Goal: Task Accomplishment & Management: Use online tool/utility

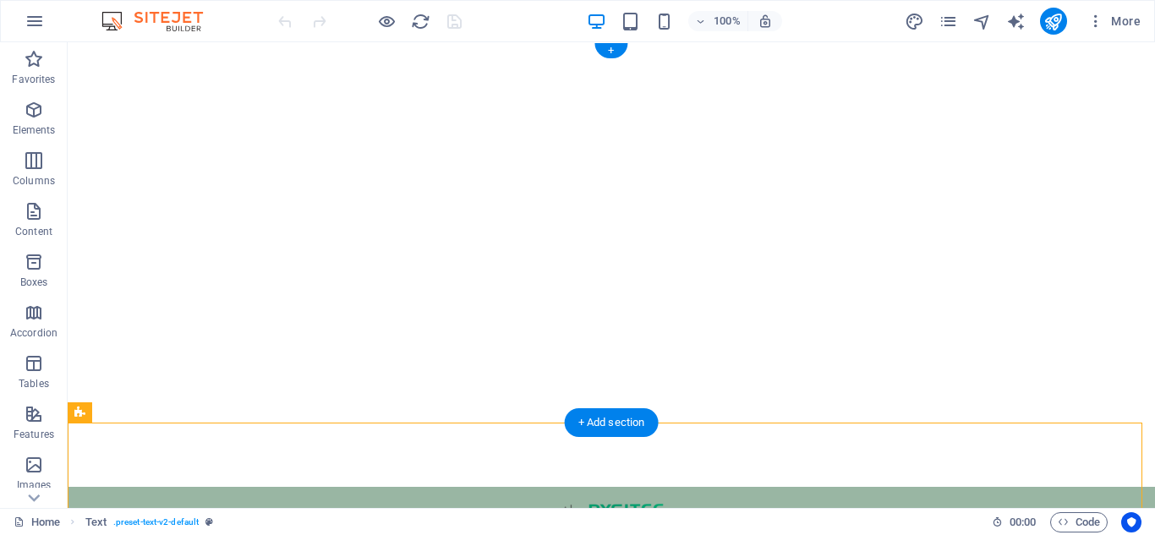
click at [548, 391] on figure at bounding box center [611, 264] width 1087 height 445
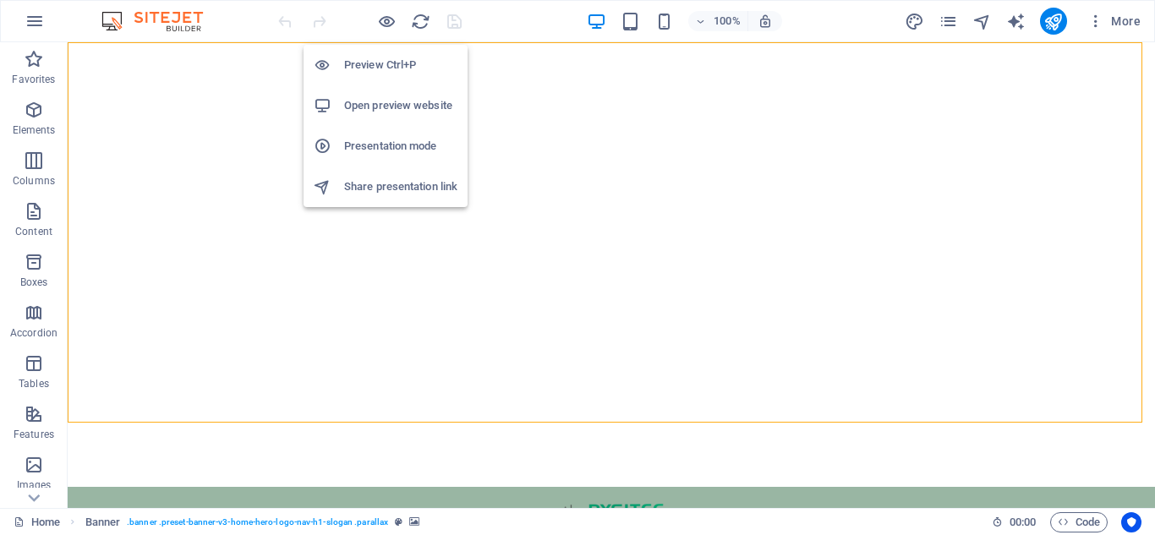
click at [385, 93] on li "Open preview website" at bounding box center [385, 105] width 164 height 41
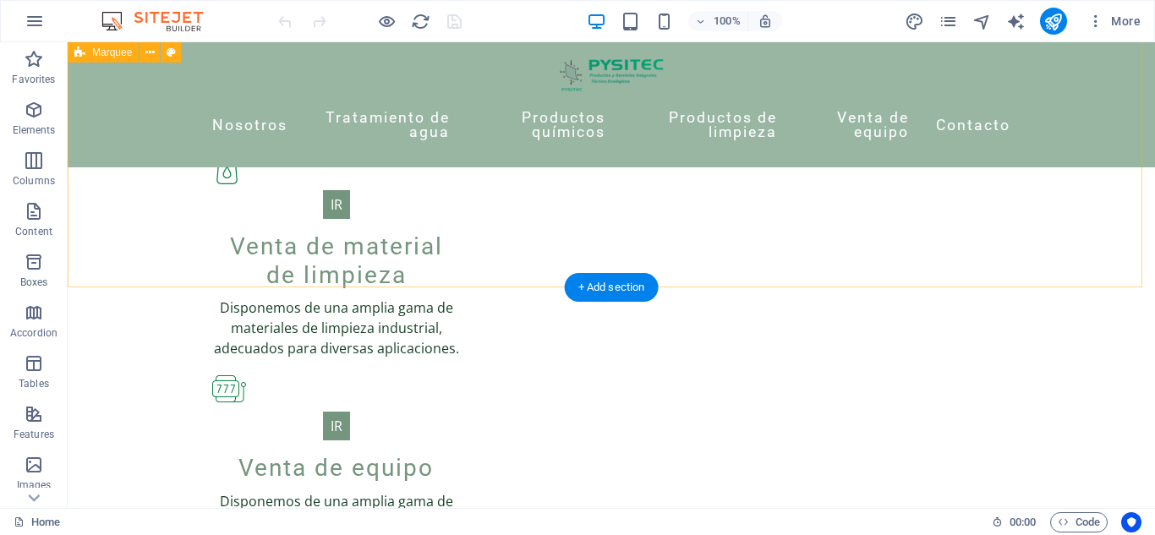
scroll to position [1588, 0]
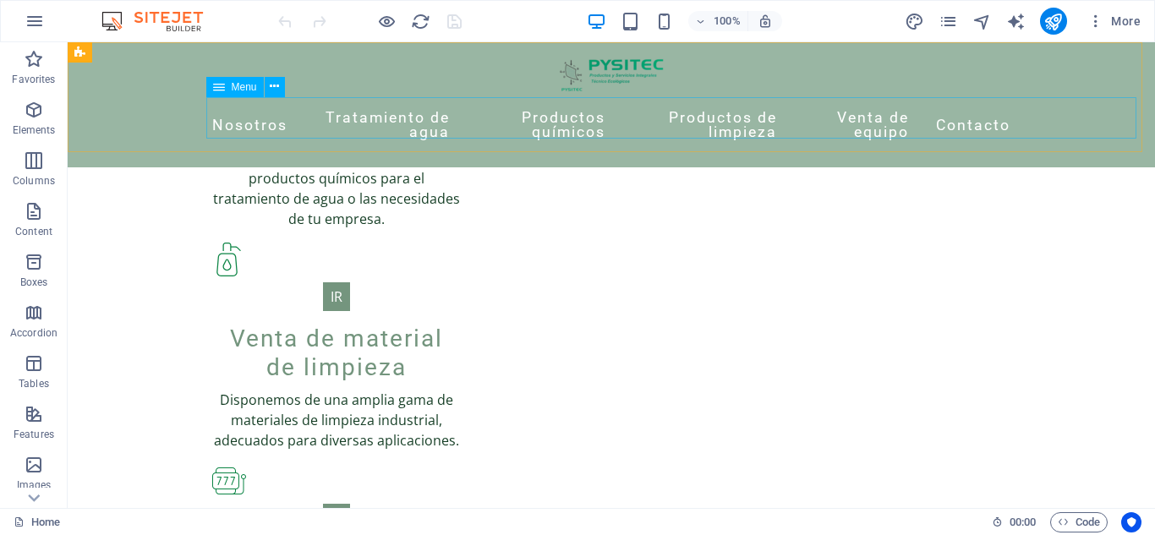
click at [224, 123] on nav "Nosotros Tratamiento de agua Productos químicos Productos de limpieza Venta de …" at bounding box center [611, 125] width 798 height 57
select select "1"
select select
select select "2"
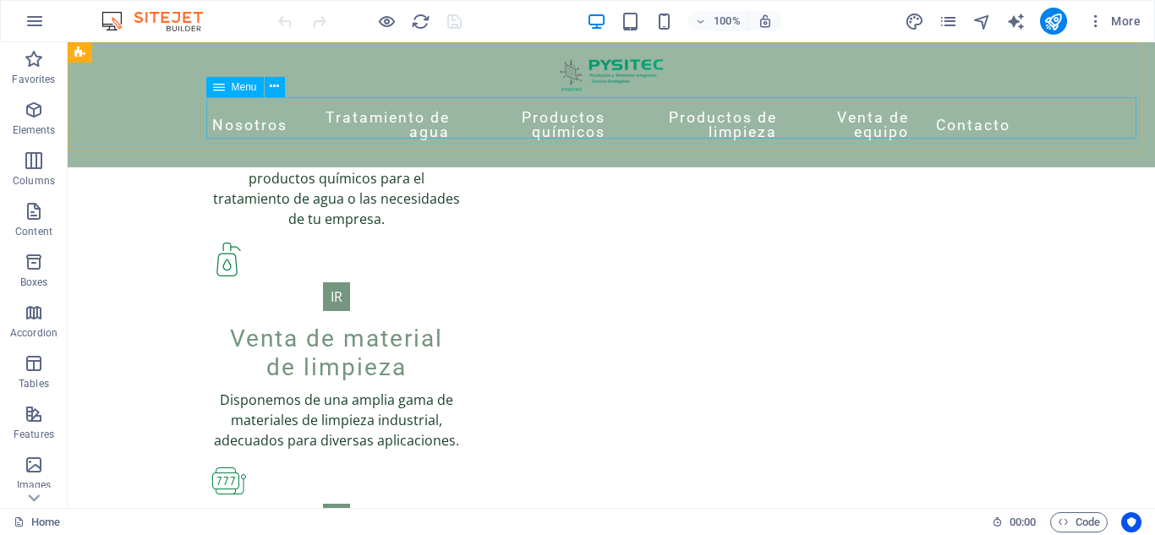
select select
select select "3"
select select
select select "4"
select select
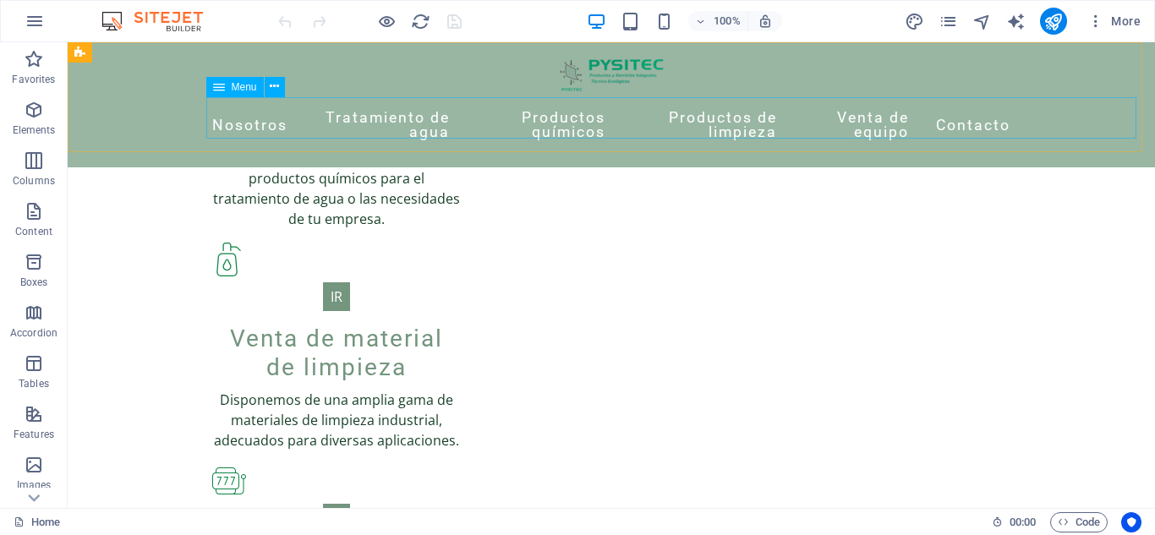
select select "5"
select select
select select "16"
select select
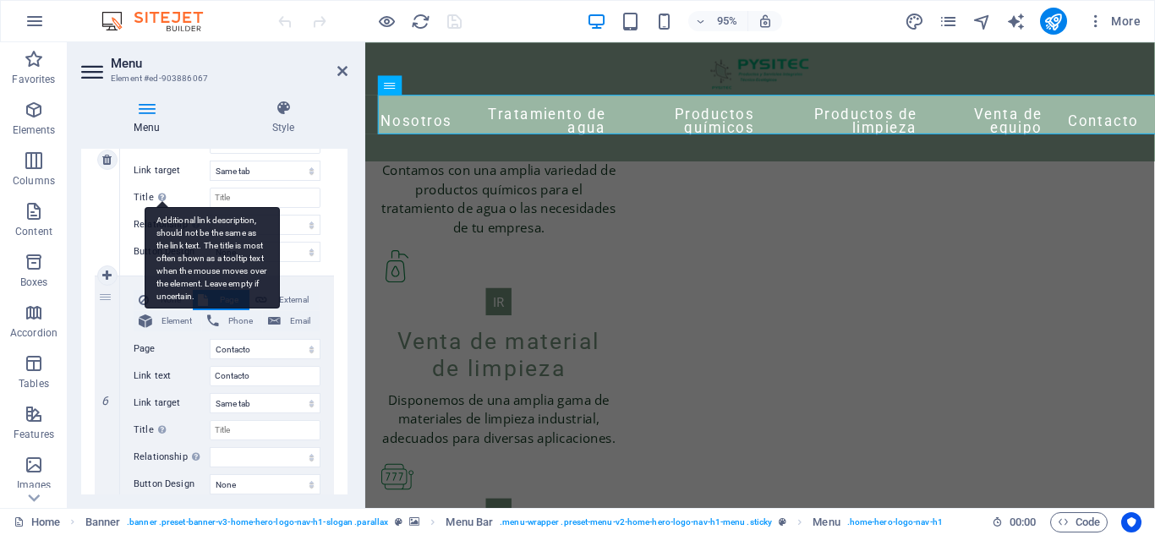
scroll to position [1256, 0]
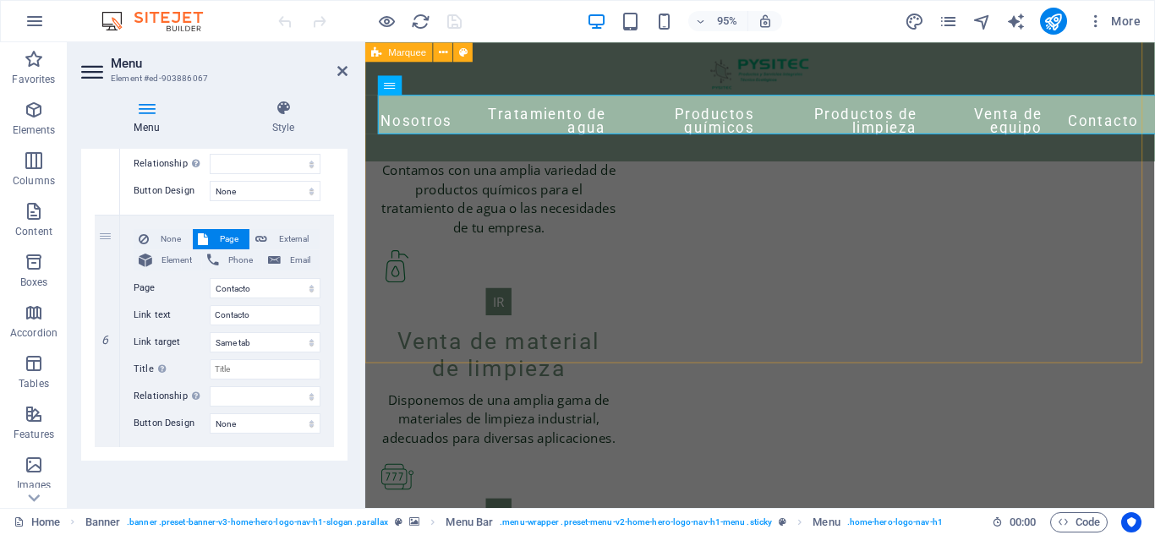
drag, startPoint x: 799, startPoint y: 385, endPoint x: 430, endPoint y: 344, distance: 370.9
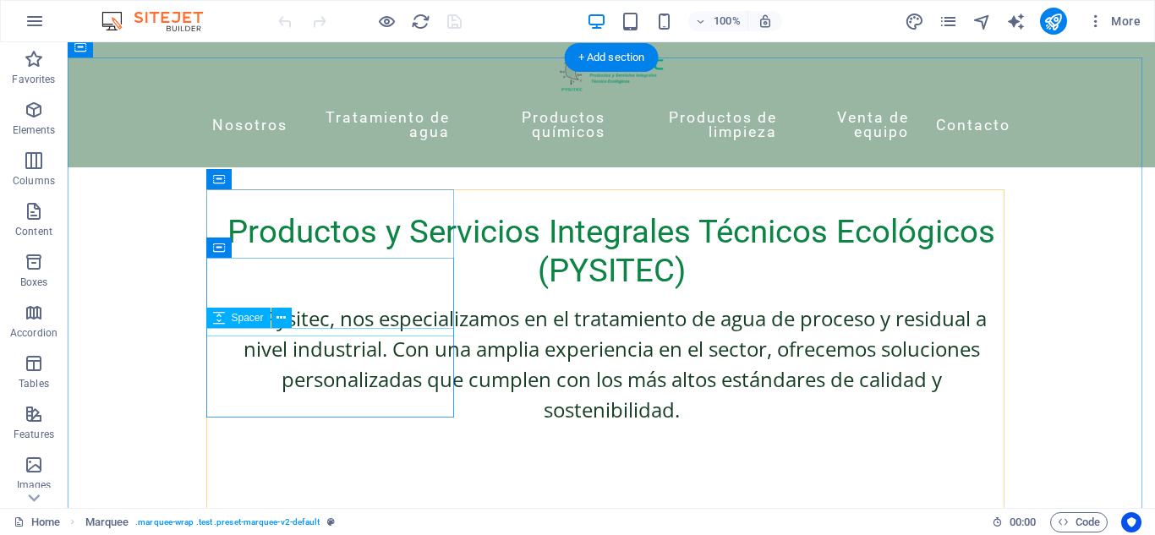
scroll to position [680, 0]
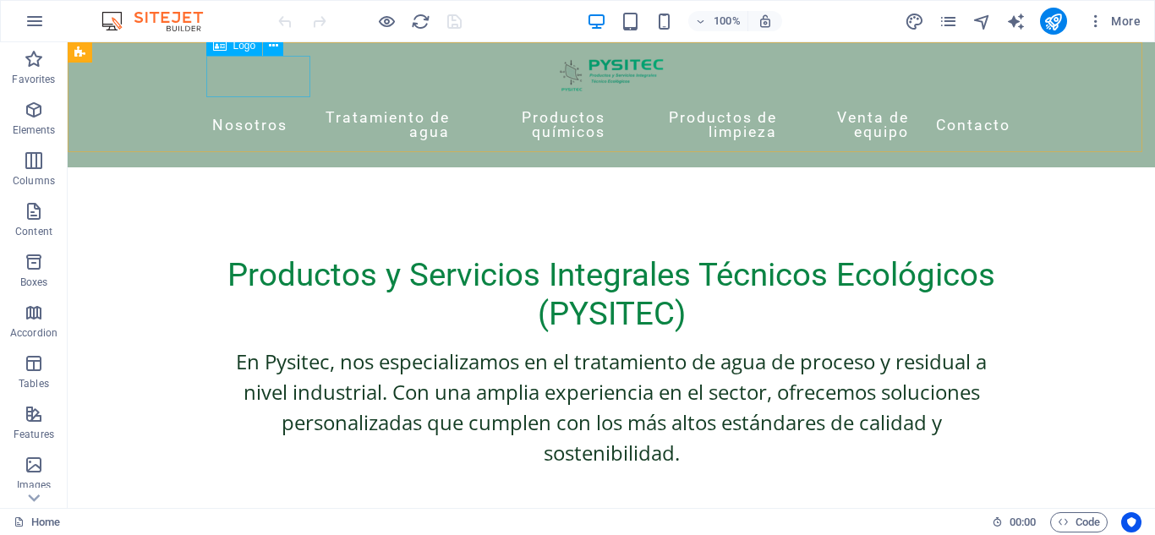
click at [251, 64] on div at bounding box center [611, 76] width 798 height 41
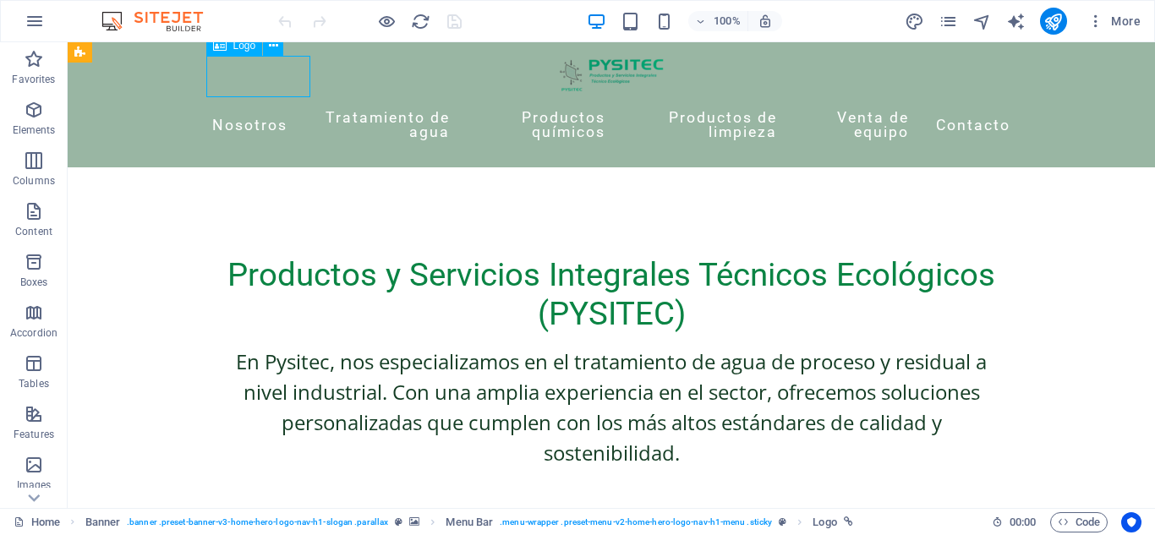
click at [251, 64] on div at bounding box center [611, 76] width 798 height 41
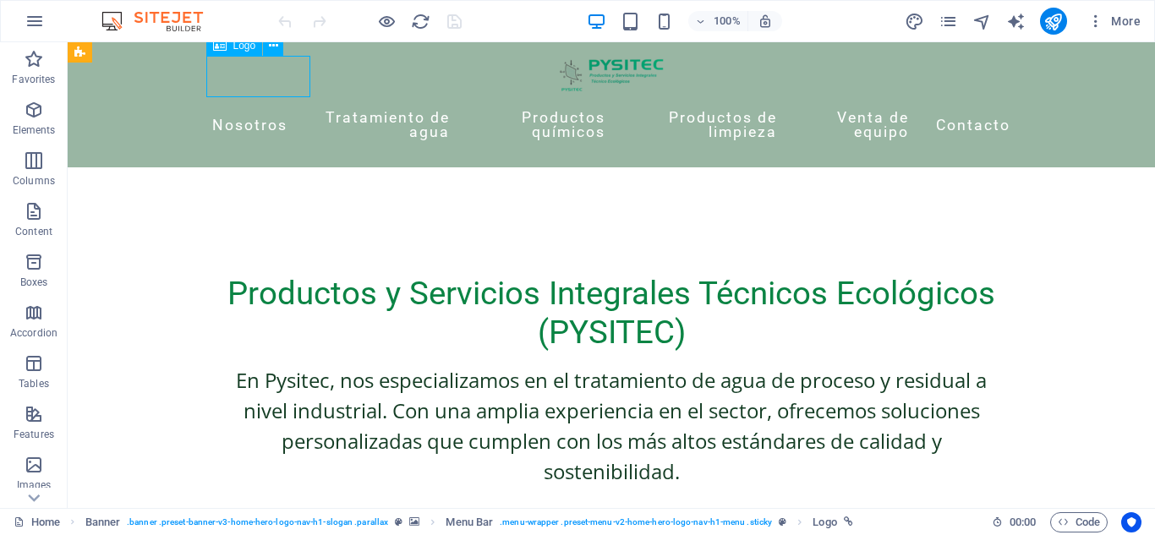
select select "px"
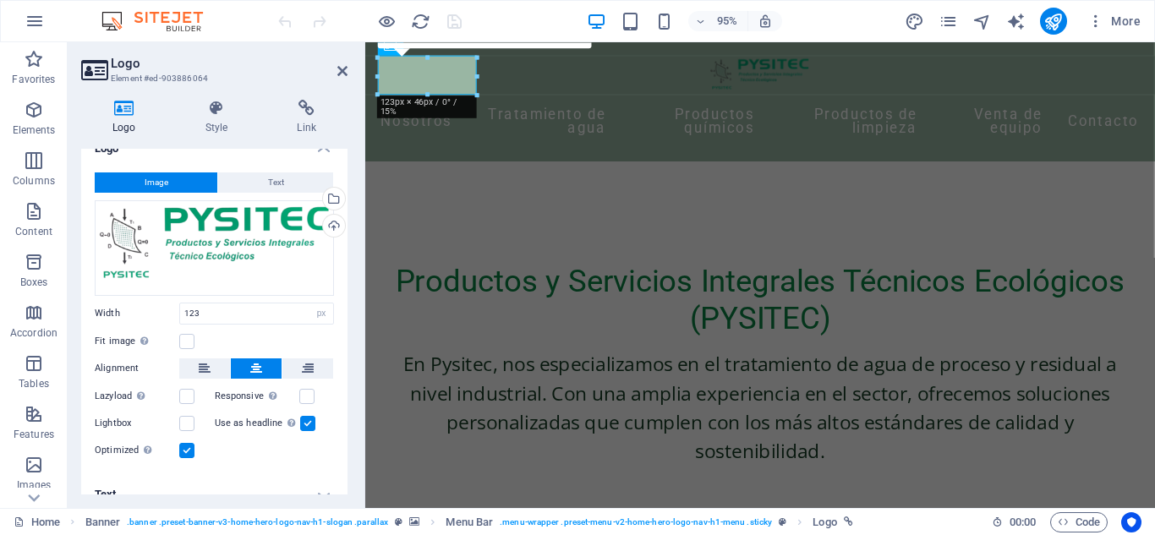
scroll to position [39, 0]
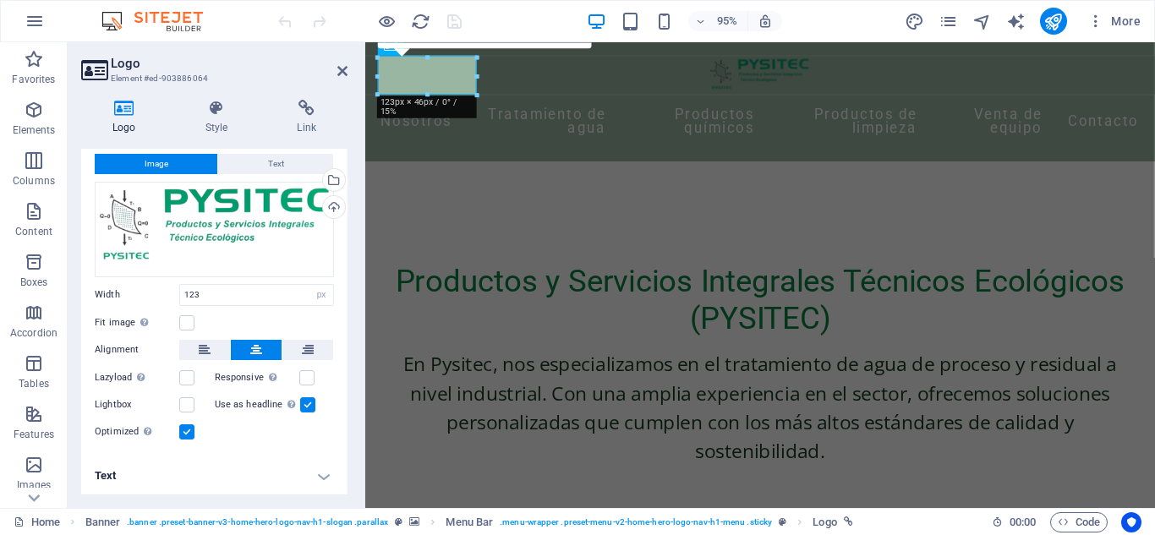
click at [201, 477] on h4 "Text" at bounding box center [214, 476] width 266 height 41
click at [201, 477] on h4 "Text" at bounding box center [214, 471] width 266 height 30
click at [201, 477] on h4 "Text" at bounding box center [214, 476] width 266 height 41
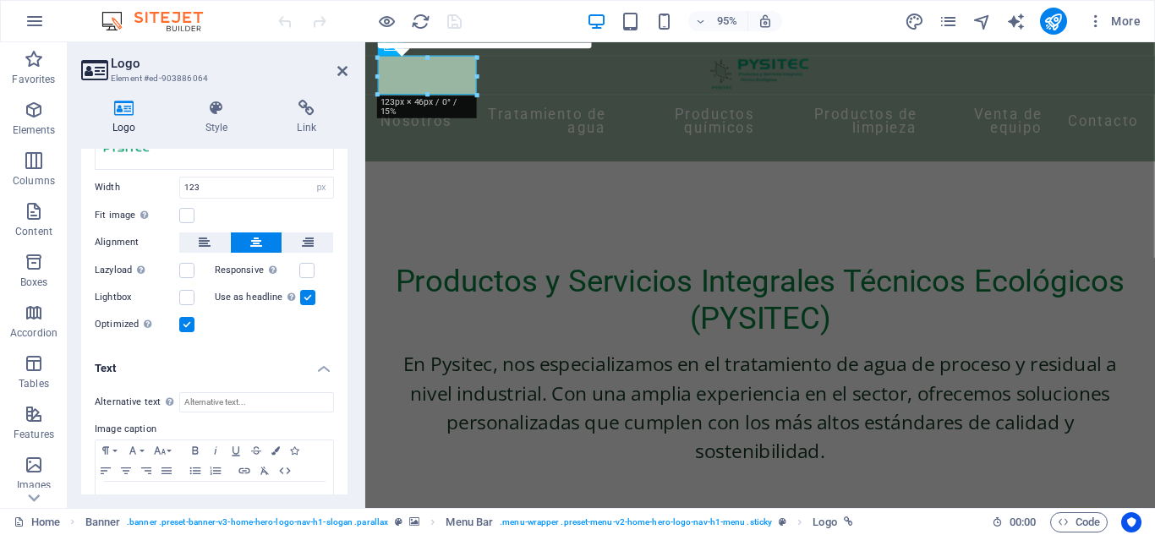
scroll to position [145, 0]
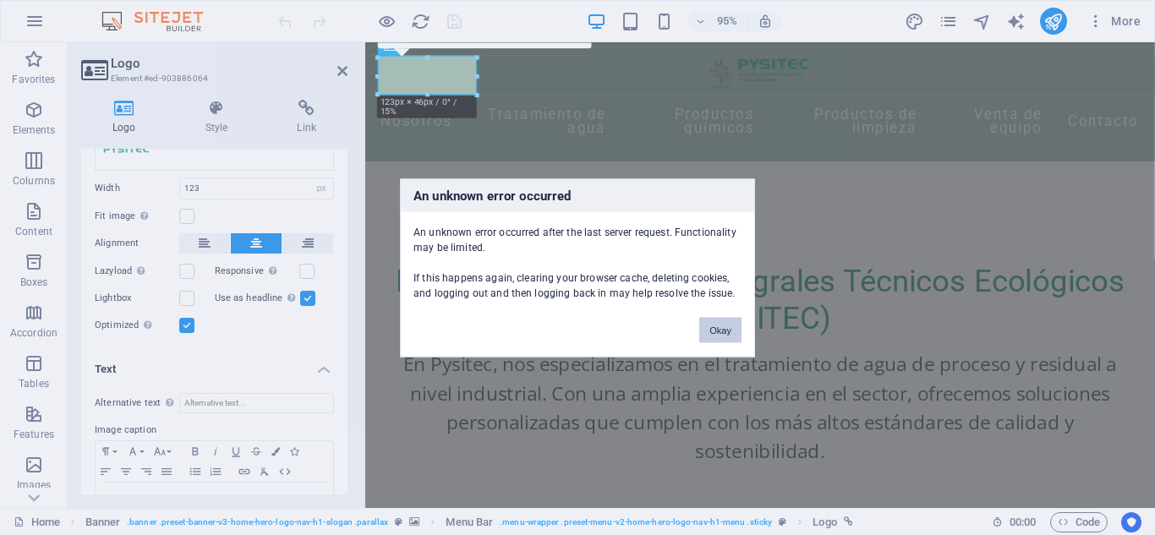
click at [718, 325] on button "Okay" at bounding box center [720, 329] width 42 height 25
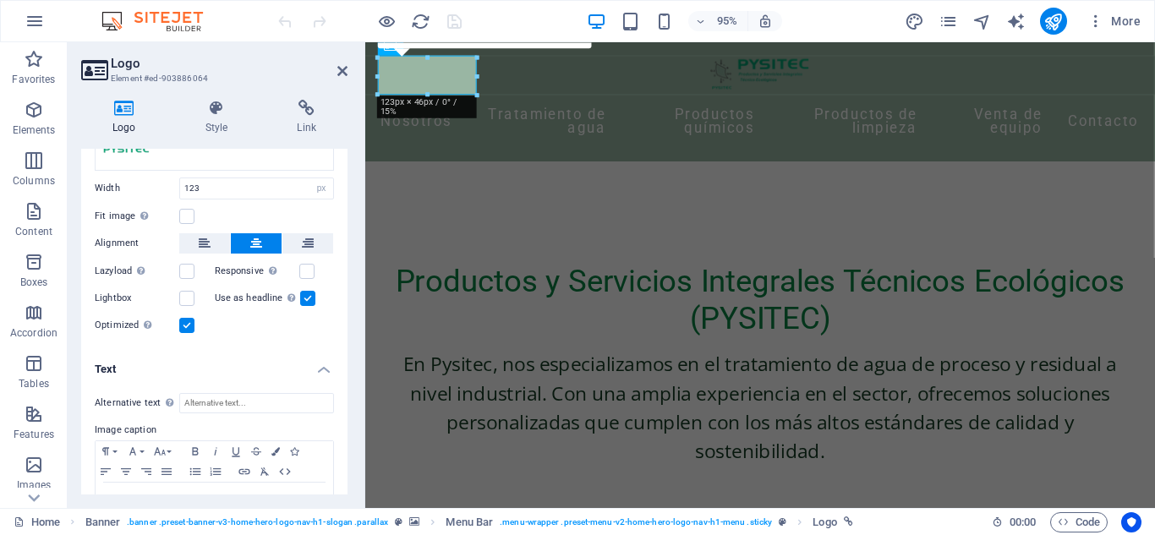
click at [350, 69] on aside "Logo Element #ed-903886064 Logo Style Link Logo Image Text Drag files here, cli…" at bounding box center [217, 275] width 298 height 466
click at [343, 72] on icon at bounding box center [342, 71] width 10 height 14
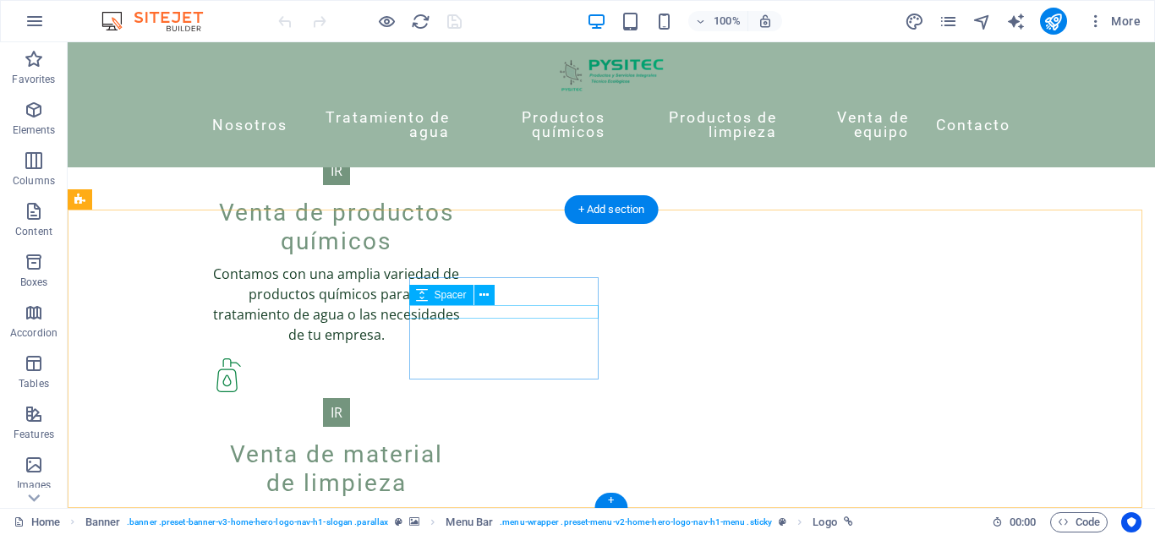
scroll to position [1758, 0]
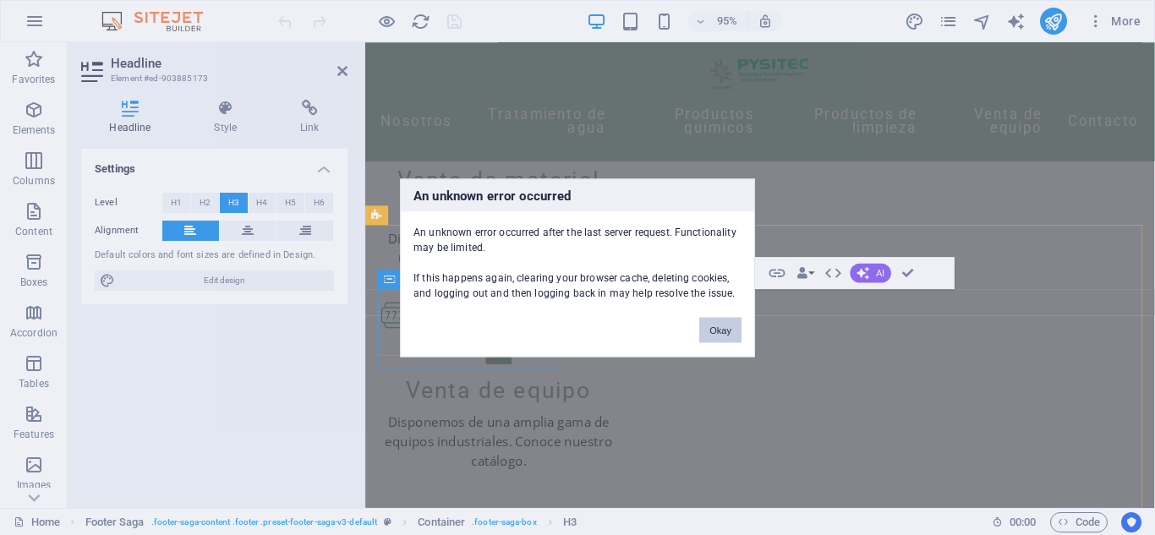
scroll to position [1734, 0]
click at [709, 329] on button "Okay" at bounding box center [720, 329] width 42 height 25
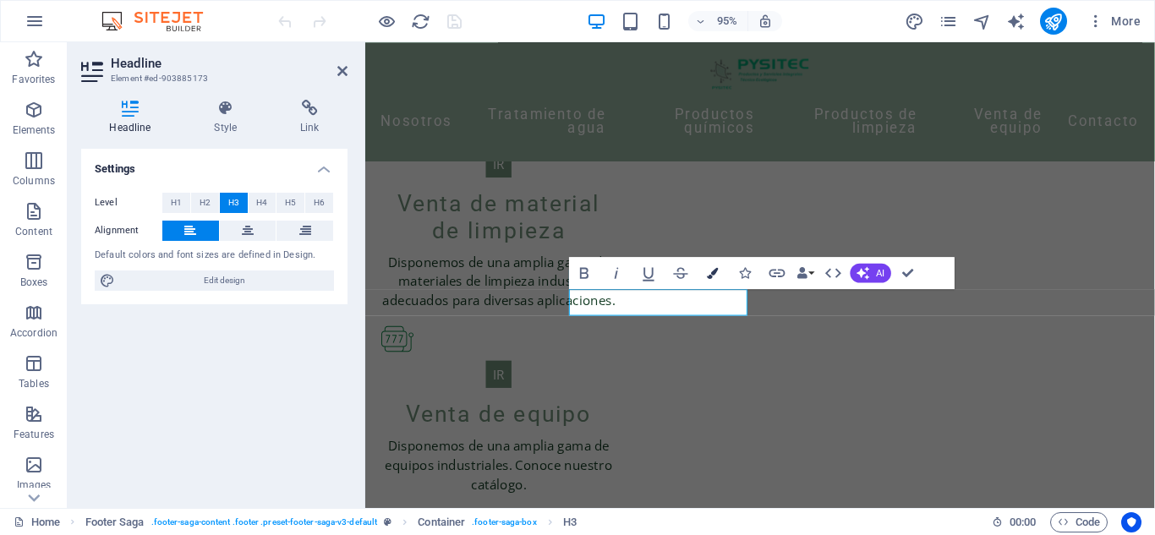
click at [713, 270] on icon "button" at bounding box center [713, 272] width 11 height 11
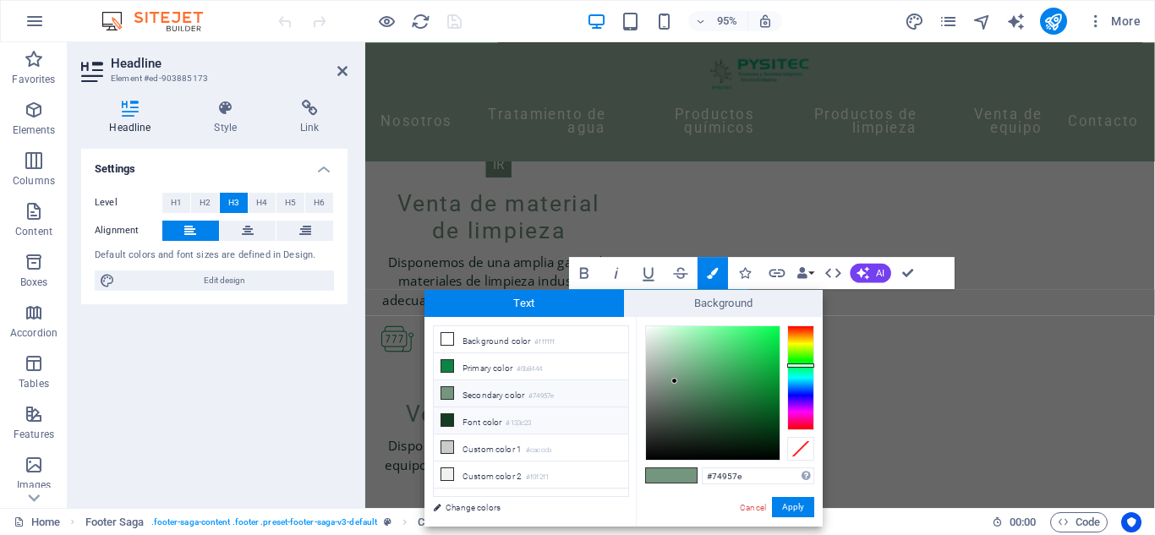
click at [446, 420] on icon at bounding box center [447, 420] width 12 height 12
type input "#133c23"
click at [788, 510] on button "Apply" at bounding box center [793, 507] width 42 height 20
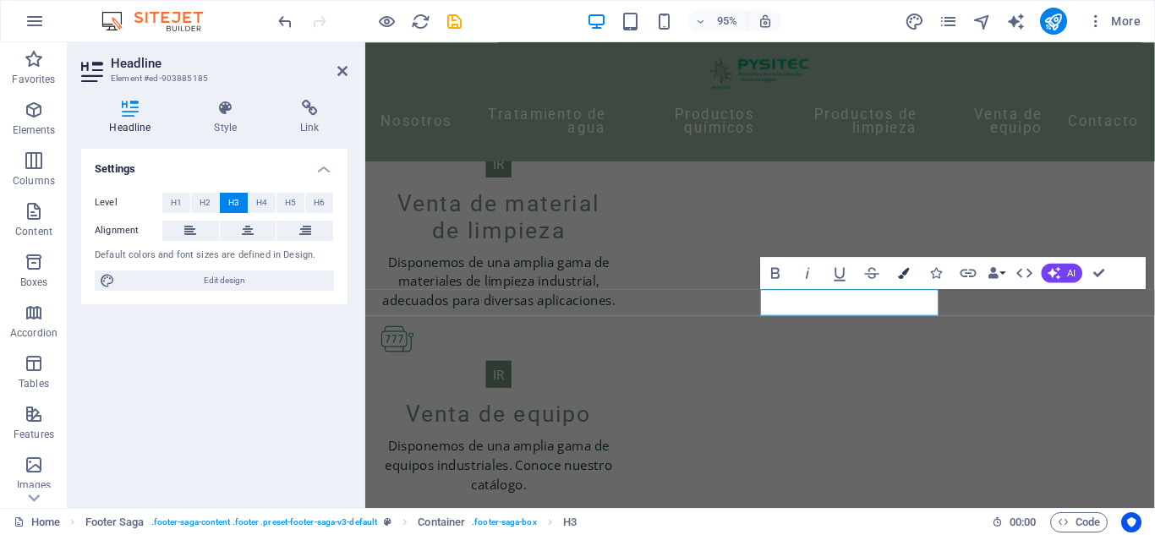
click at [895, 278] on button "Colors" at bounding box center [903, 272] width 30 height 32
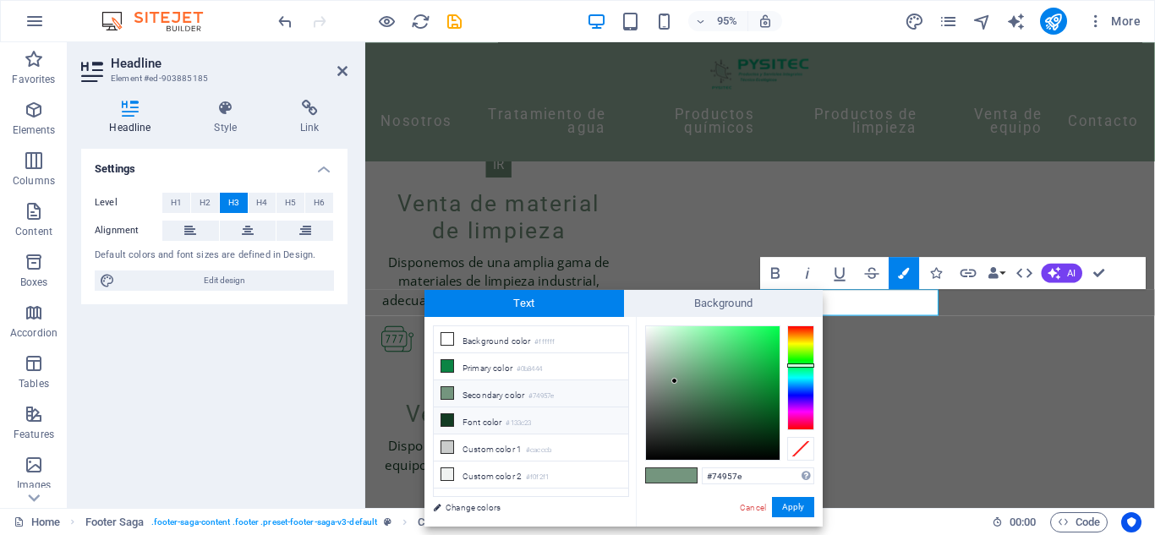
click at [478, 418] on li "Font color #133c23" at bounding box center [531, 420] width 194 height 27
type input "#133c23"
click at [783, 505] on button "Apply" at bounding box center [793, 507] width 42 height 20
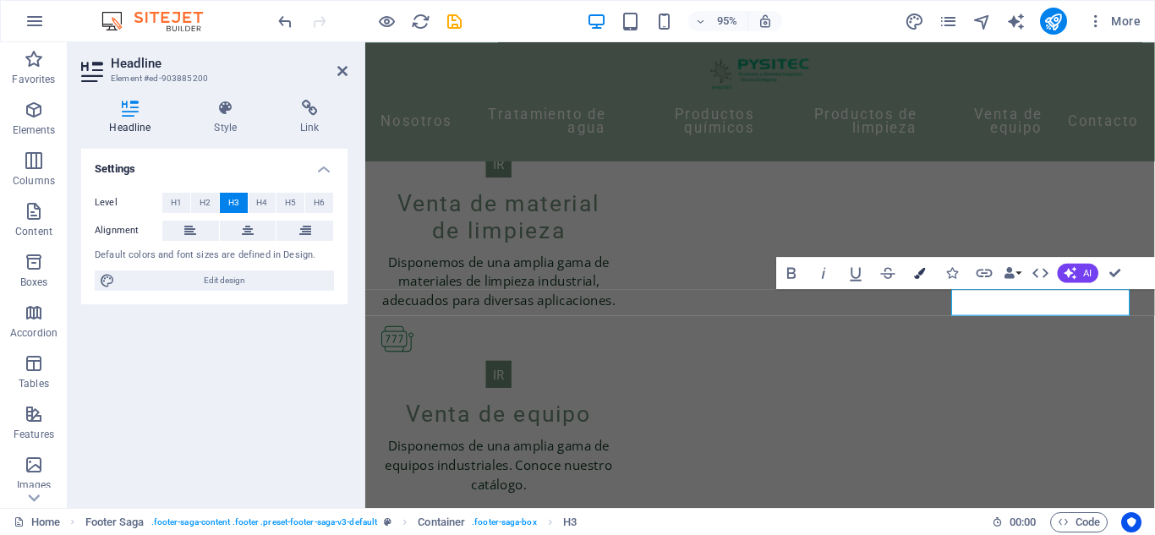
click at [909, 263] on button "Colors" at bounding box center [919, 272] width 30 height 32
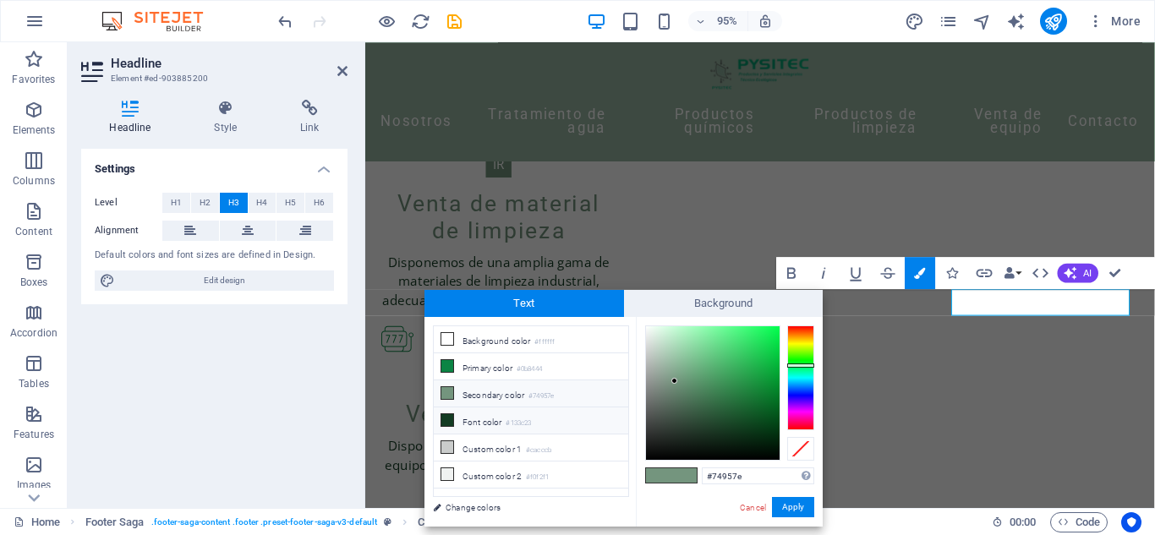
click at [591, 416] on li "Font color #133c23" at bounding box center [531, 420] width 194 height 27
type input "#133c23"
click at [809, 502] on button "Apply" at bounding box center [793, 507] width 42 height 20
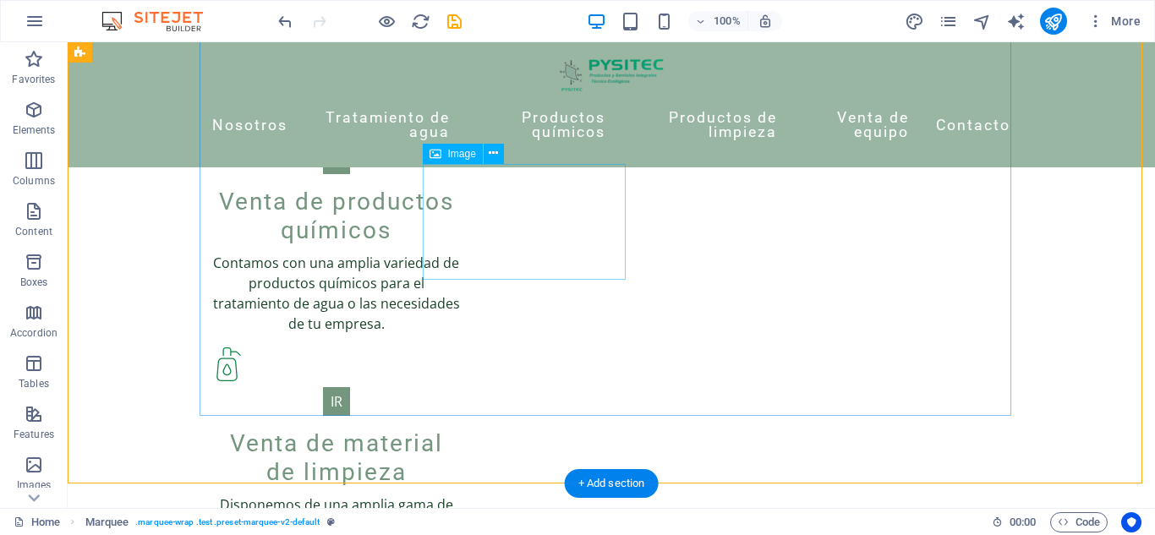
scroll to position [1484, 0]
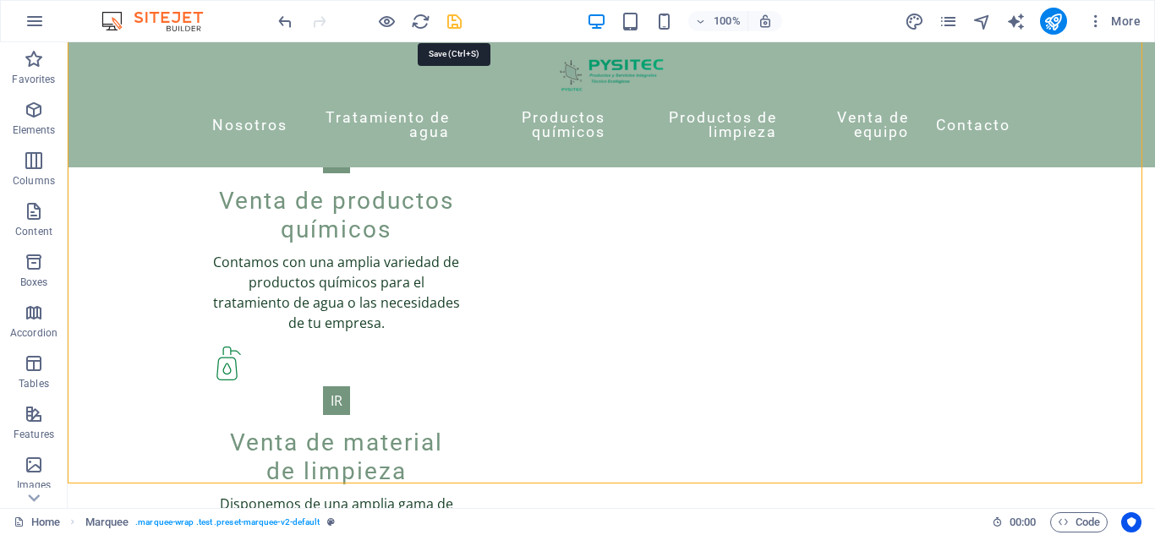
click at [453, 23] on icon "save" at bounding box center [454, 21] width 19 height 19
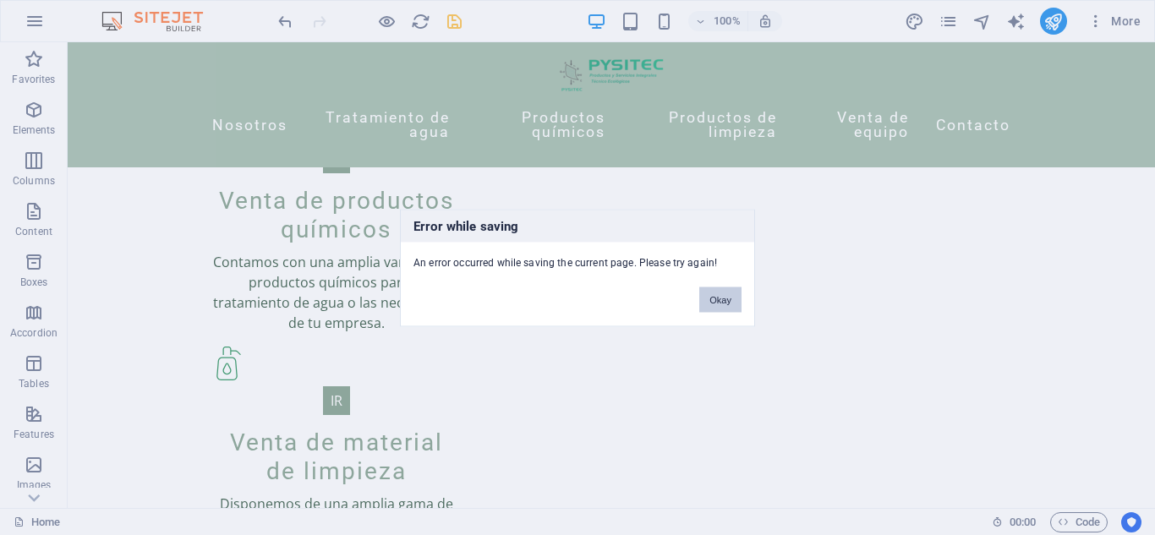
click at [719, 304] on button "Okay" at bounding box center [720, 299] width 42 height 25
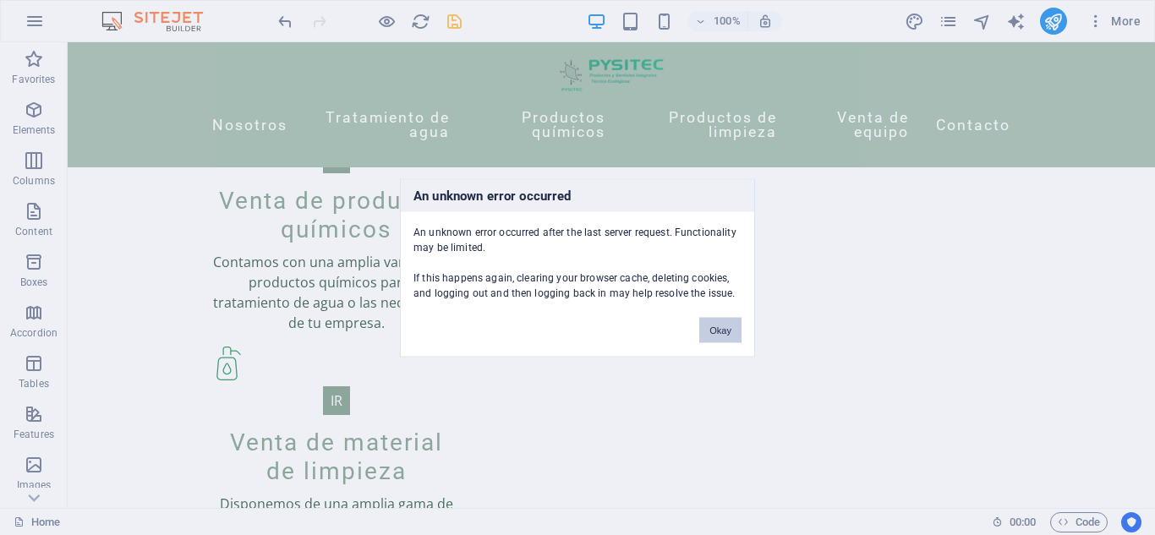
click at [729, 339] on button "Okay" at bounding box center [720, 329] width 42 height 25
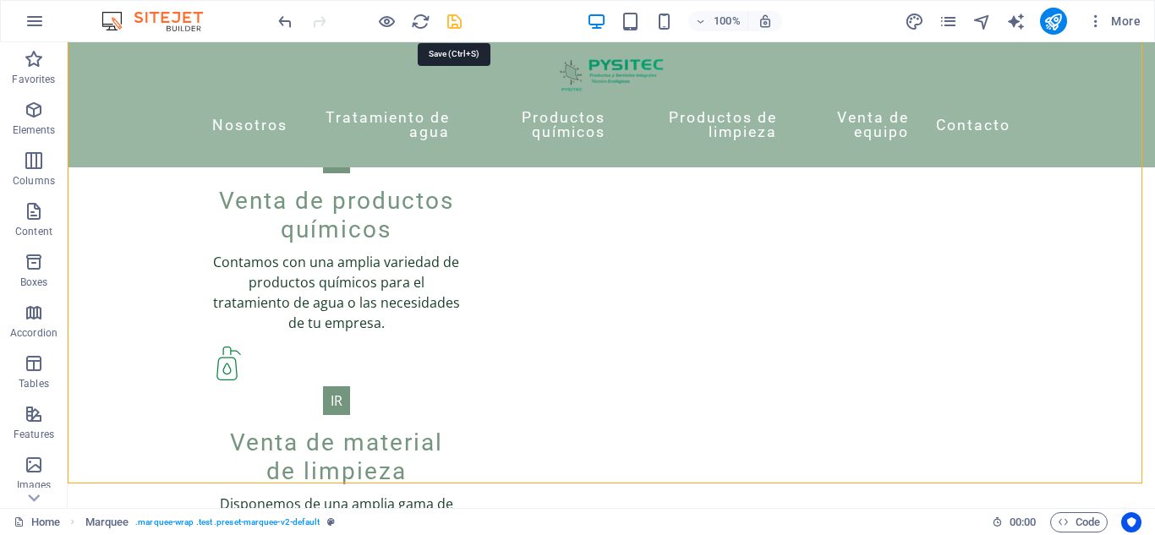
click at [456, 26] on body "pysitec.com Home Favorites Elements Columns Content Boxes Accordion Tables Feat…" at bounding box center [577, 267] width 1155 height 535
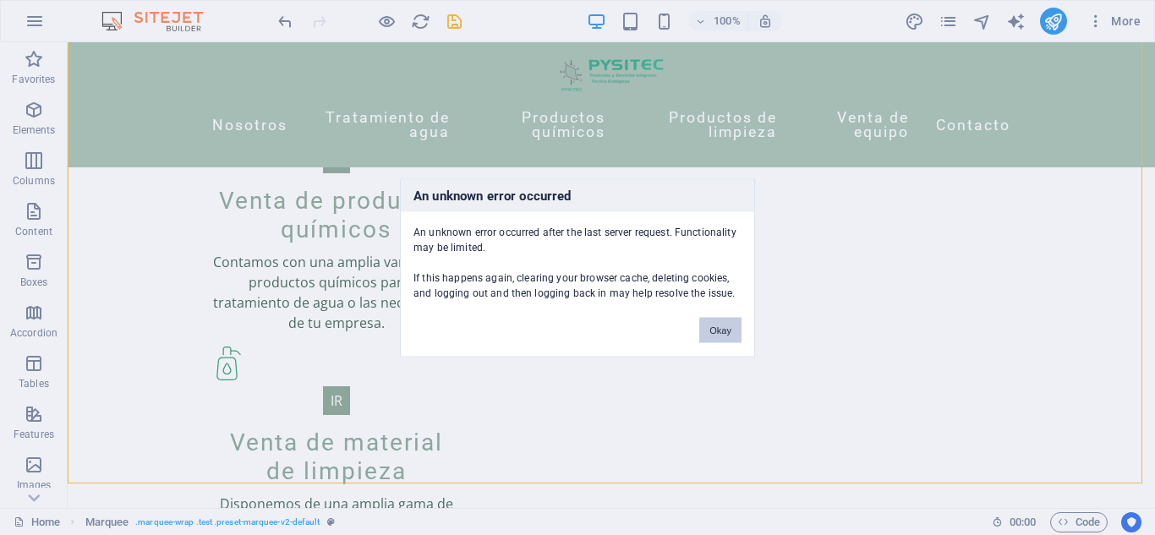
click at [709, 331] on button "Okay" at bounding box center [720, 329] width 42 height 25
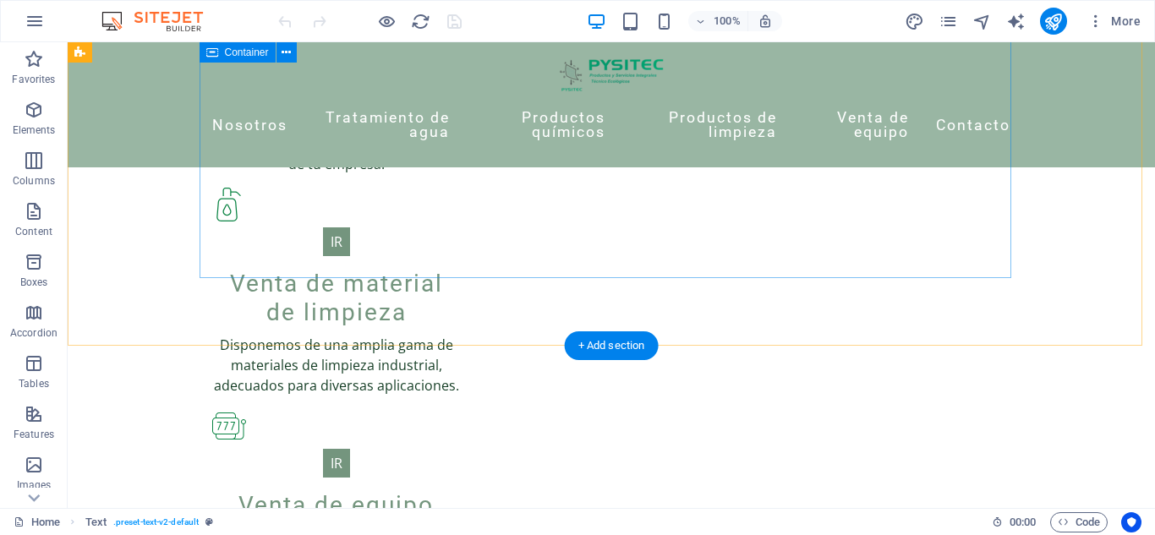
scroll to position [1758, 0]
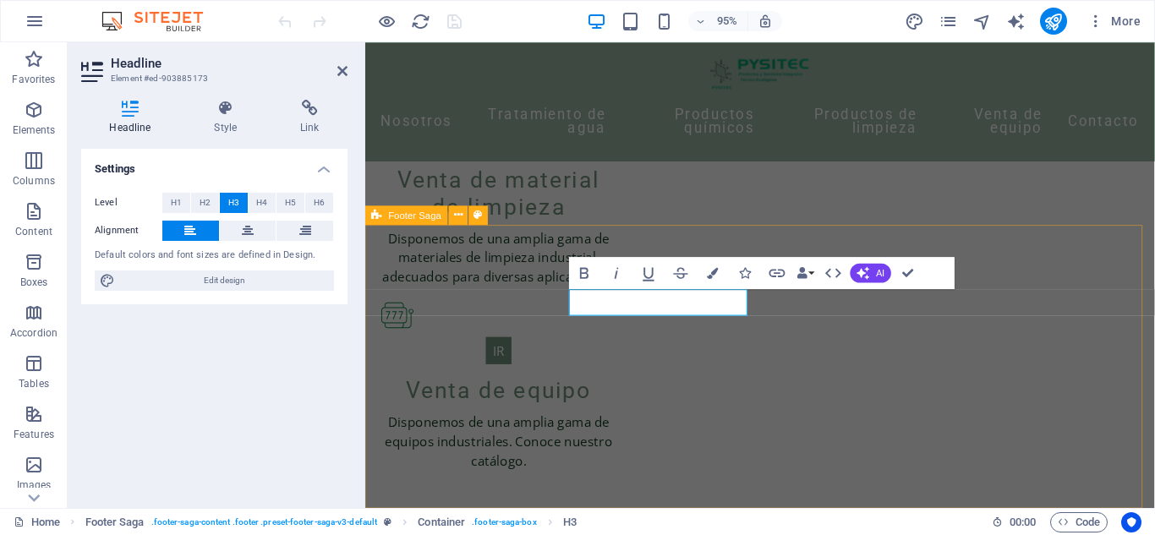
scroll to position [1734, 0]
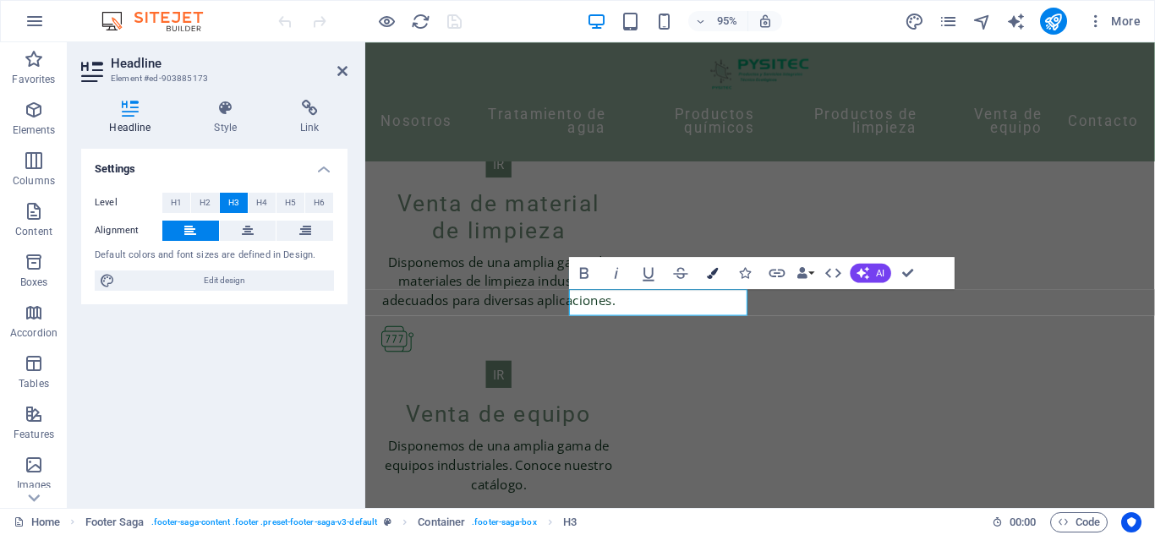
click at [714, 263] on button "Colors" at bounding box center [712, 272] width 30 height 32
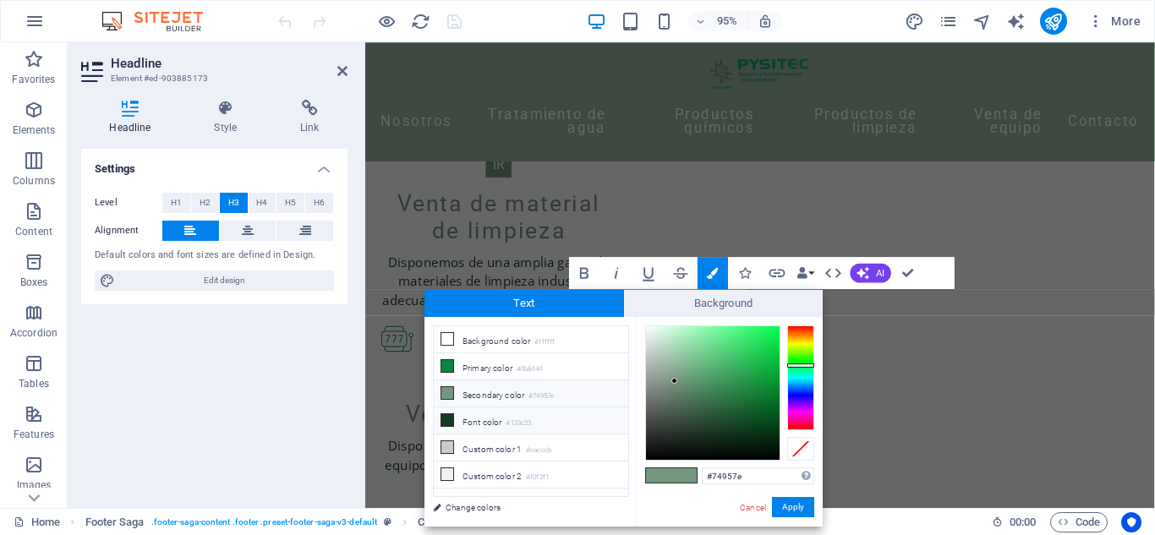
click at [472, 423] on li "Font color #133c23" at bounding box center [531, 420] width 194 height 27
type input "#133c23"
click at [786, 515] on button "Apply" at bounding box center [793, 507] width 42 height 20
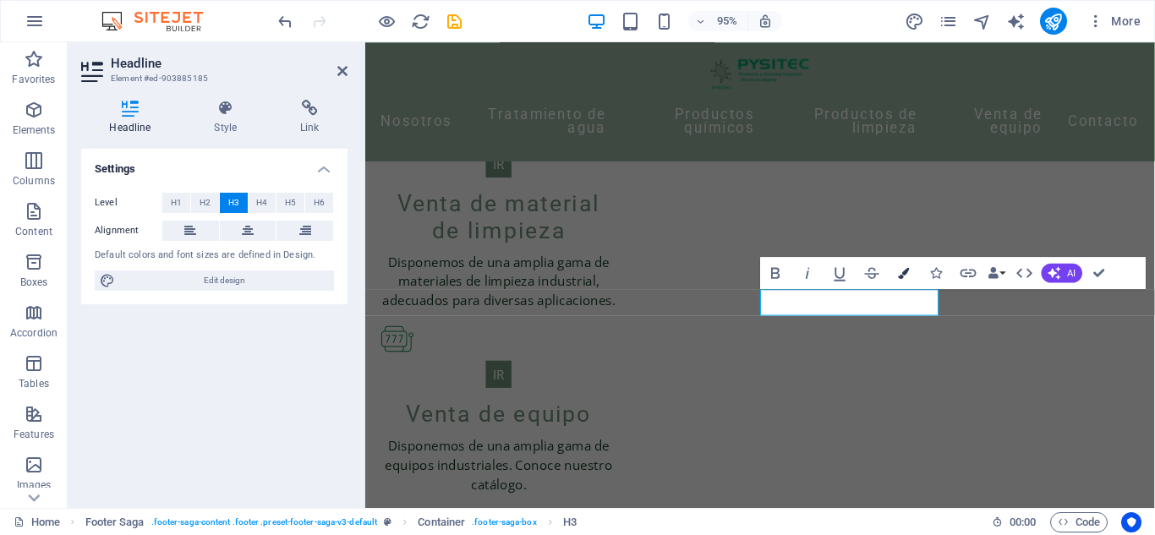
click at [910, 271] on button "Colors" at bounding box center [903, 272] width 30 height 32
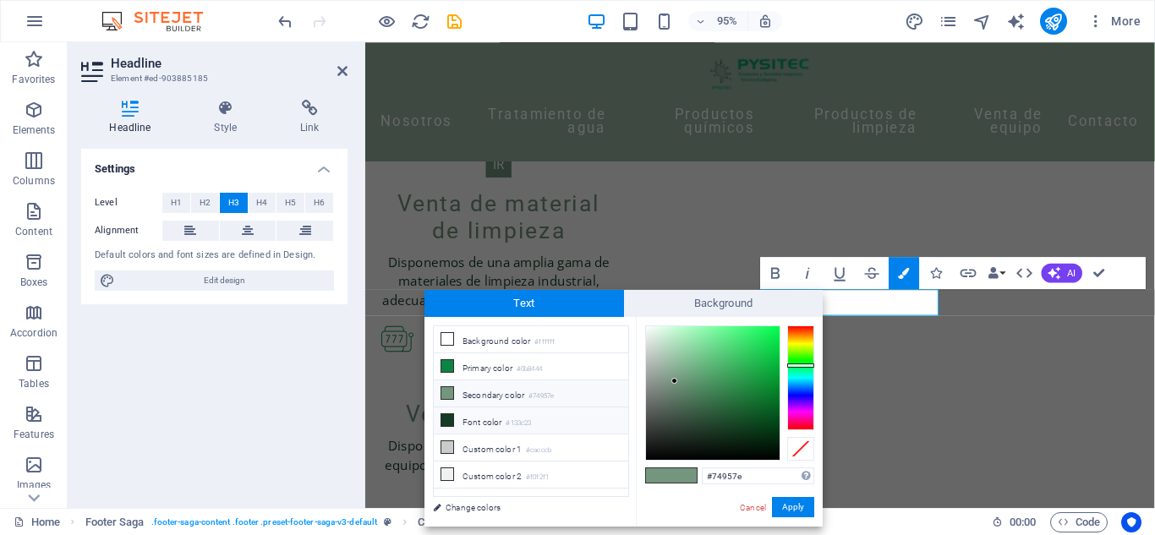
click at [549, 413] on li "Font color #133c23" at bounding box center [531, 420] width 194 height 27
type input "#133c23"
click at [792, 516] on button "Apply" at bounding box center [793, 507] width 42 height 20
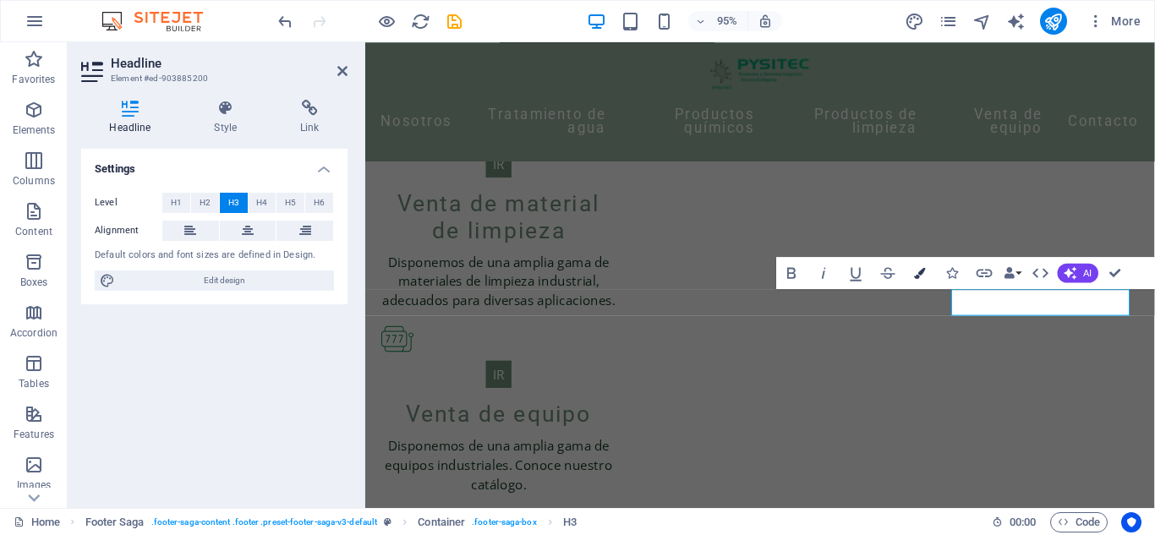
click at [925, 276] on icon "button" at bounding box center [920, 272] width 11 height 11
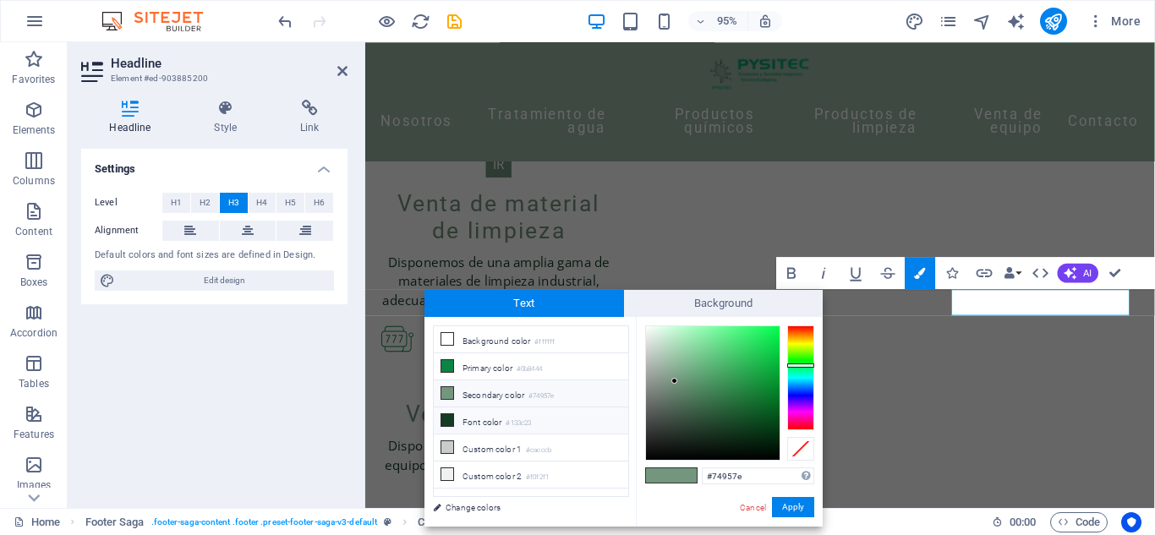
click at [587, 429] on li "Font color #133c23" at bounding box center [531, 420] width 194 height 27
type input "#133c23"
click at [791, 507] on button "Apply" at bounding box center [793, 507] width 42 height 20
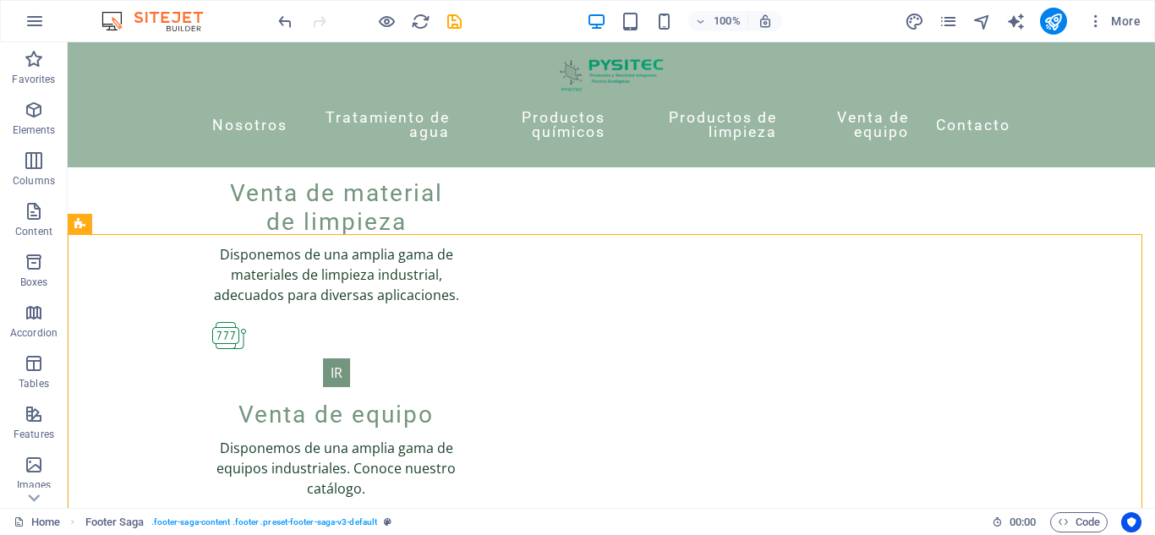
click at [443, 20] on div at bounding box center [369, 21] width 189 height 27
click at [449, 24] on icon "save" at bounding box center [454, 21] width 19 height 19
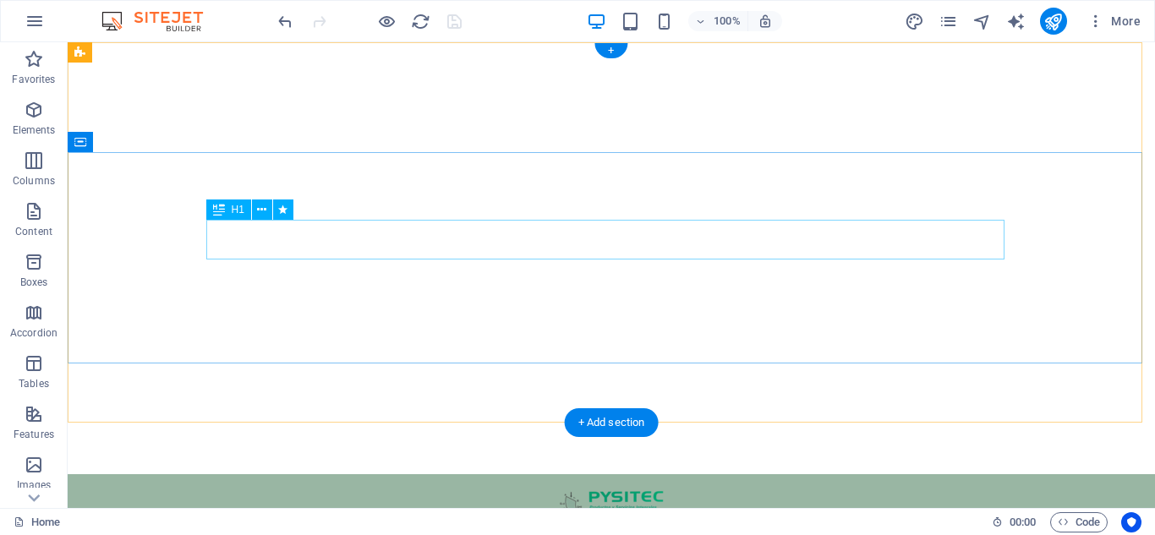
scroll to position [0, 0]
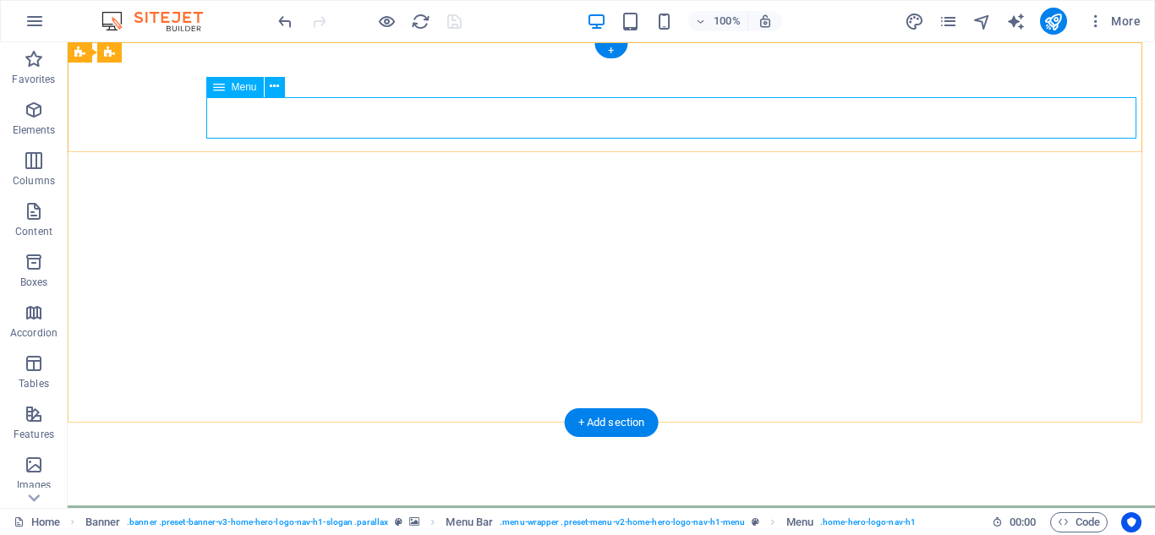
select select "1"
select select
select select "2"
select select
select select "3"
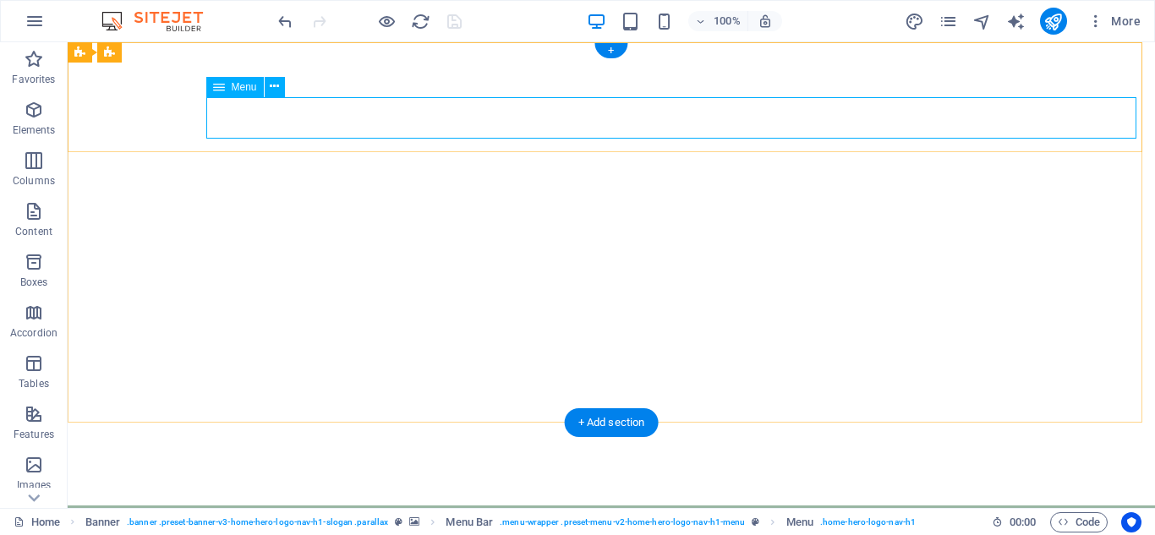
select select
select select "4"
select select
select select "5"
select select
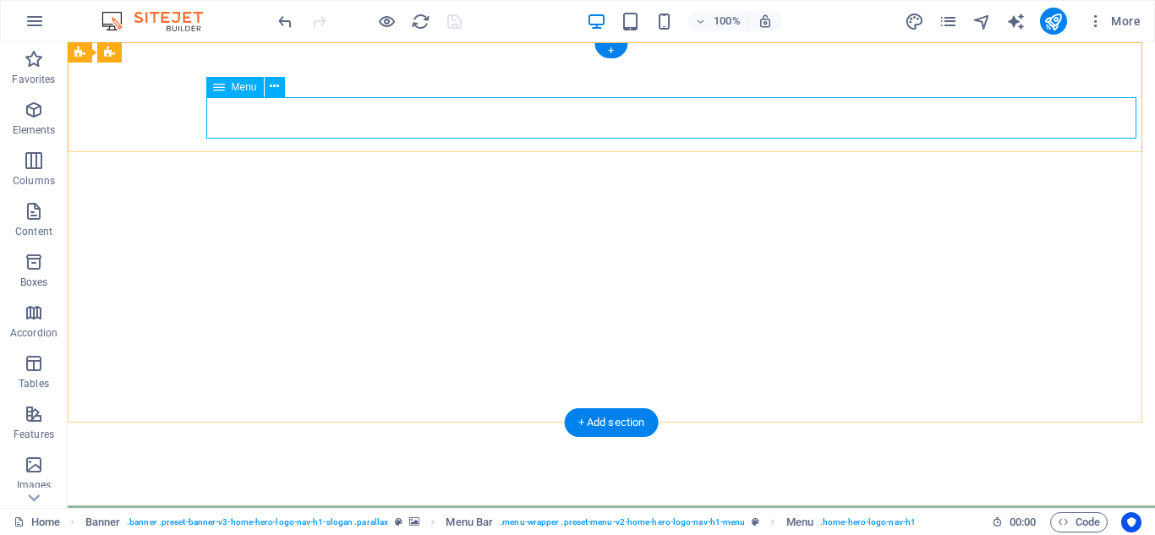
select select "16"
select select
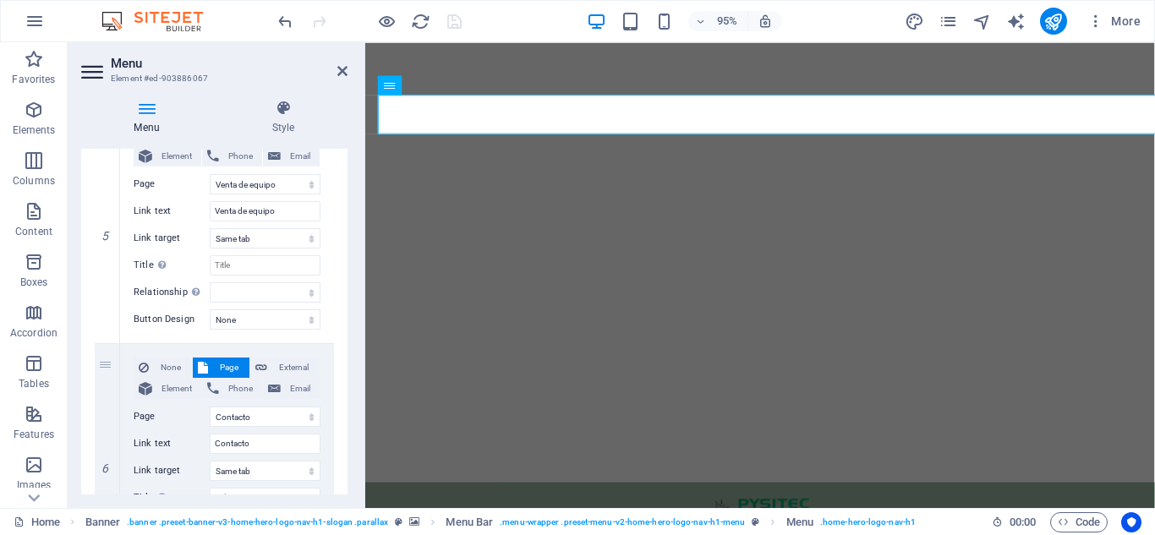
scroll to position [1090, 0]
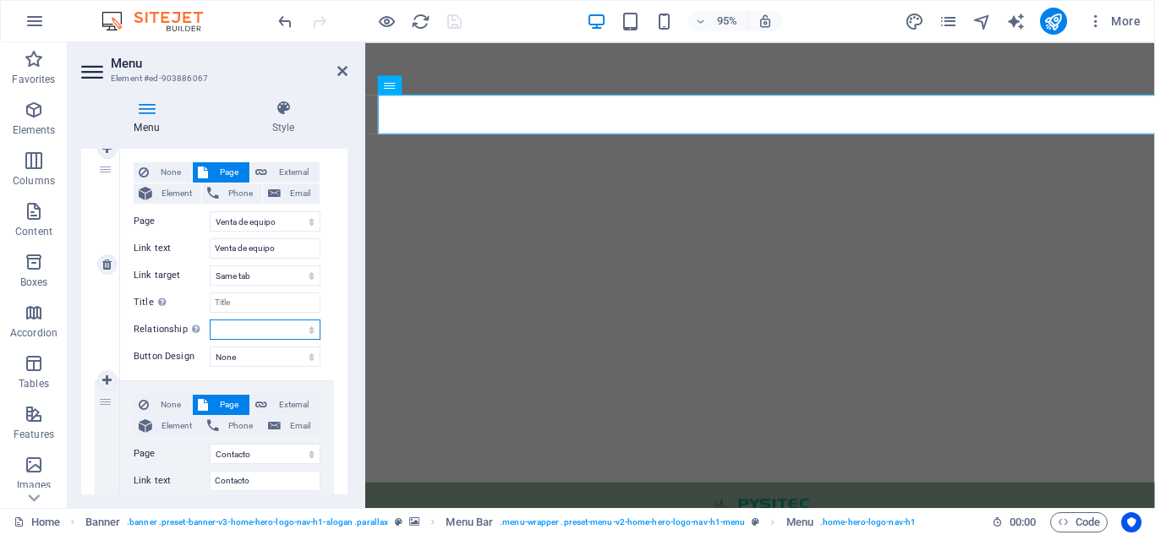
click at [305, 325] on select "alternate author bookmark external help license next nofollow noreferrer noopen…" at bounding box center [265, 330] width 111 height 20
click at [347, 123] on h4 "Style" at bounding box center [283, 118] width 128 height 36
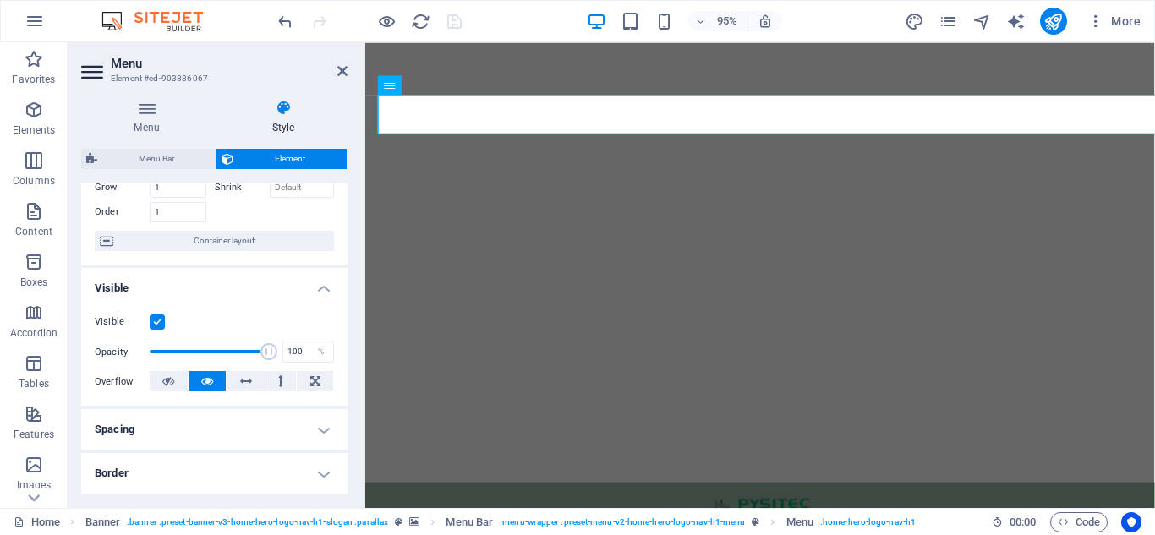
scroll to position [0, 0]
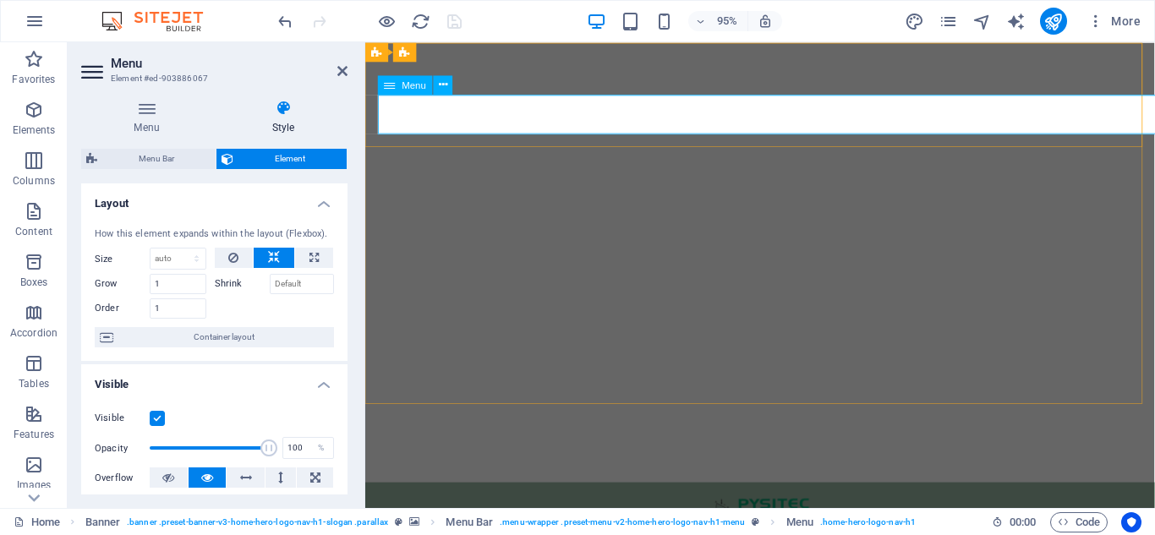
click at [343, 70] on icon at bounding box center [342, 71] width 10 height 14
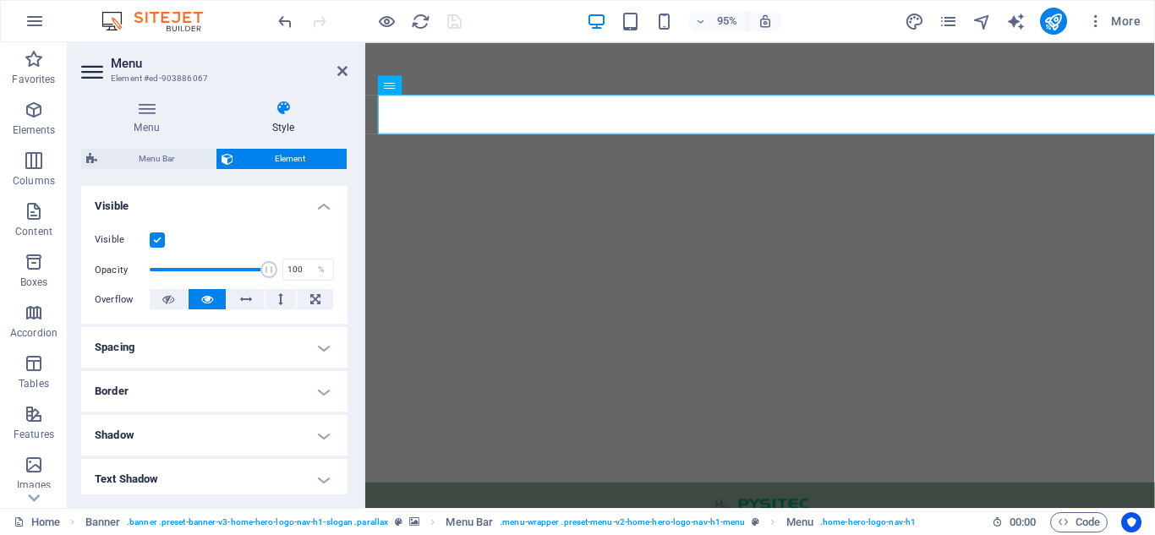
scroll to position [178, 0]
click at [248, 347] on h4 "Spacing" at bounding box center [214, 348] width 266 height 41
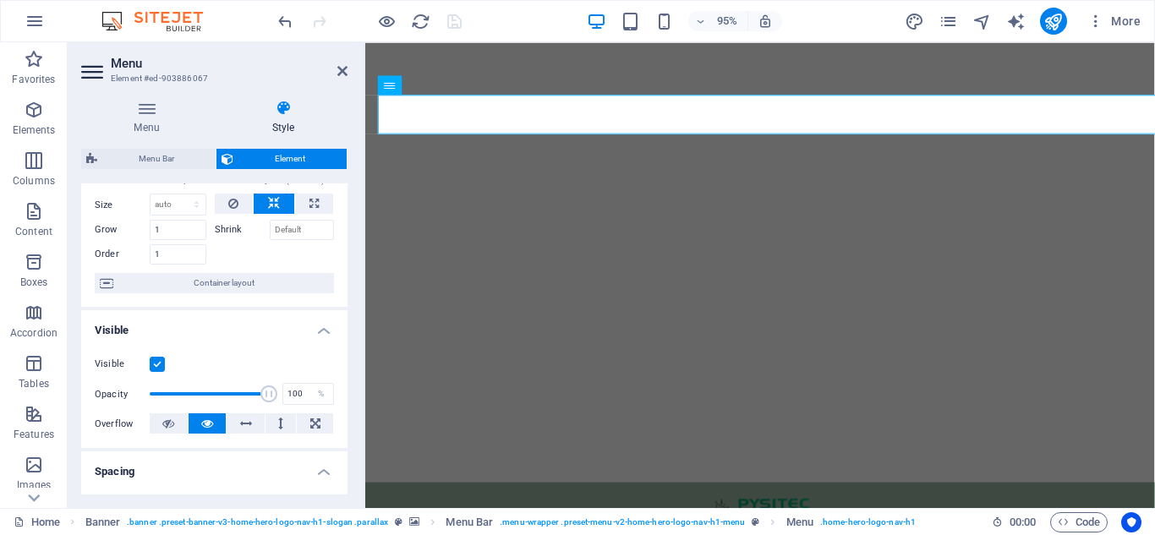
scroll to position [0, 0]
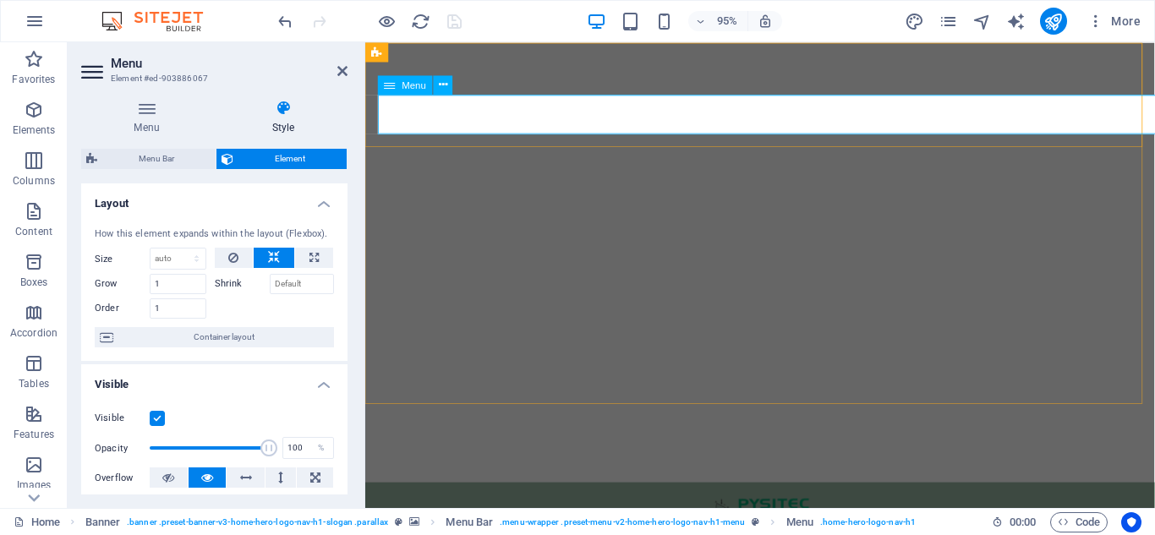
click at [200, 147] on div "Menu Style Menu Auto Custom Create custom menu items for this menu. Recommended…" at bounding box center [214, 297] width 266 height 395
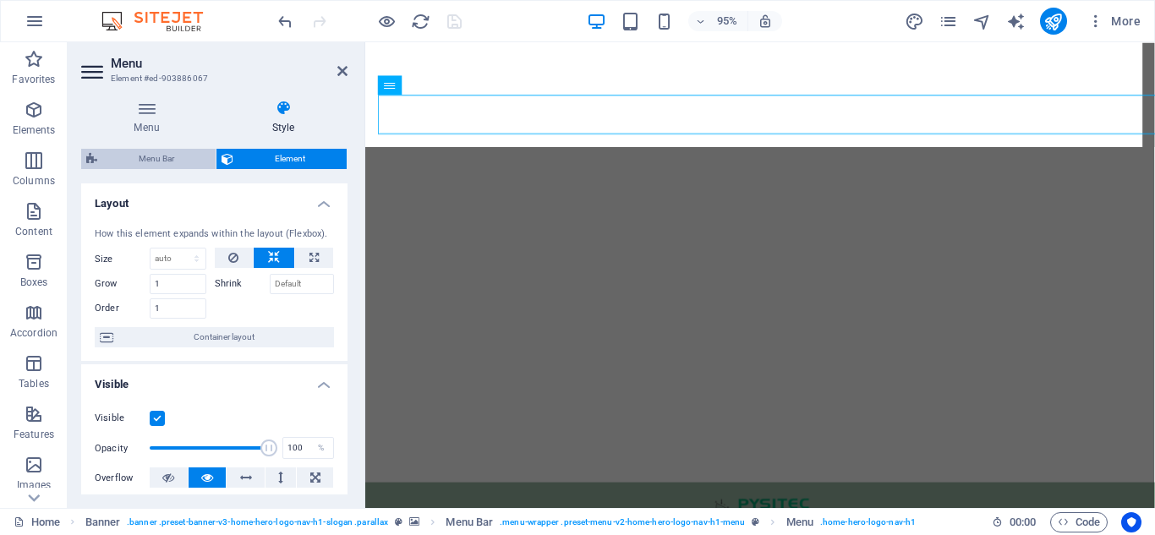
click at [200, 150] on span "Menu Bar" at bounding box center [156, 159] width 108 height 20
select select "rem"
select select "preset-menu-v2-home-hero-logo-nav-h1-menu"
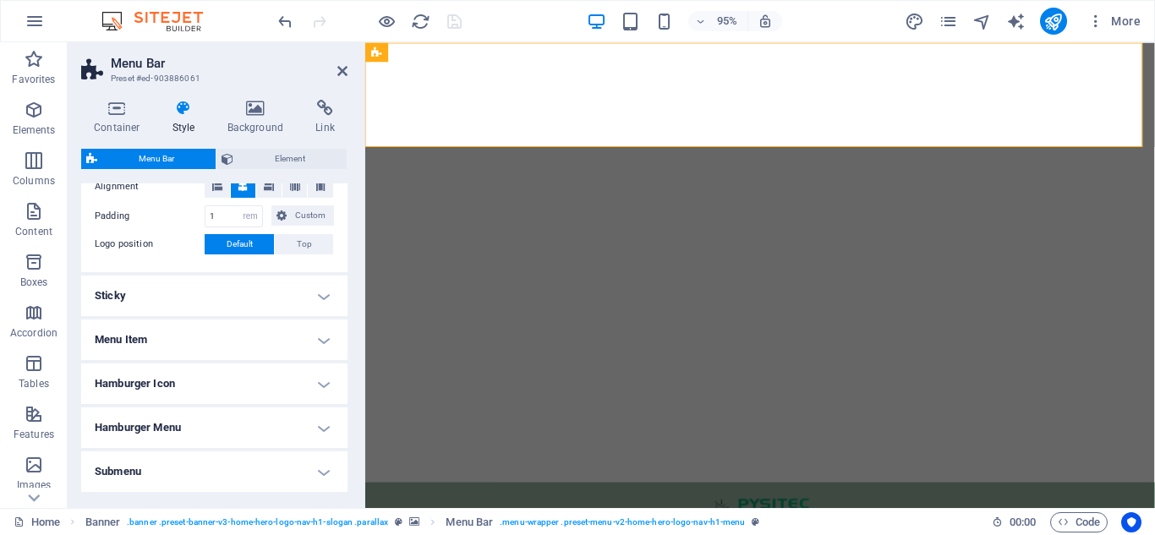
scroll to position [405, 0]
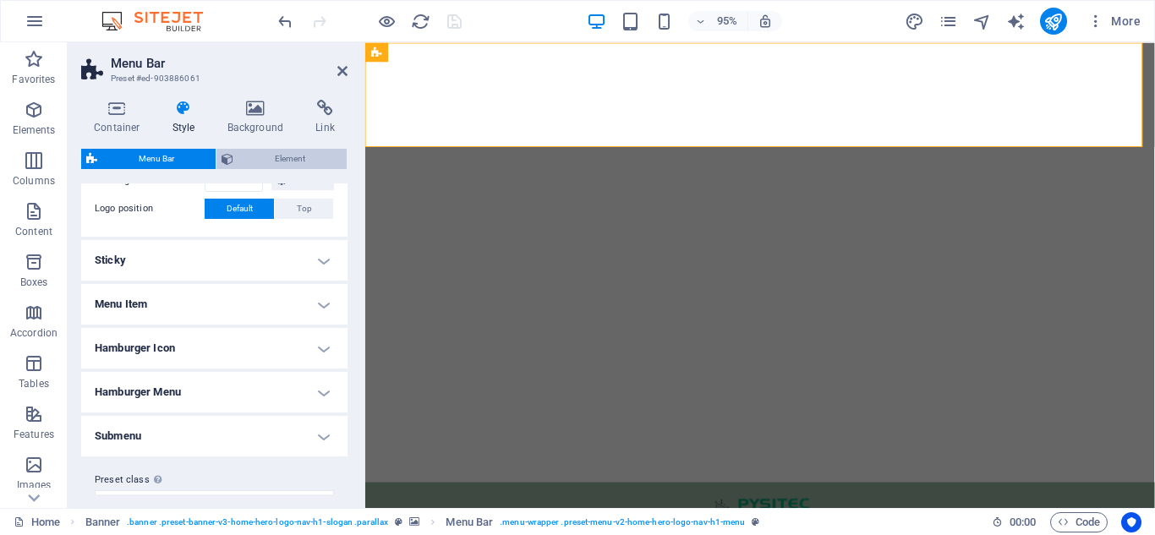
click at [263, 160] on span "Element" at bounding box center [289, 159] width 103 height 20
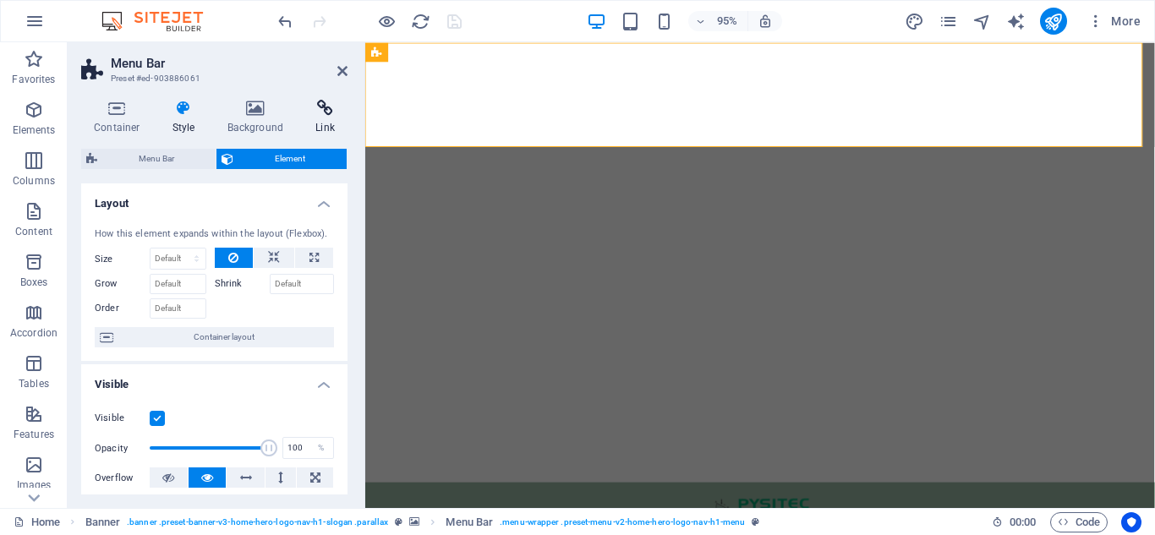
click at [307, 133] on h4 "Link" at bounding box center [325, 118] width 45 height 36
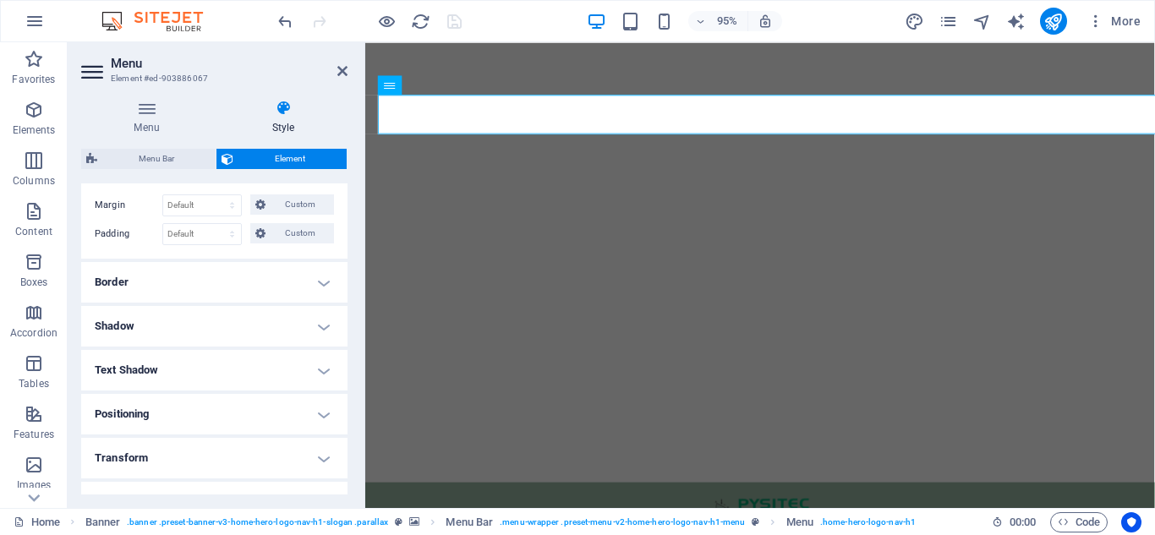
scroll to position [343, 0]
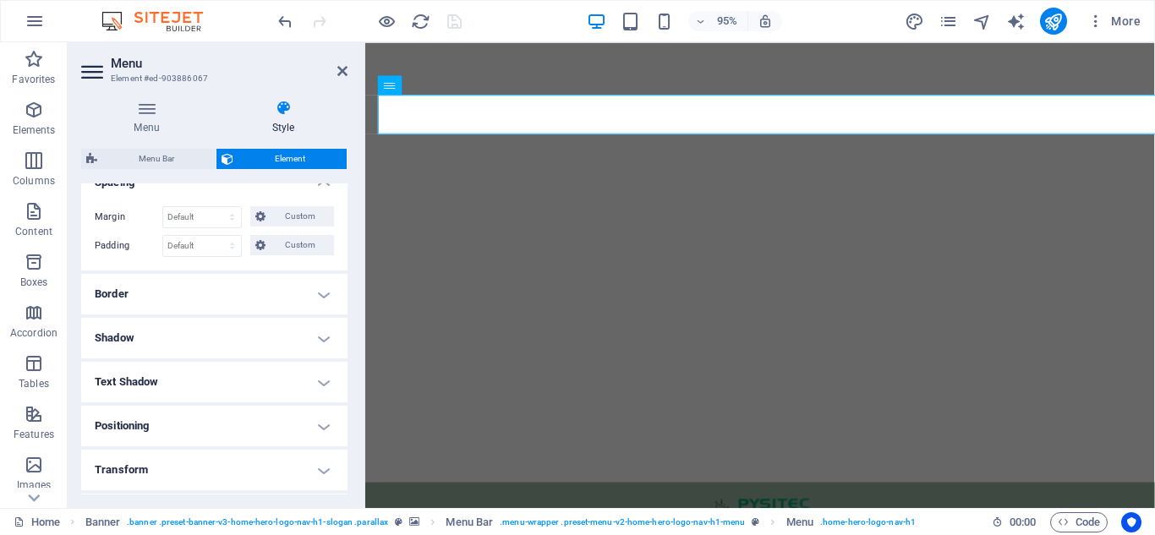
click at [216, 304] on h4 "Border" at bounding box center [214, 294] width 266 height 41
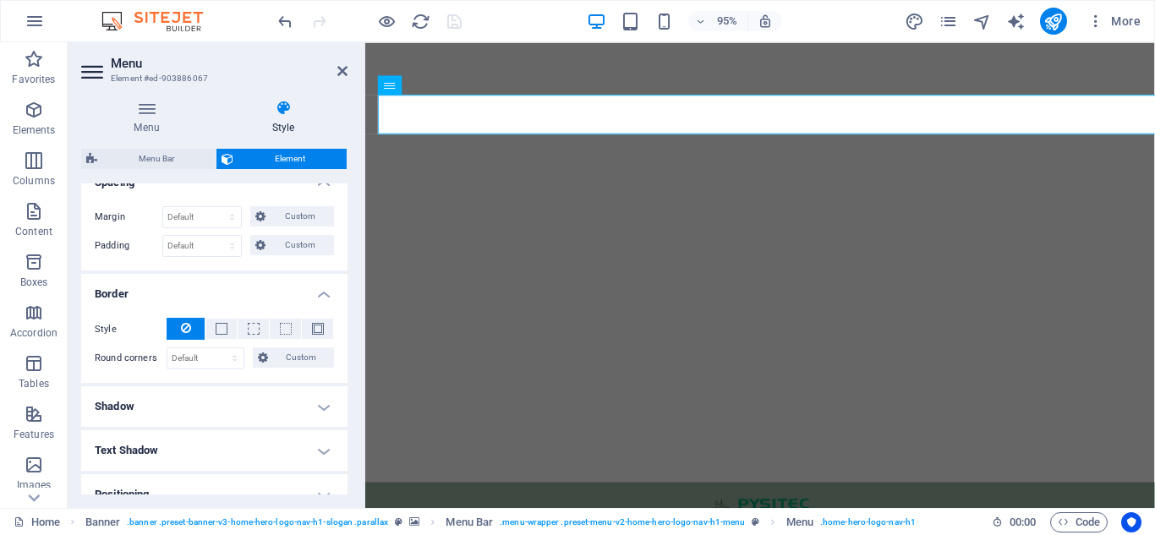
scroll to position [539, 0]
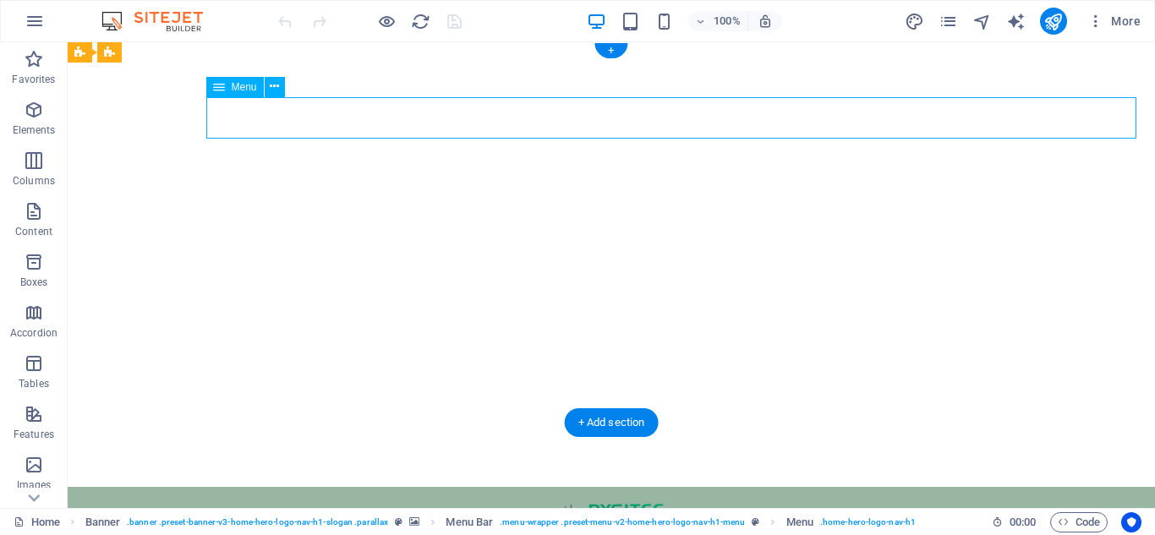
select select "1"
select select
select select "2"
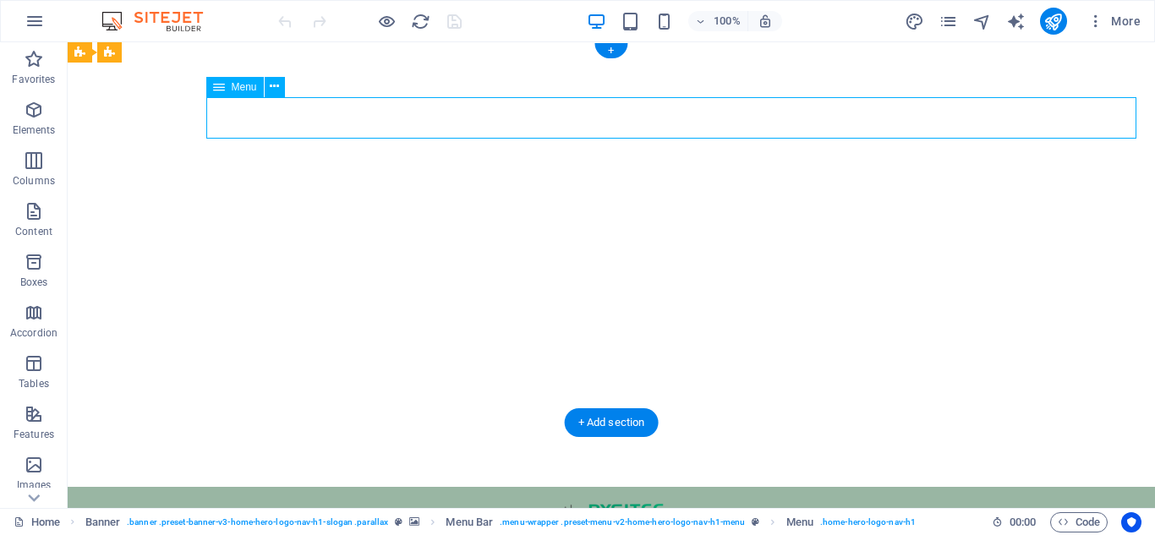
select select
select select "3"
select select
select select "4"
select select
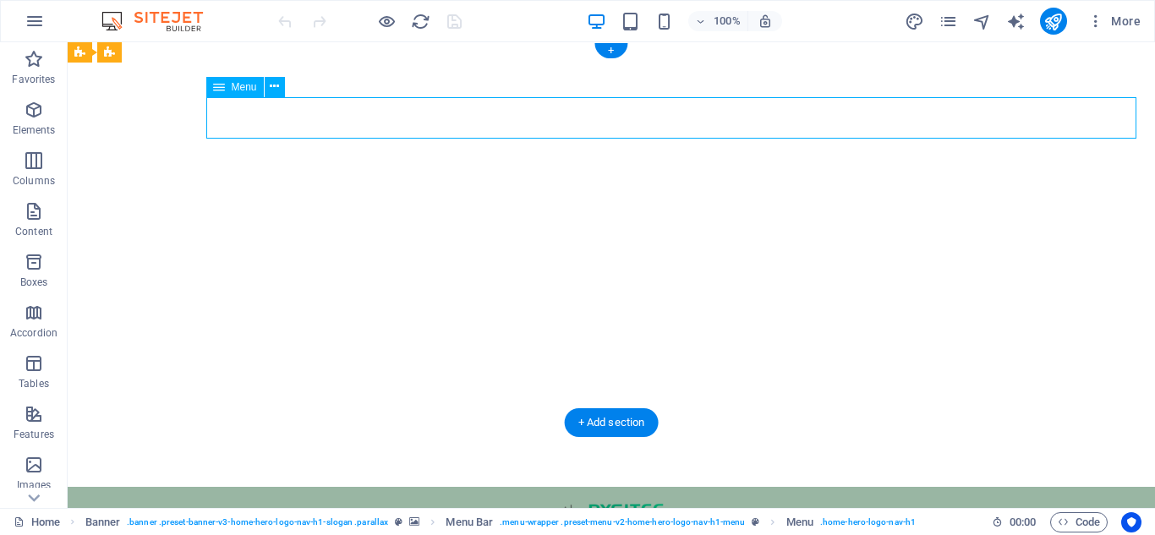
select select "5"
select select
select select "16"
select select
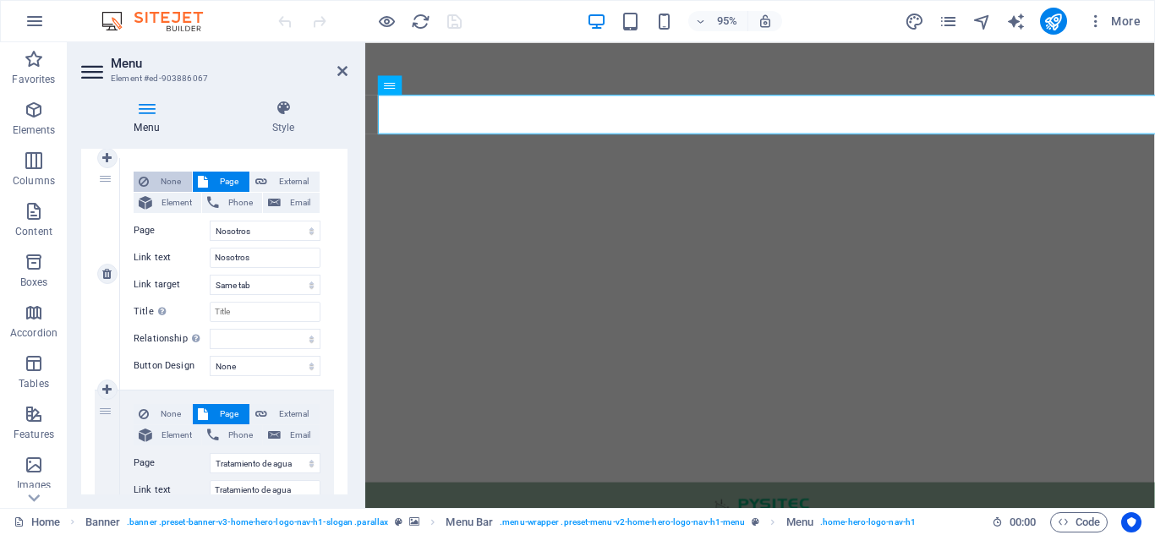
scroll to position [152, 0]
click at [238, 343] on select "alternate author bookmark external help license next nofollow noreferrer noopen…" at bounding box center [265, 338] width 111 height 20
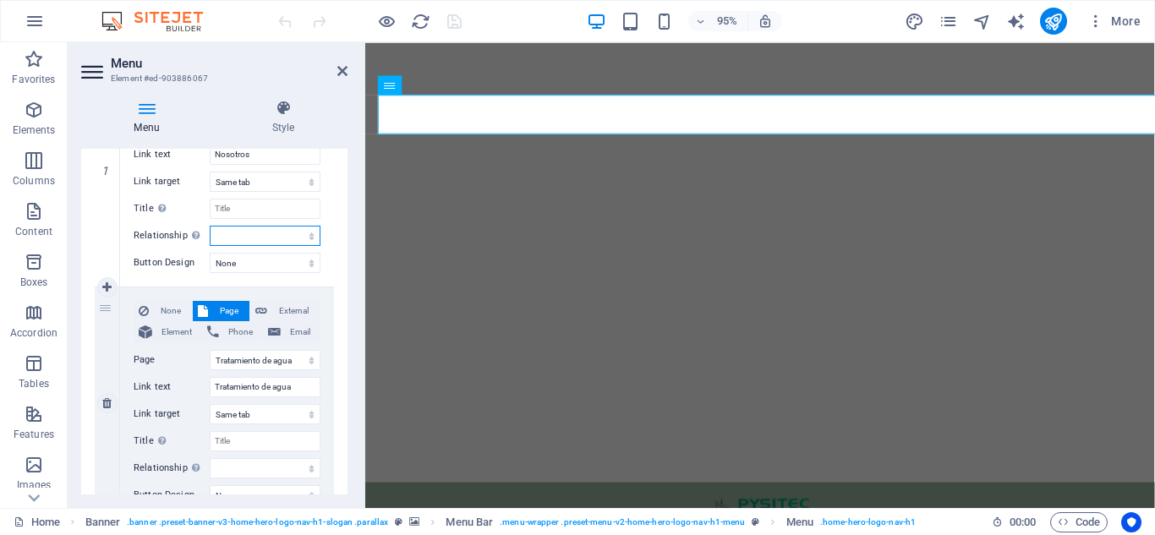
scroll to position [254, 0]
click at [108, 327] on div "2" at bounding box center [107, 404] width 25 height 232
select select
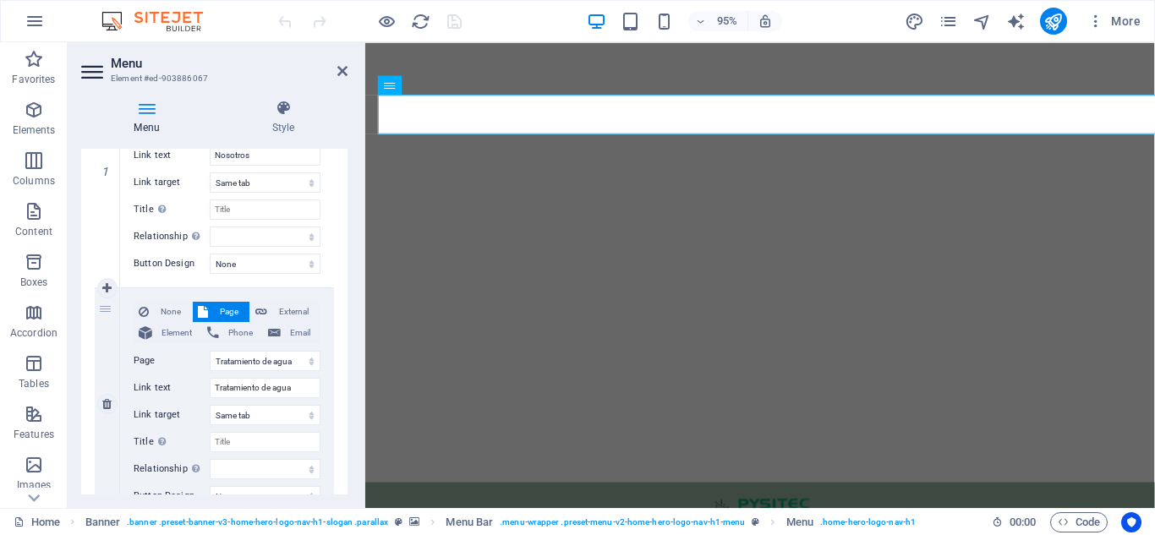
select select
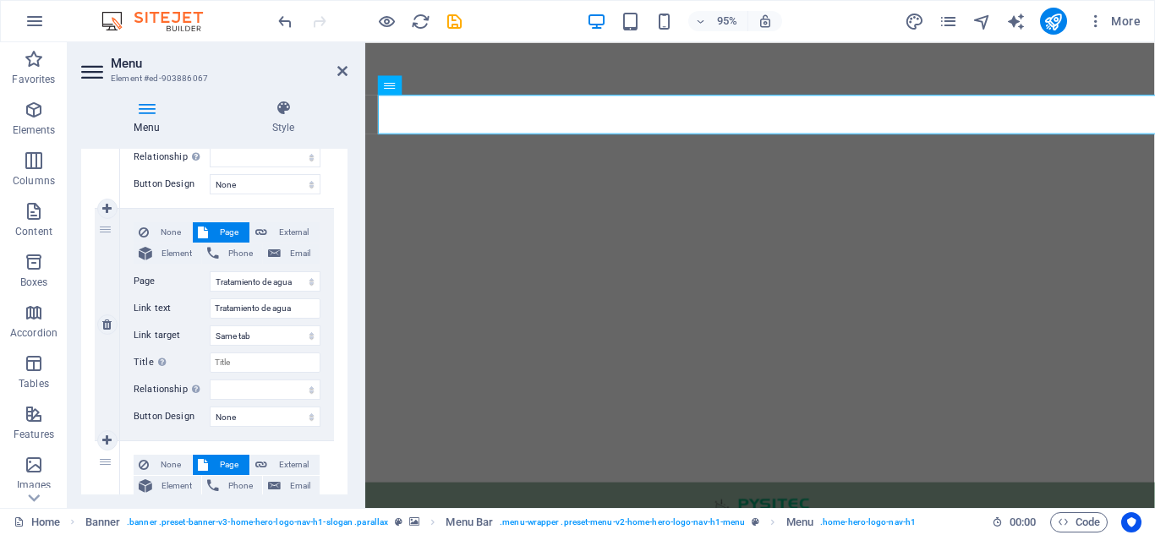
scroll to position [326, 0]
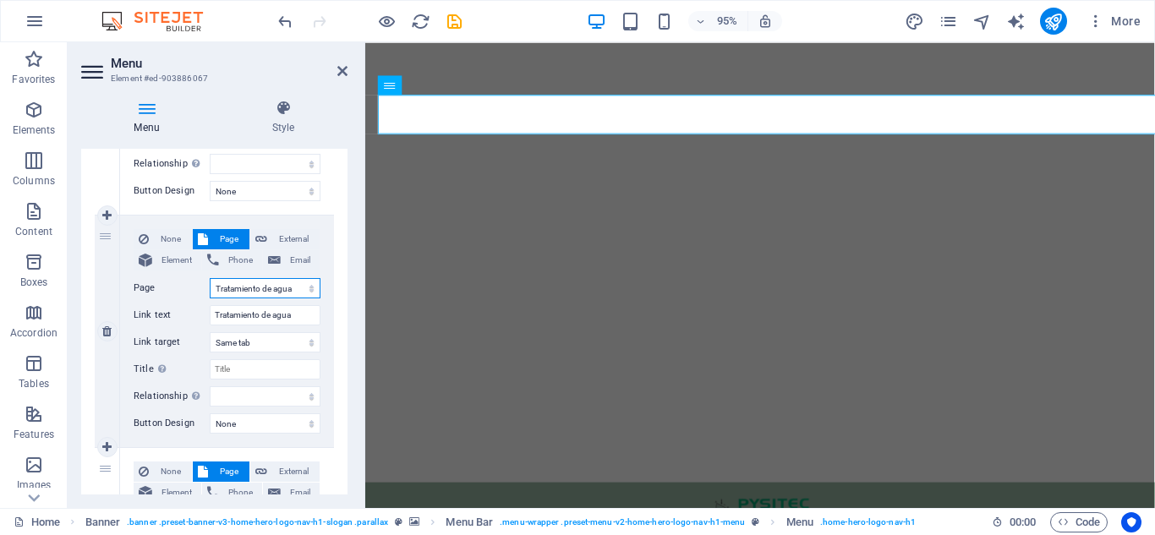
click at [260, 283] on select "Home Nosotros Tratamiento de agua Venta de productos químicos Venta material de…" at bounding box center [265, 288] width 111 height 20
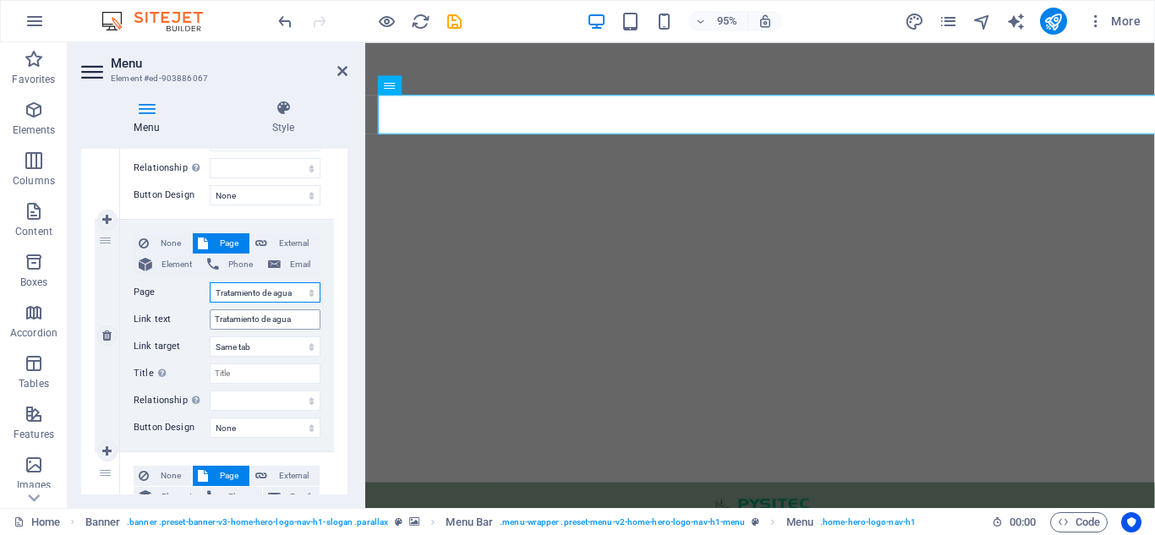
scroll to position [321, 0]
click at [240, 372] on input "Title Additional link description, should not be the same as the link text. The…" at bounding box center [265, 374] width 111 height 20
click at [95, 379] on div "2" at bounding box center [107, 337] width 25 height 232
click at [268, 365] on input "Title Additional link description, should not be the same as the link text. The…" at bounding box center [265, 374] width 111 height 20
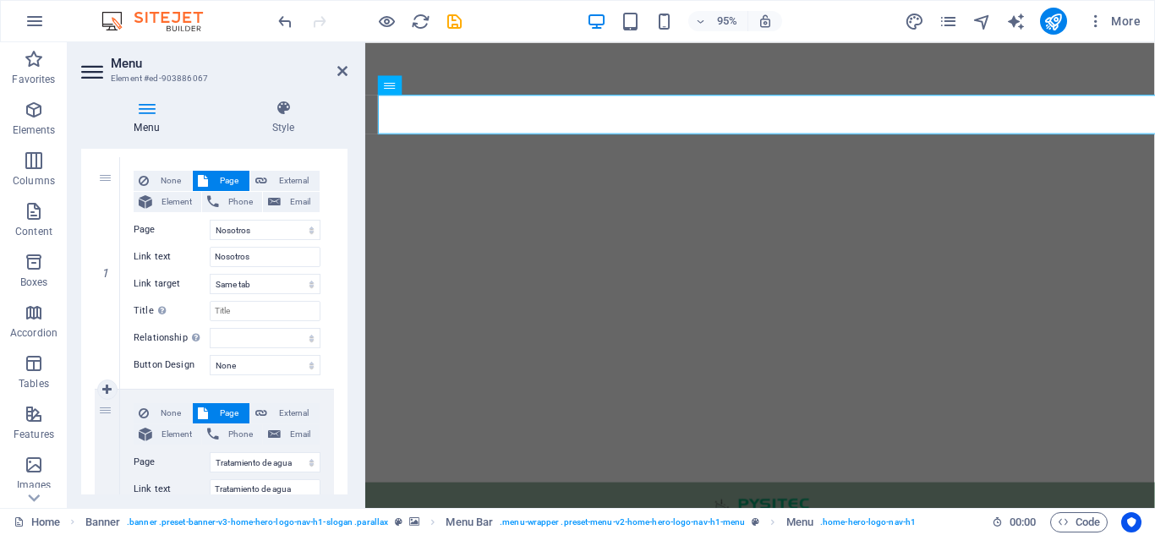
scroll to position [0, 0]
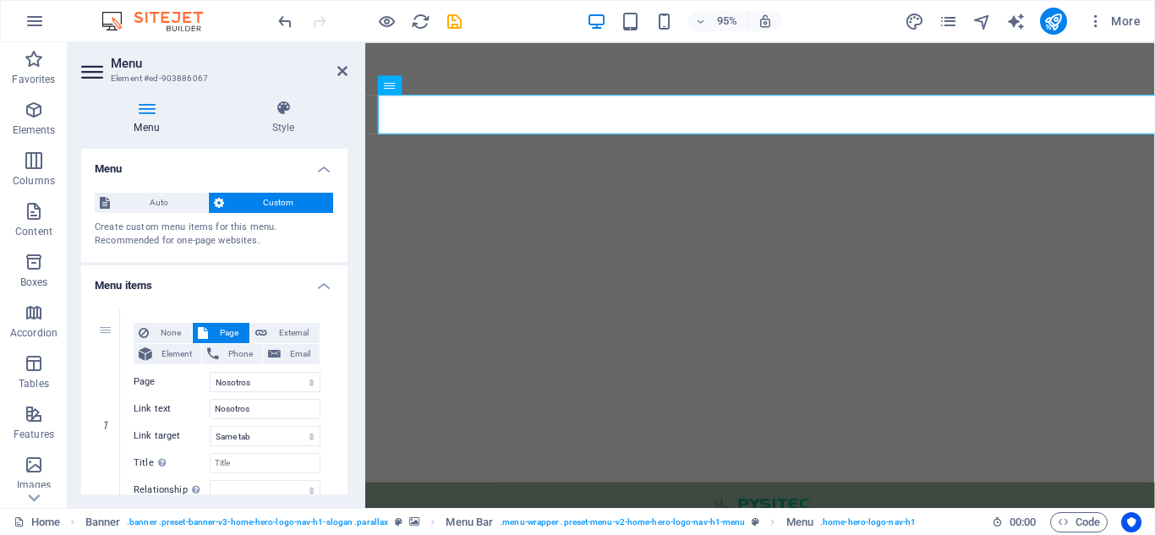
click at [327, 165] on h4 "Menu" at bounding box center [214, 164] width 266 height 30
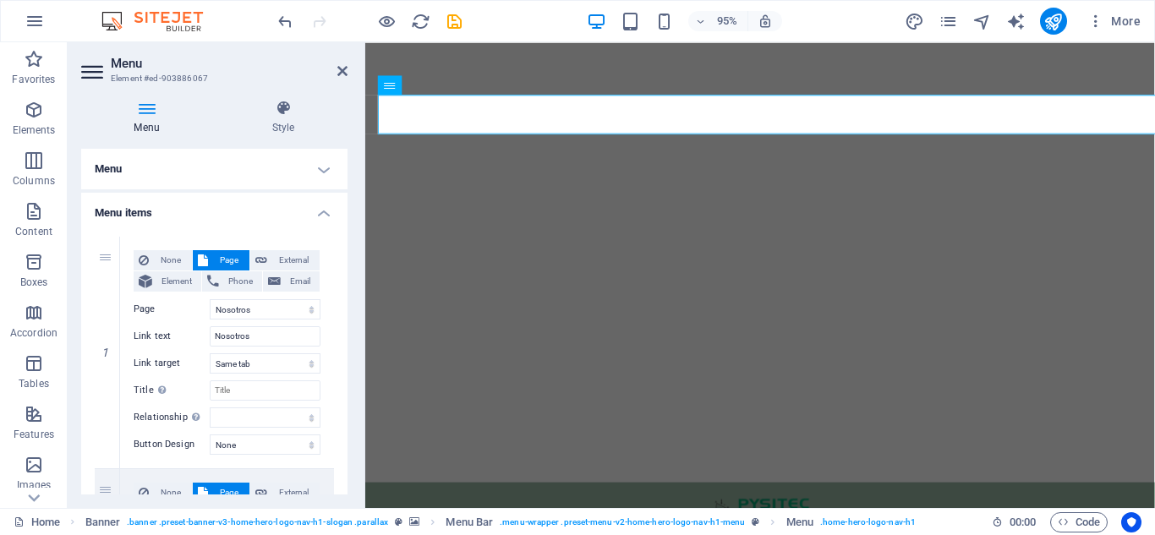
click at [327, 165] on h4 "Menu" at bounding box center [214, 169] width 266 height 41
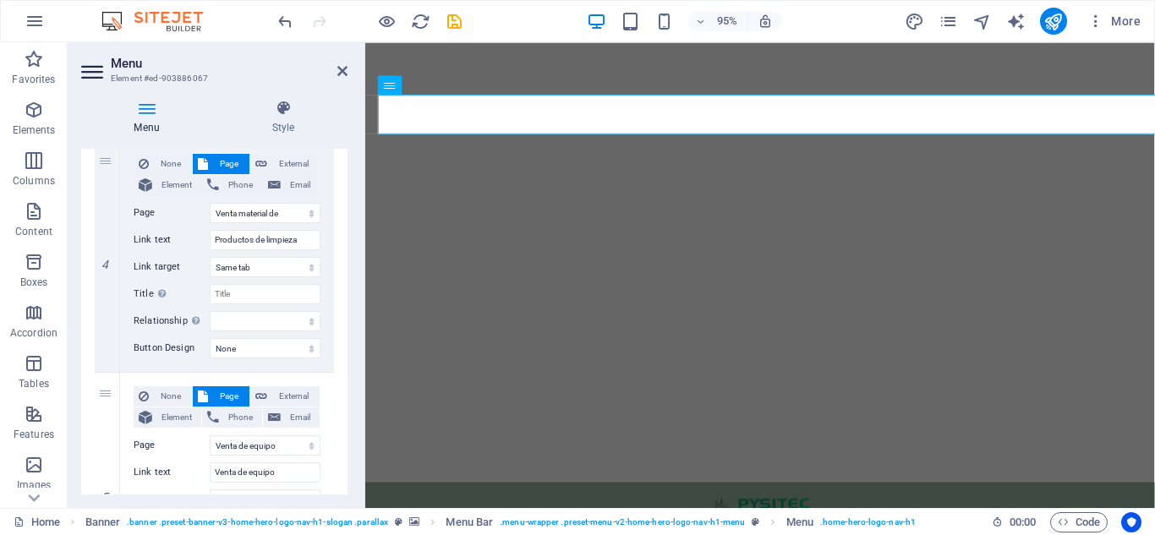
scroll to position [867, 0]
click at [233, 285] on input "Title Additional link description, should not be the same as the link text. The…" at bounding box center [265, 293] width 111 height 20
click at [342, 280] on div "1 None Page External Element Phone Email Page Home Nosotros Tratamiento de agua…" at bounding box center [214, 139] width 266 height 1421
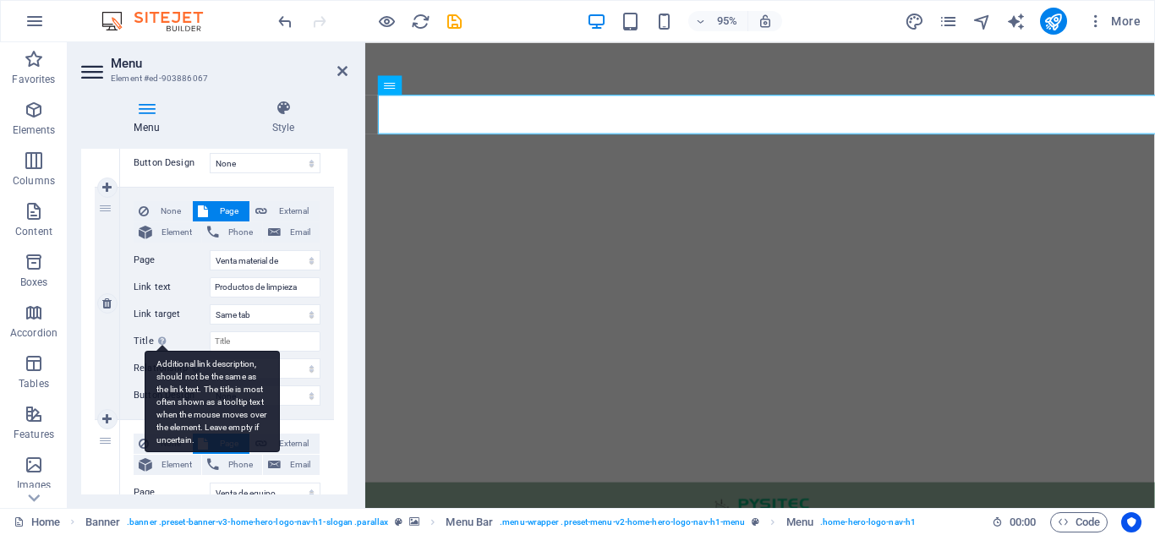
scroll to position [825, 0]
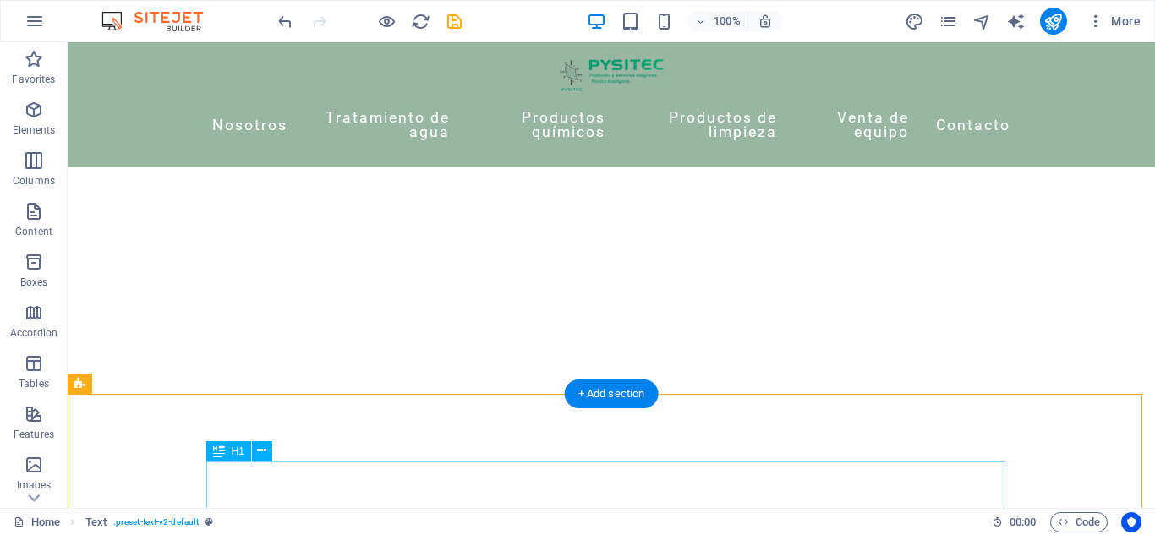
scroll to position [0, 0]
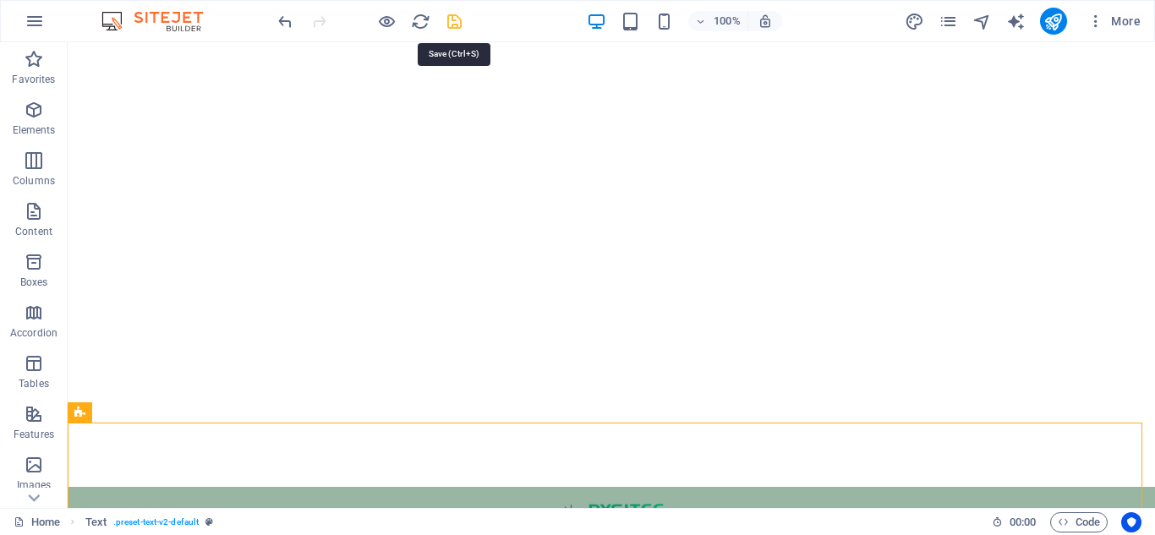
click at [445, 19] on icon "save" at bounding box center [454, 21] width 19 height 19
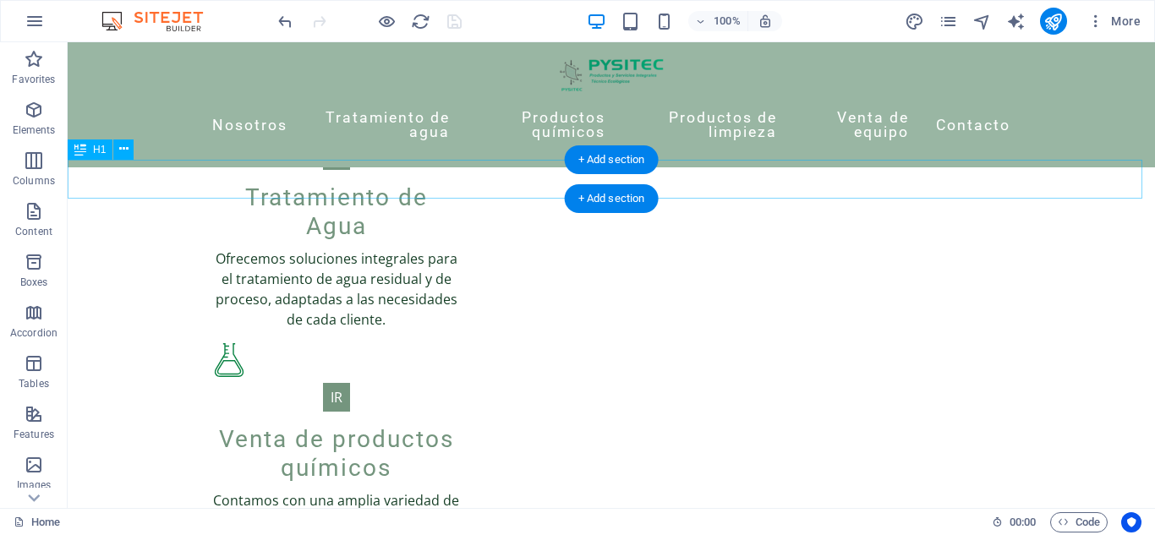
scroll to position [1247, 0]
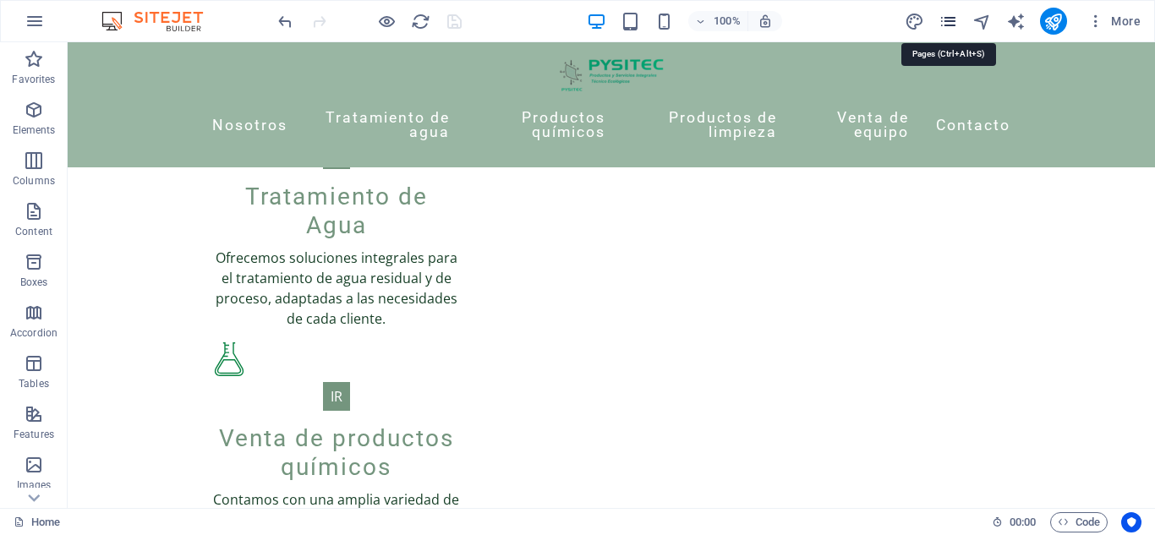
click at [940, 13] on icon "pages" at bounding box center [947, 21] width 19 height 19
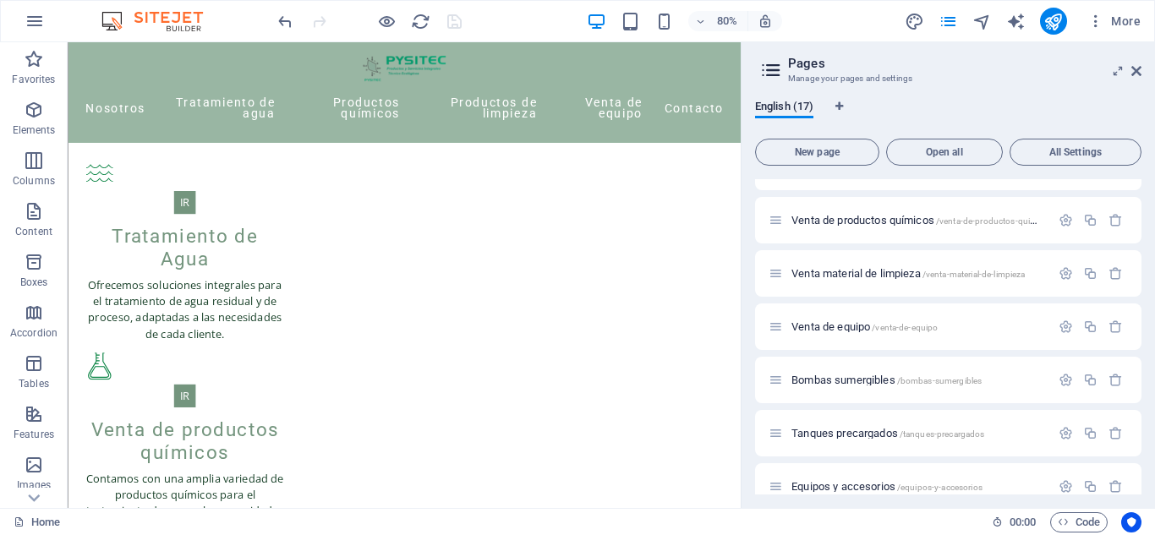
scroll to position [130, 0]
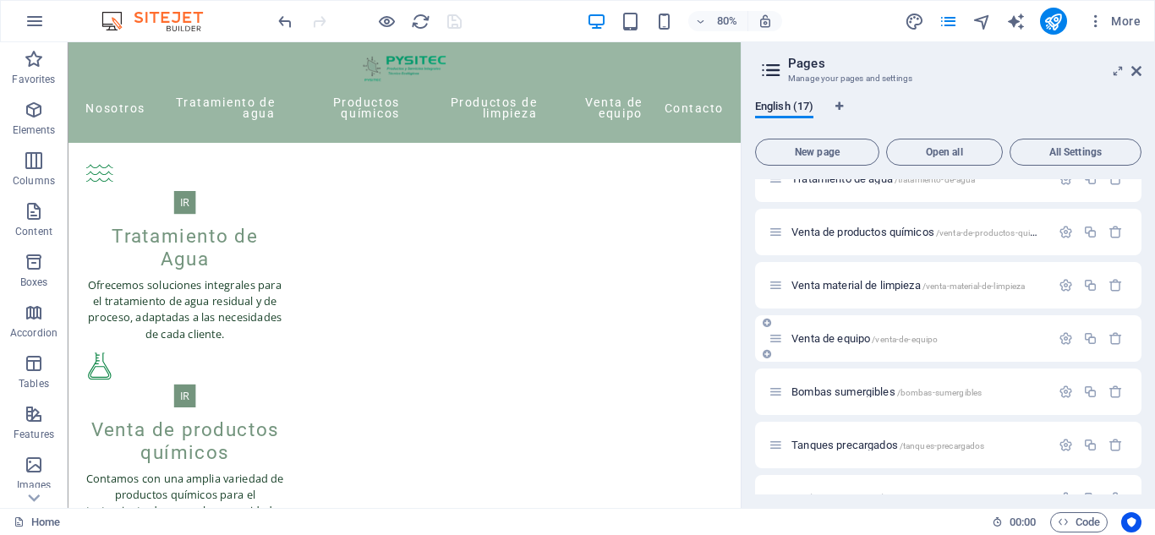
click at [819, 345] on div "Venta de equipo /venta-de-equipo" at bounding box center [908, 338] width 281 height 19
click at [828, 337] on span "Venta de equipo /venta-de-equipo" at bounding box center [864, 338] width 146 height 13
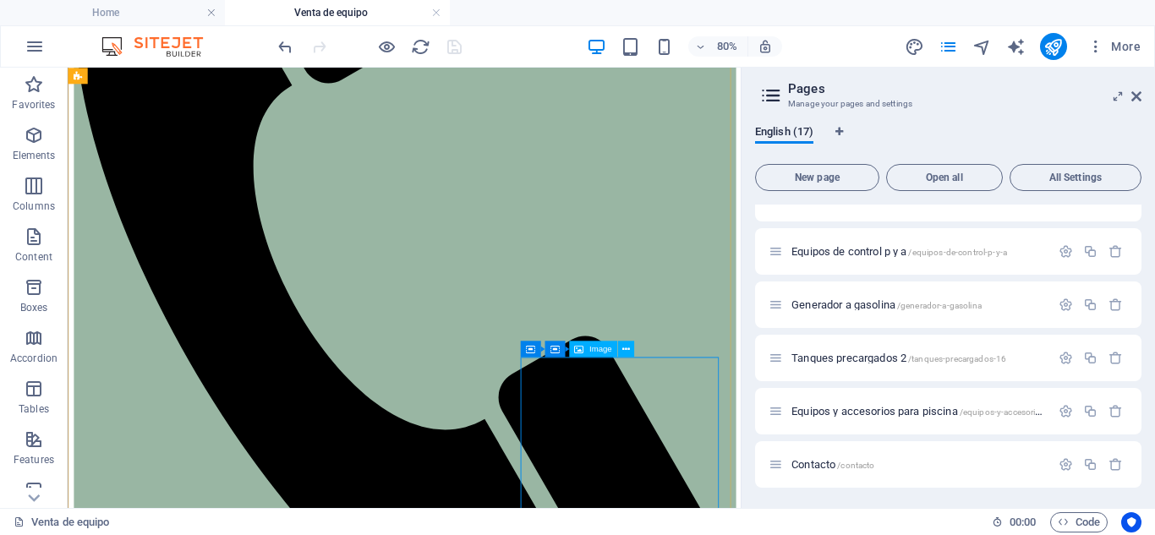
scroll to position [559, 0]
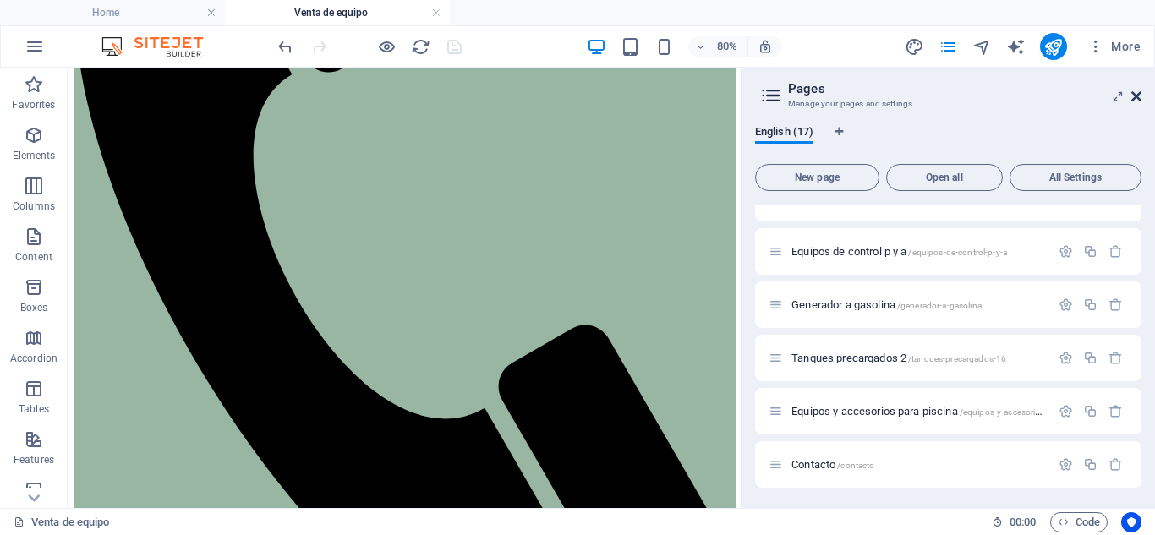
click at [1137, 103] on link at bounding box center [1136, 97] width 10 height 14
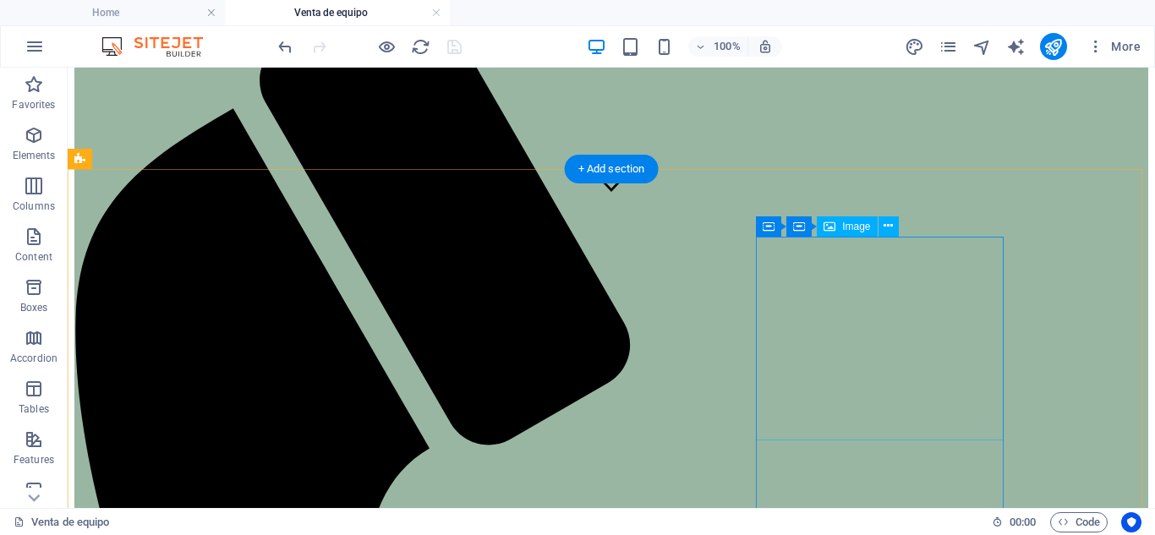
scroll to position [294, 0]
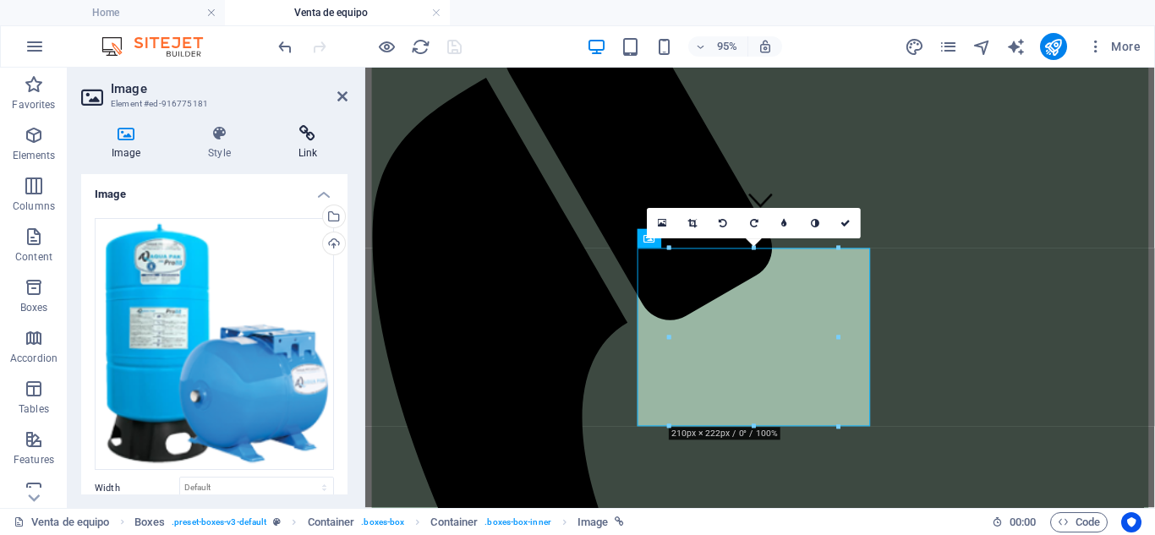
click at [325, 147] on h4 "Link" at bounding box center [307, 143] width 79 height 36
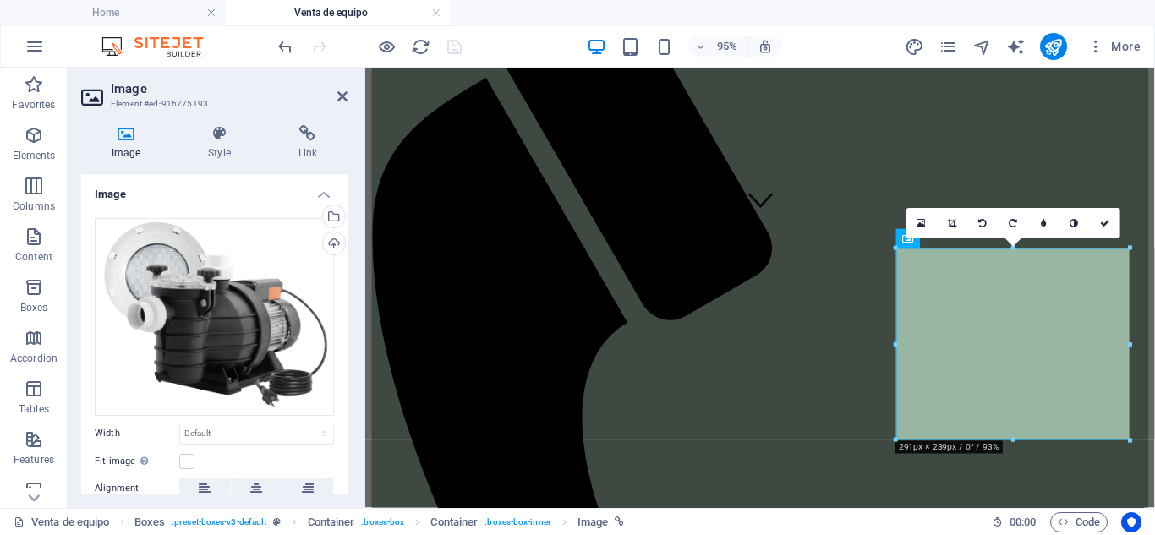
click at [301, 161] on div "Image Style Link Image Drag files here, click to choose files or select files f…" at bounding box center [214, 309] width 266 height 369
click at [304, 143] on h4 "Link" at bounding box center [307, 143] width 79 height 36
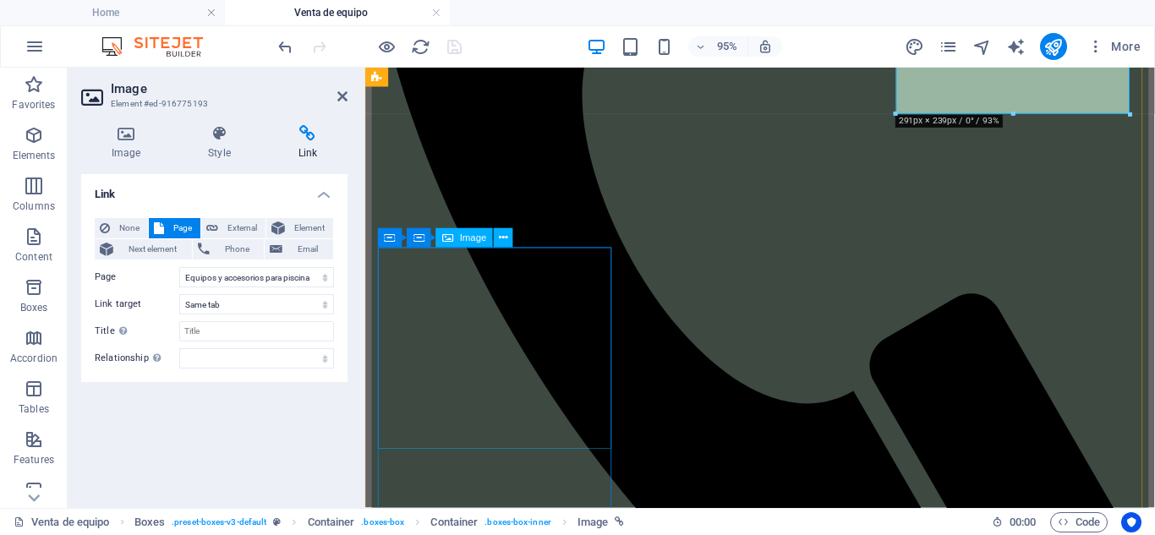
scroll to position [638, 0]
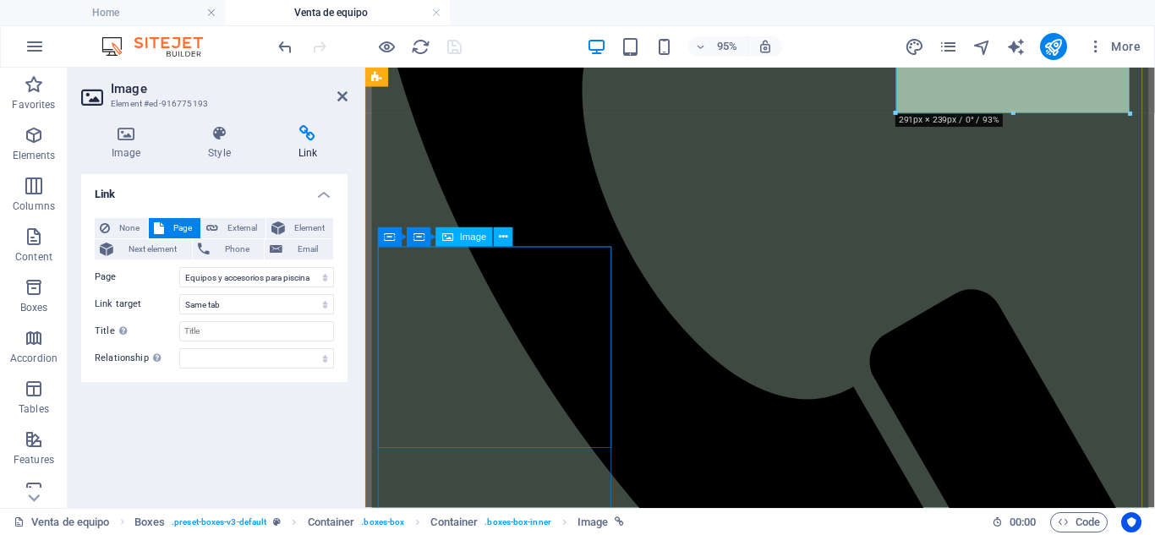
select select
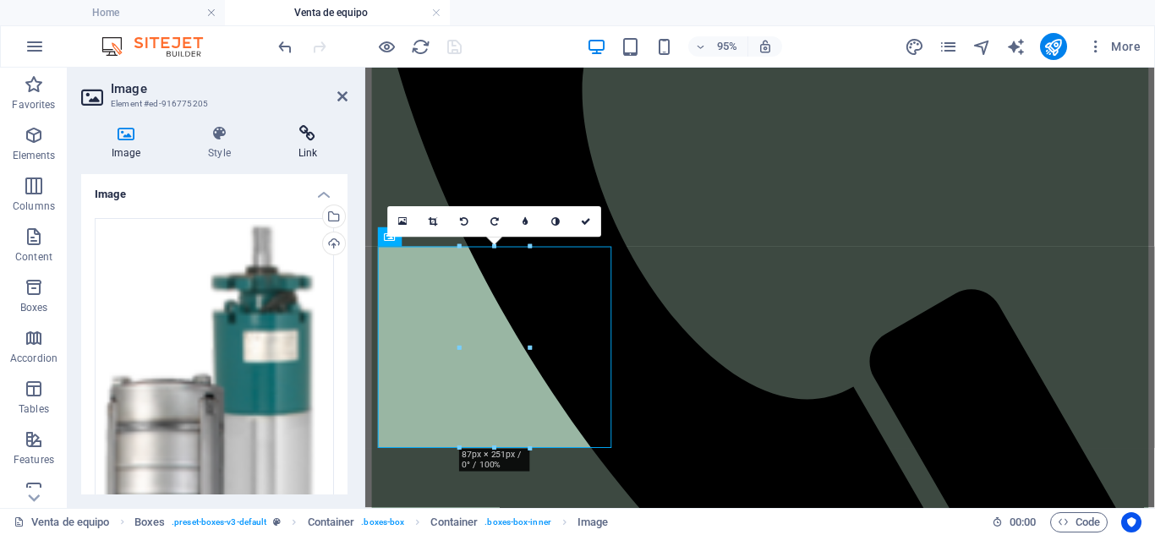
click at [297, 135] on icon at bounding box center [307, 133] width 79 height 17
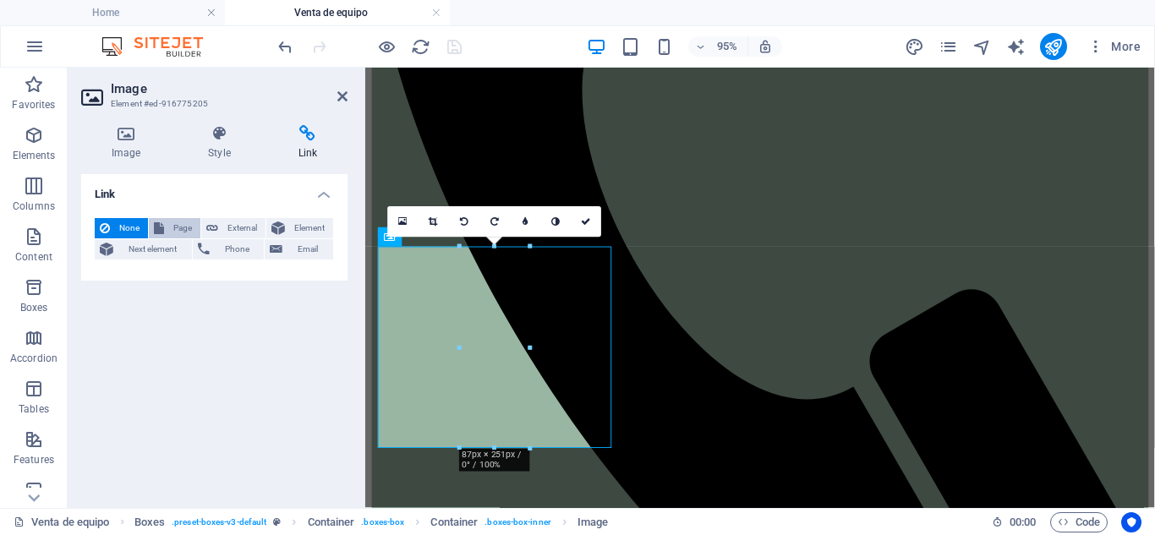
click at [173, 224] on span "Page" at bounding box center [182, 228] width 26 height 20
select select
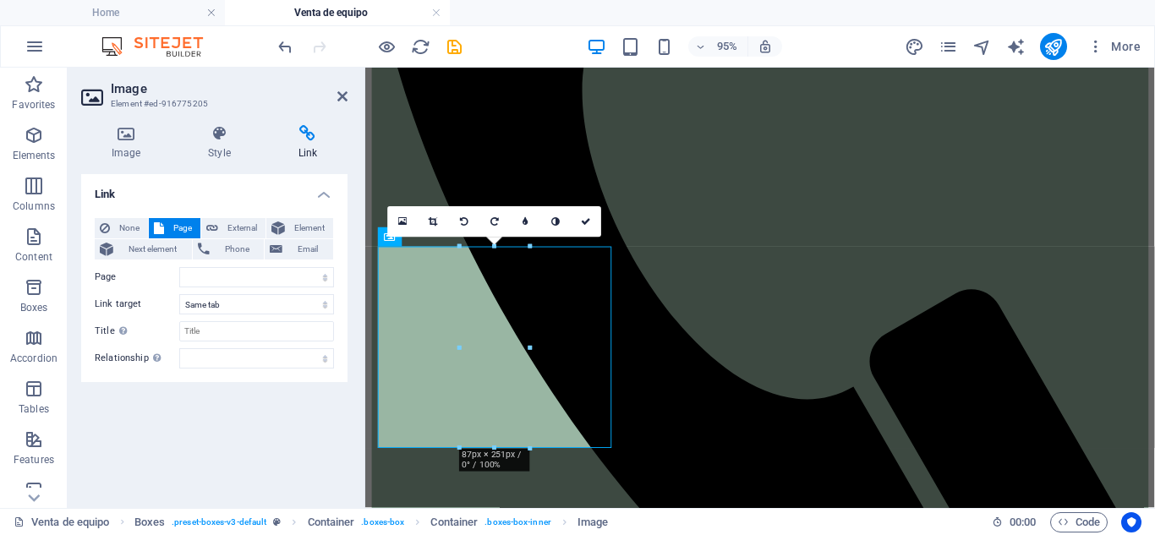
click at [336, 277] on div "None Page External Element Next element Phone Email Page Home Nosotros Tratamie…" at bounding box center [214, 294] width 266 height 178
click at [328, 278] on select "Home Nosotros Tratamiento de agua Venta de productos químicos Venta material de…" at bounding box center [256, 277] width 155 height 20
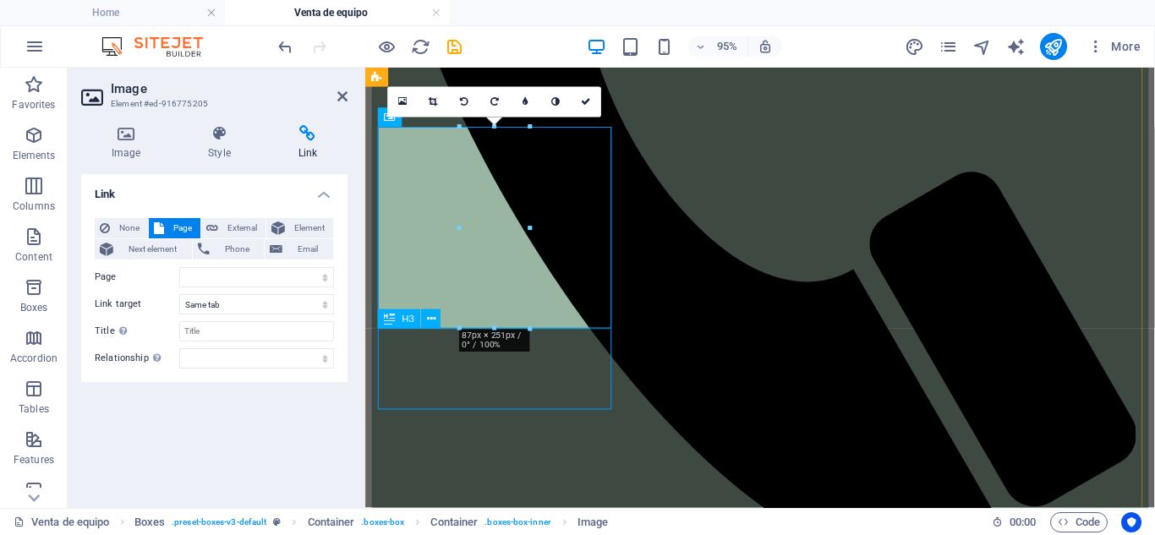
scroll to position [765, 0]
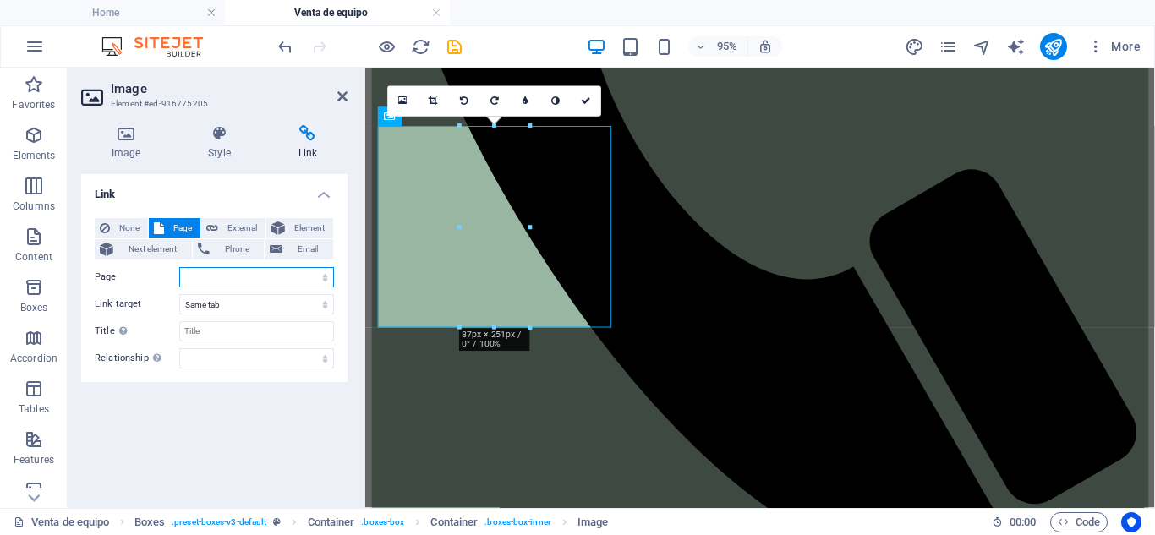
click at [331, 272] on select "Home Nosotros Tratamiento de agua Venta de productos químicos Venta material de…" at bounding box center [256, 277] width 155 height 20
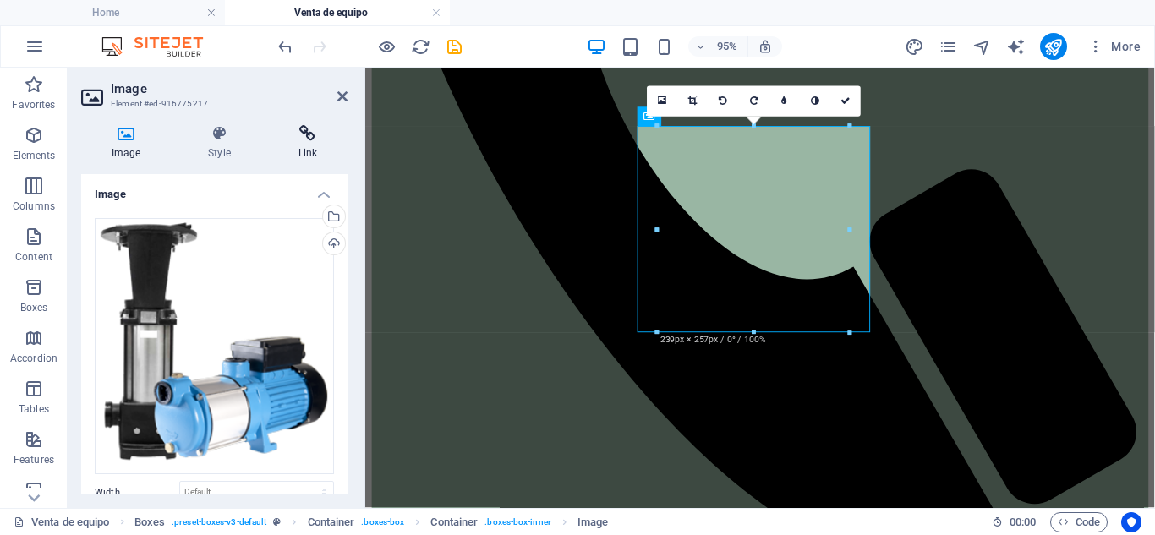
click at [309, 155] on h4 "Link" at bounding box center [307, 143] width 79 height 36
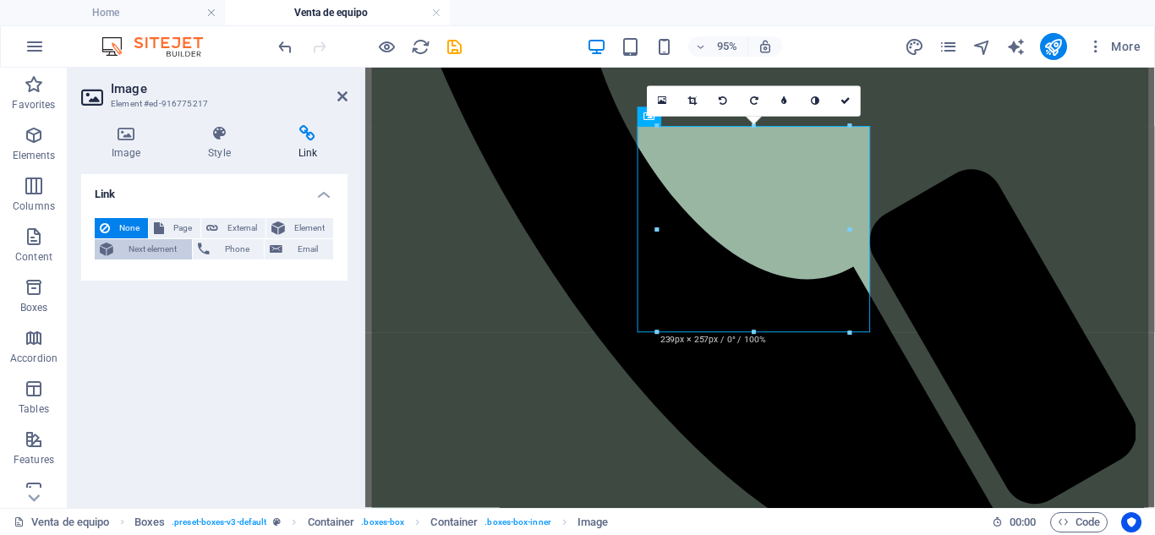
click at [172, 240] on span "Next element" at bounding box center [152, 249] width 68 height 20
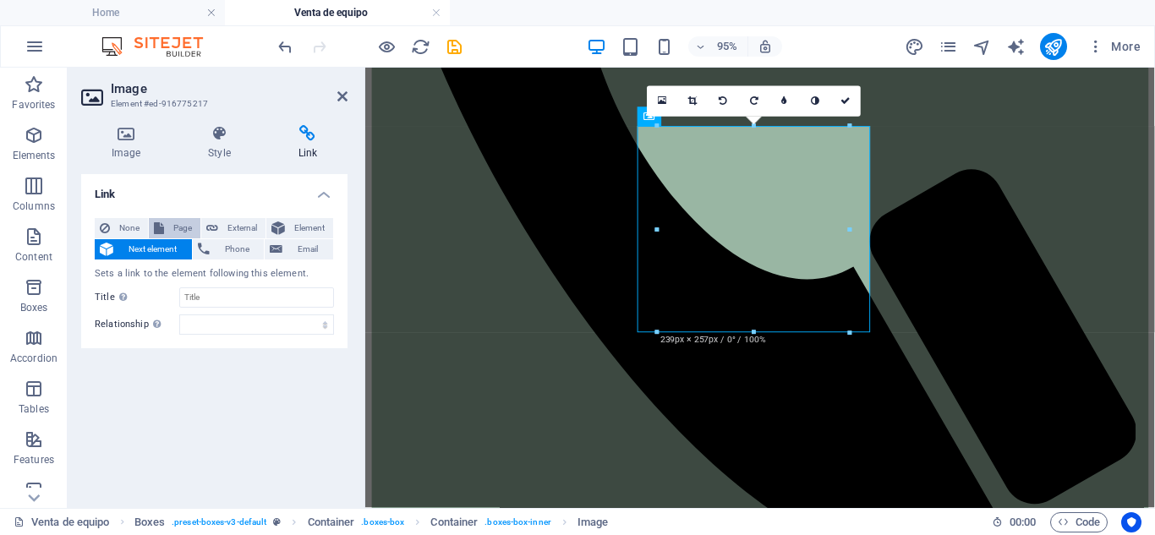
click at [166, 230] on button "Page" at bounding box center [175, 228] width 52 height 20
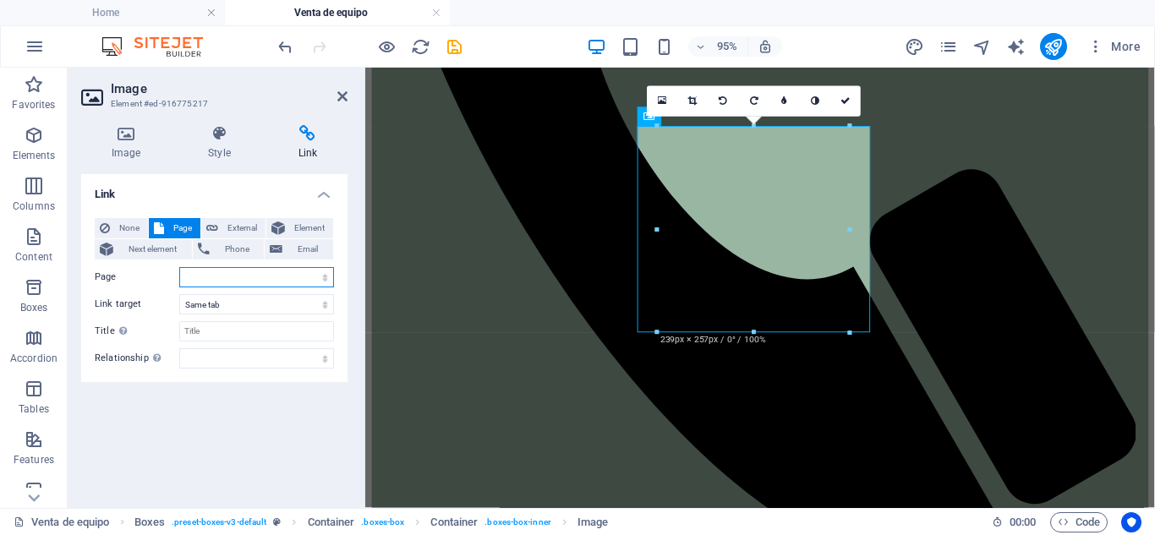
click at [302, 276] on select "Home Nosotros Tratamiento de agua Venta de productos químicos Venta material de…" at bounding box center [256, 277] width 155 height 20
select select "11"
click at [179, 267] on select "Home Nosotros Tratamiento de agua Venta de productos químicos Venta material de…" at bounding box center [256, 277] width 155 height 20
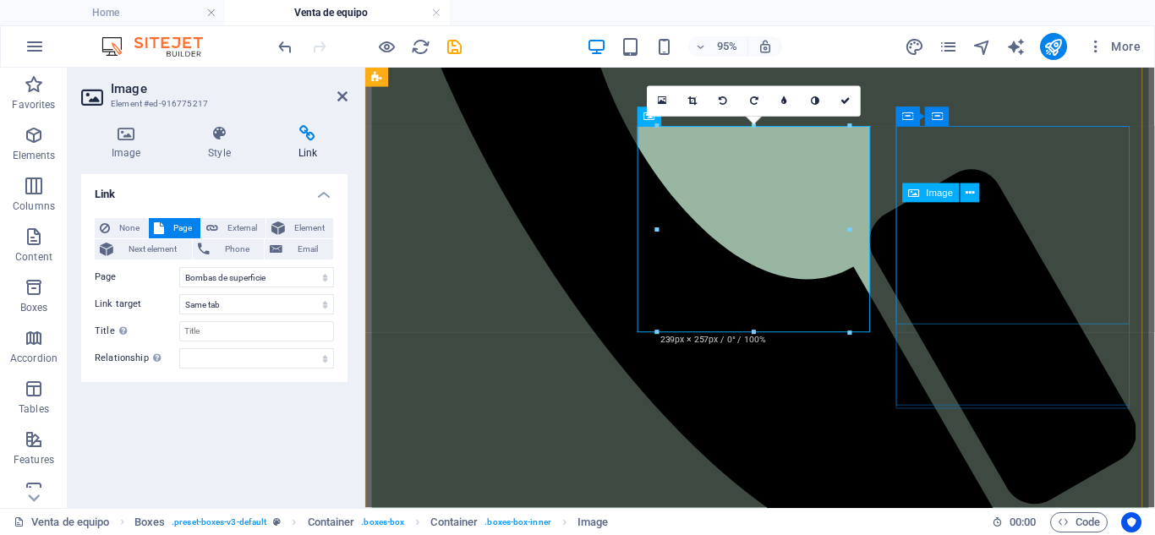
select select
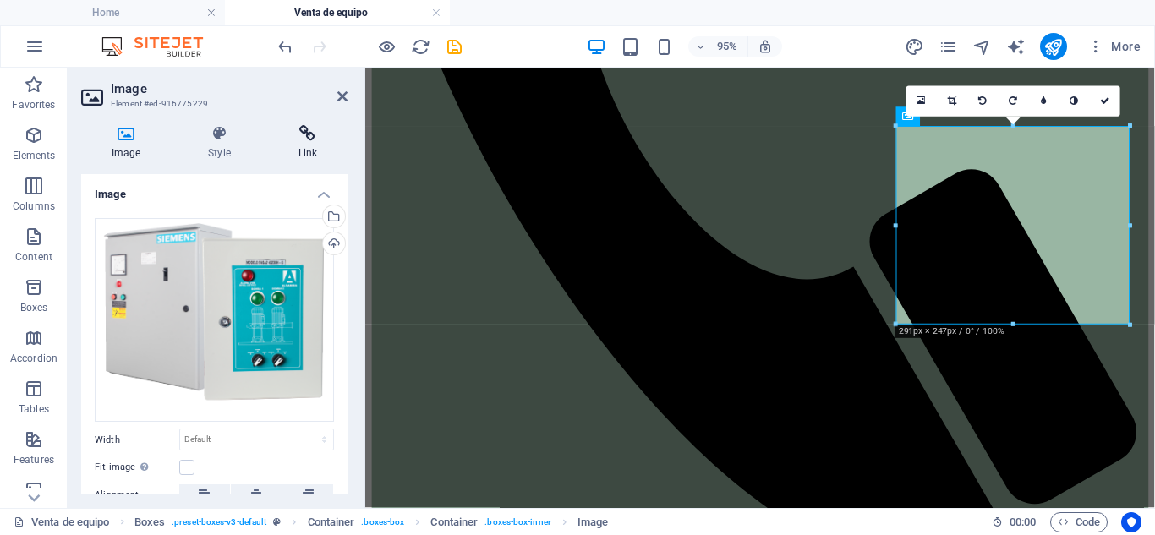
click at [303, 142] on h4 "Link" at bounding box center [307, 143] width 79 height 36
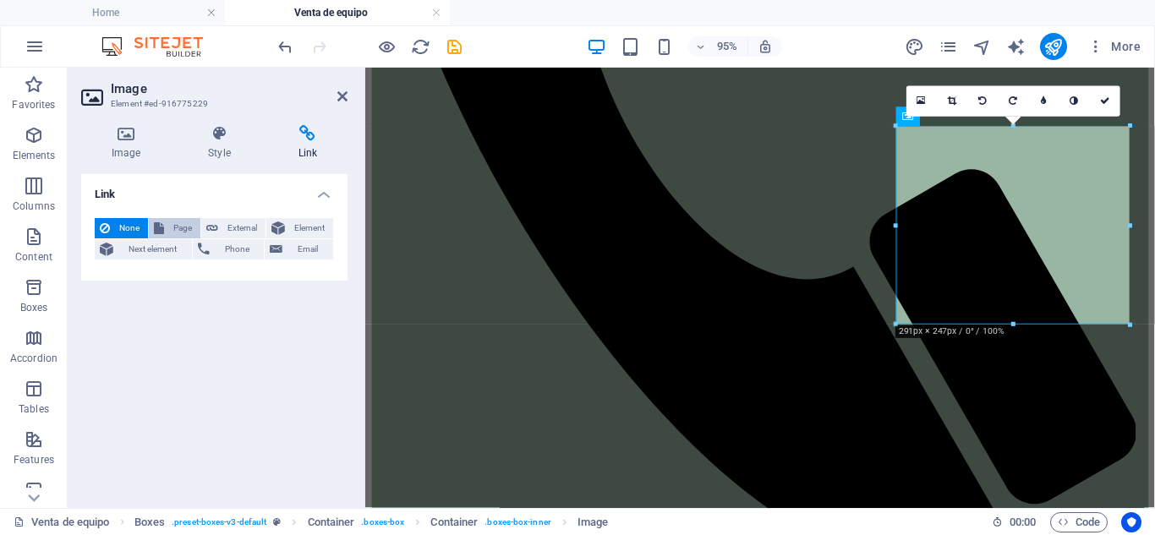
click at [176, 224] on span "Page" at bounding box center [182, 228] width 26 height 20
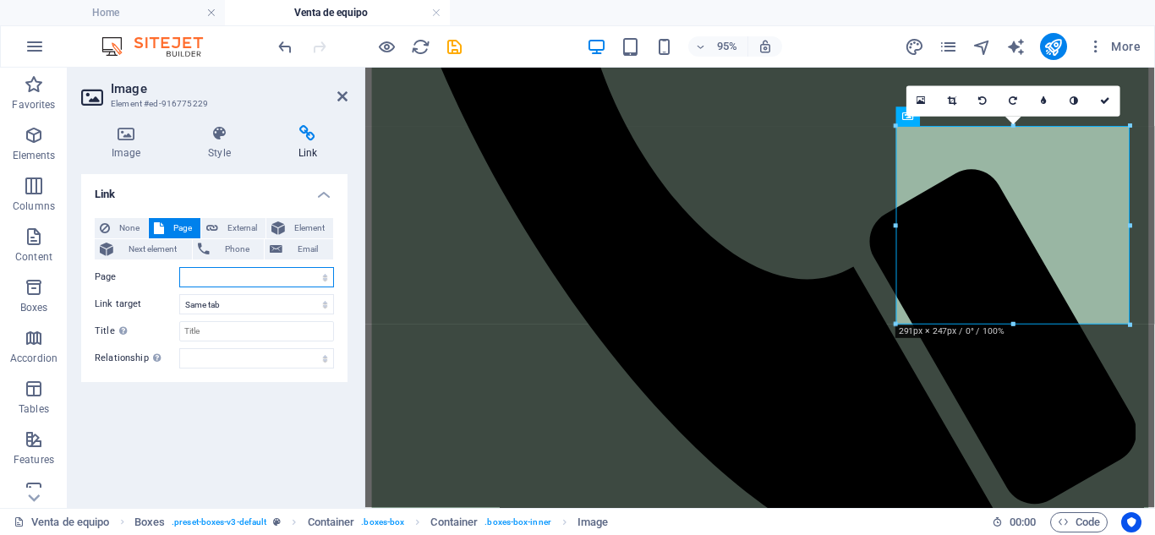
click at [331, 269] on select "Home Nosotros Tratamiento de agua Venta de productos químicos Venta material de…" at bounding box center [256, 277] width 155 height 20
select select "12"
click at [179, 267] on select "Home Nosotros Tratamiento de agua Venta de productos químicos Venta material de…" at bounding box center [256, 277] width 155 height 20
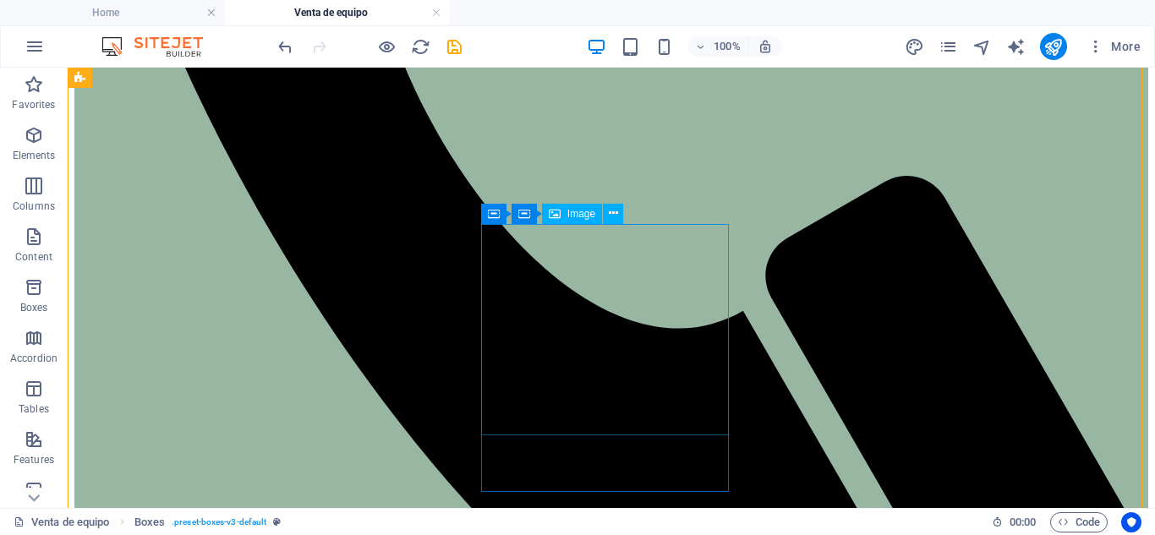
scroll to position [976, 0]
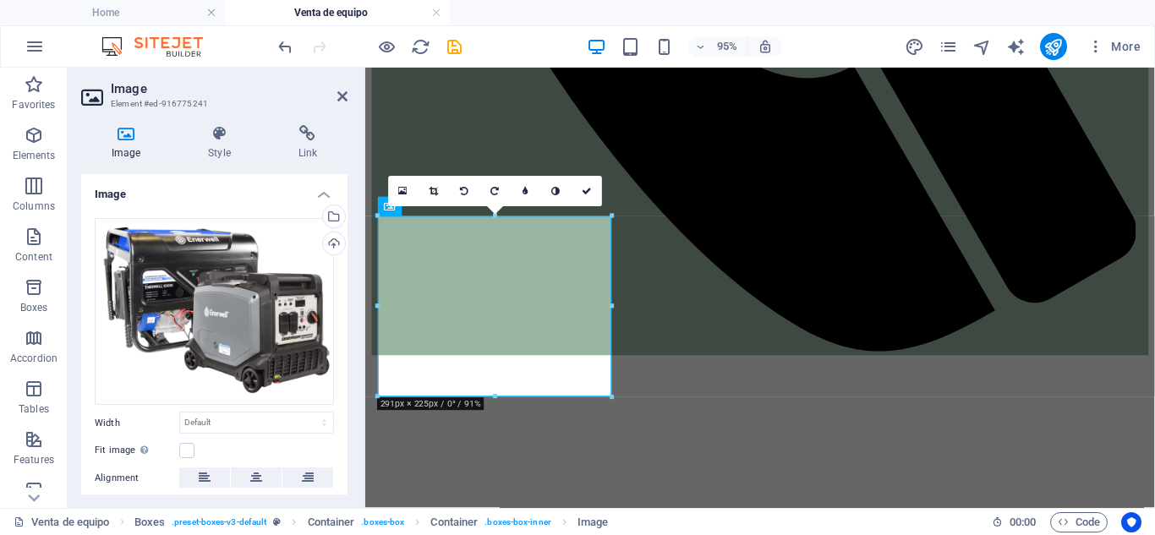
scroll to position [995, 0]
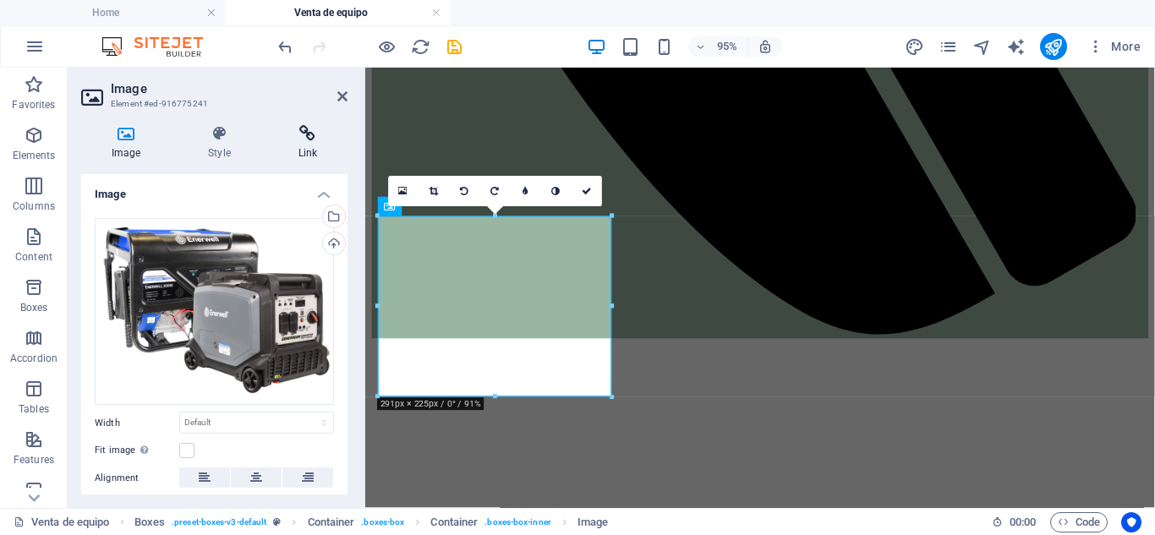
click at [303, 136] on icon at bounding box center [307, 133] width 79 height 17
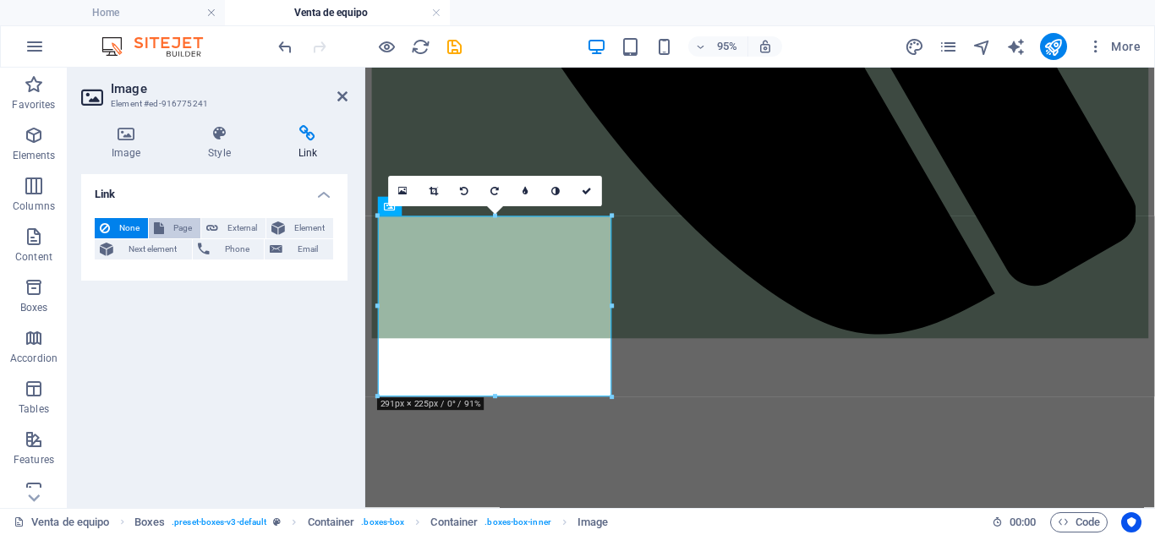
click at [173, 228] on span "Page" at bounding box center [182, 228] width 26 height 20
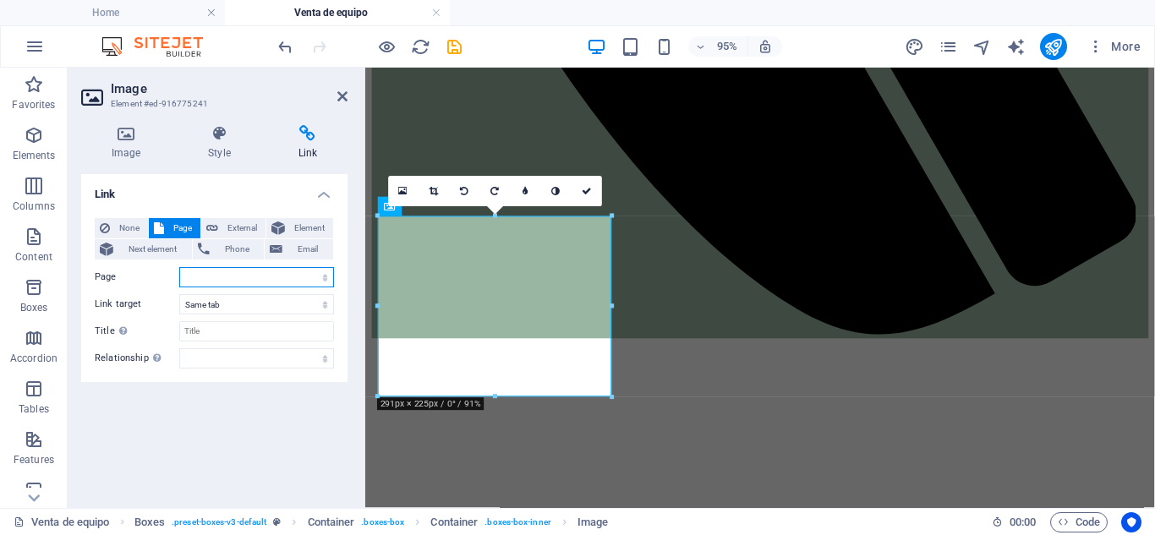
click at [322, 273] on select "Home Nosotros Tratamiento de agua Venta de productos químicos Venta material de…" at bounding box center [256, 277] width 155 height 20
select select "13"
click at [179, 267] on select "Home Nosotros Tratamiento de agua Venta de productos químicos Venta material de…" at bounding box center [256, 277] width 155 height 20
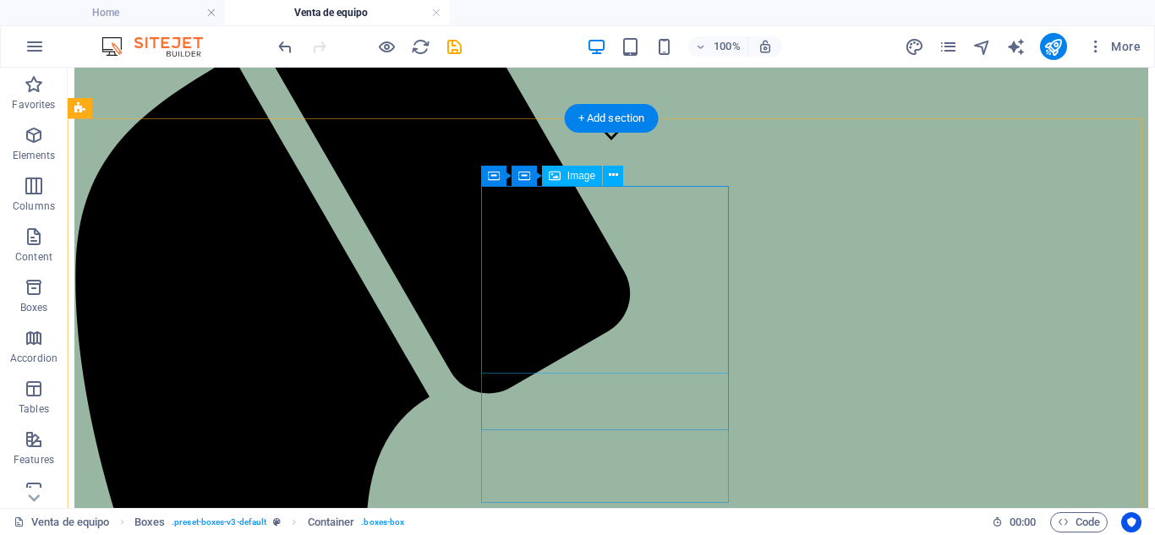
scroll to position [346, 0]
select select "14"
select select
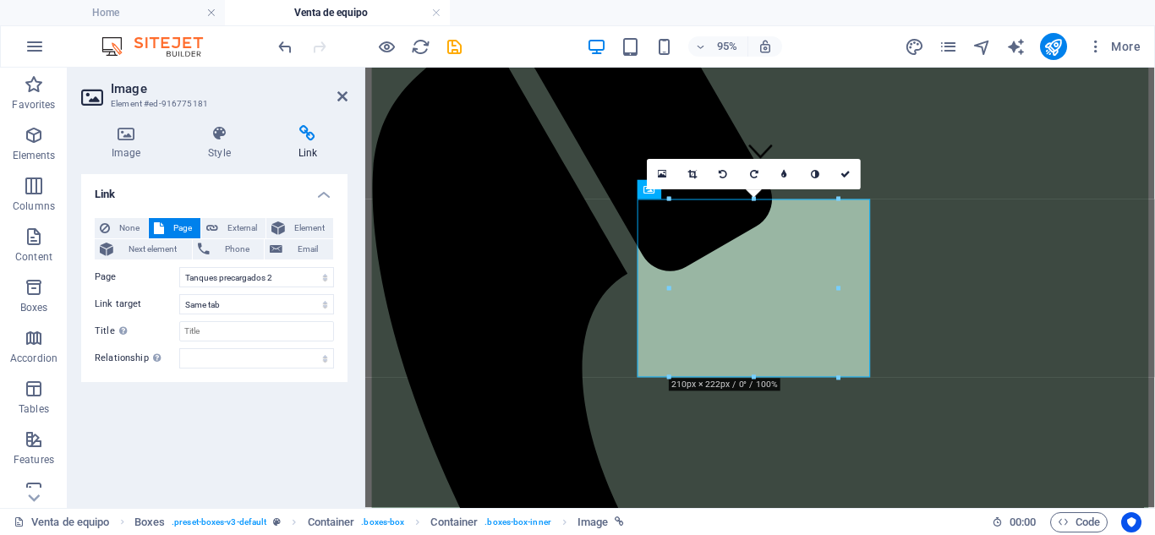
click at [301, 159] on h4 "Link" at bounding box center [307, 143] width 79 height 36
click at [257, 279] on select "Home Nosotros Tratamiento de agua Venta de productos químicos Venta material de…" at bounding box center [256, 277] width 155 height 20
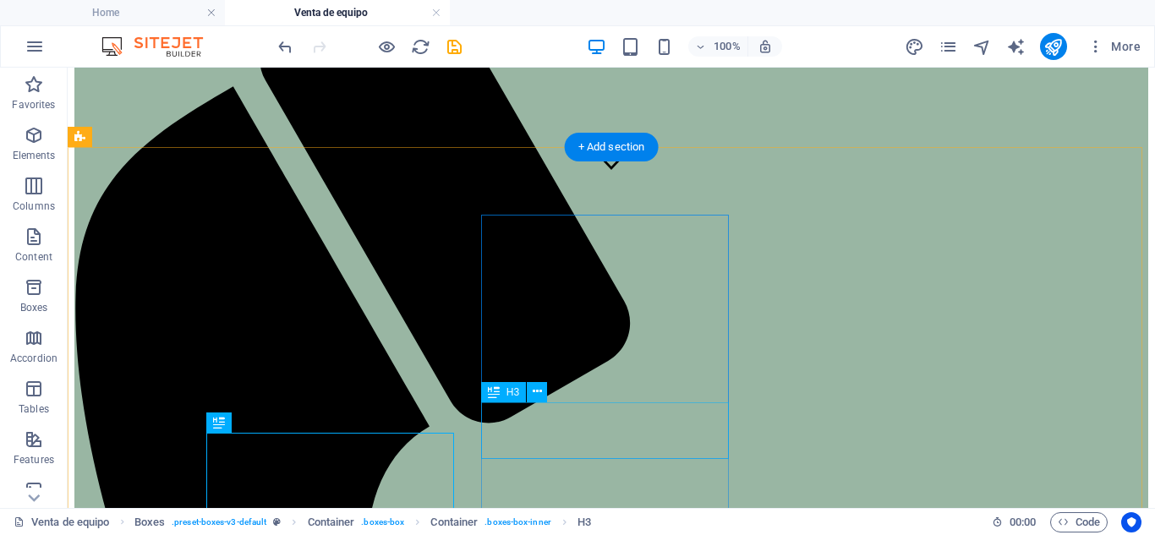
scroll to position [318, 0]
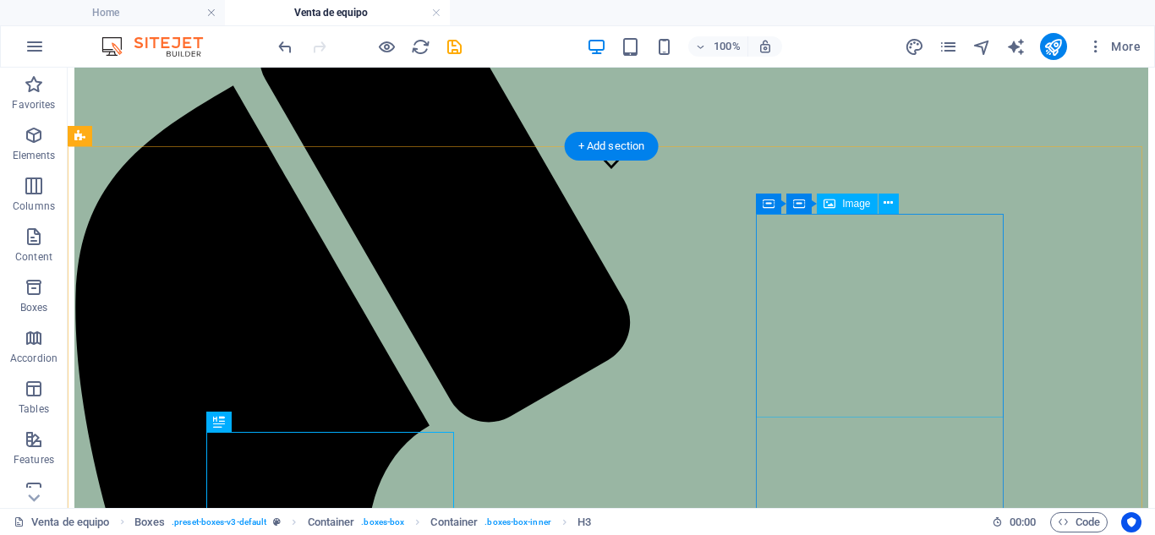
select select "15"
select select
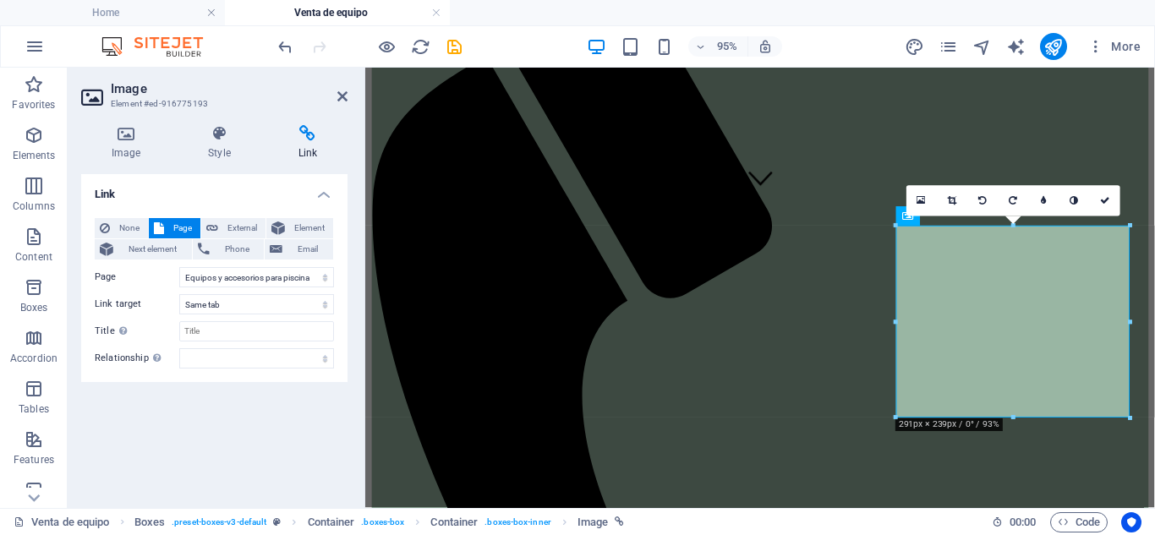
click at [309, 139] on icon at bounding box center [307, 133] width 79 height 17
click at [309, 270] on select "Home Nosotros Tratamiento de agua Venta de productos químicos Venta material de…" at bounding box center [256, 277] width 155 height 20
click at [179, 267] on select "Home Nosotros Tratamiento de agua Venta de productos químicos Venta material de…" at bounding box center [256, 277] width 155 height 20
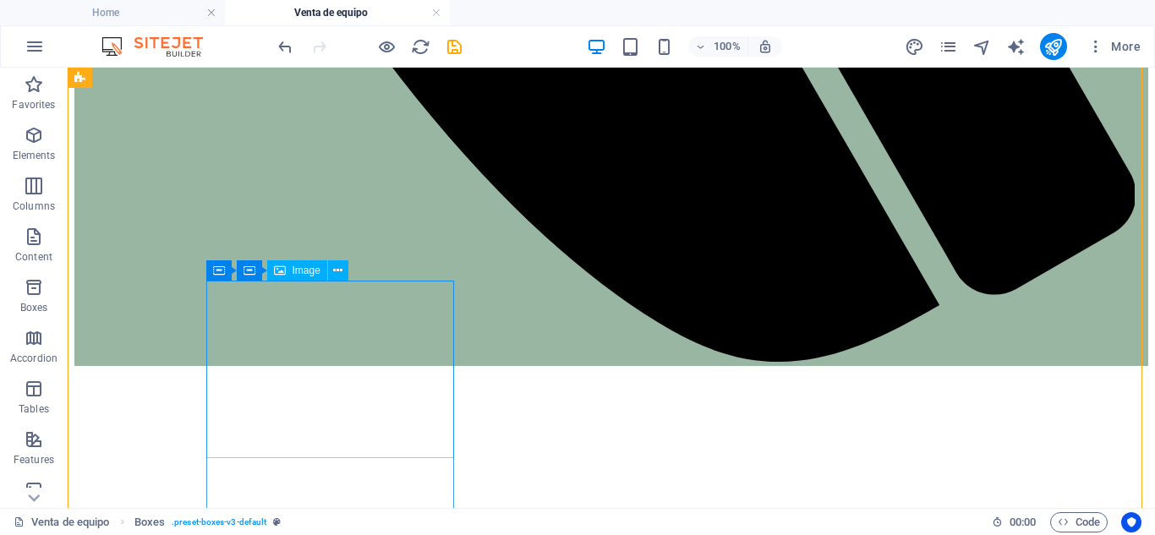
scroll to position [1160, 0]
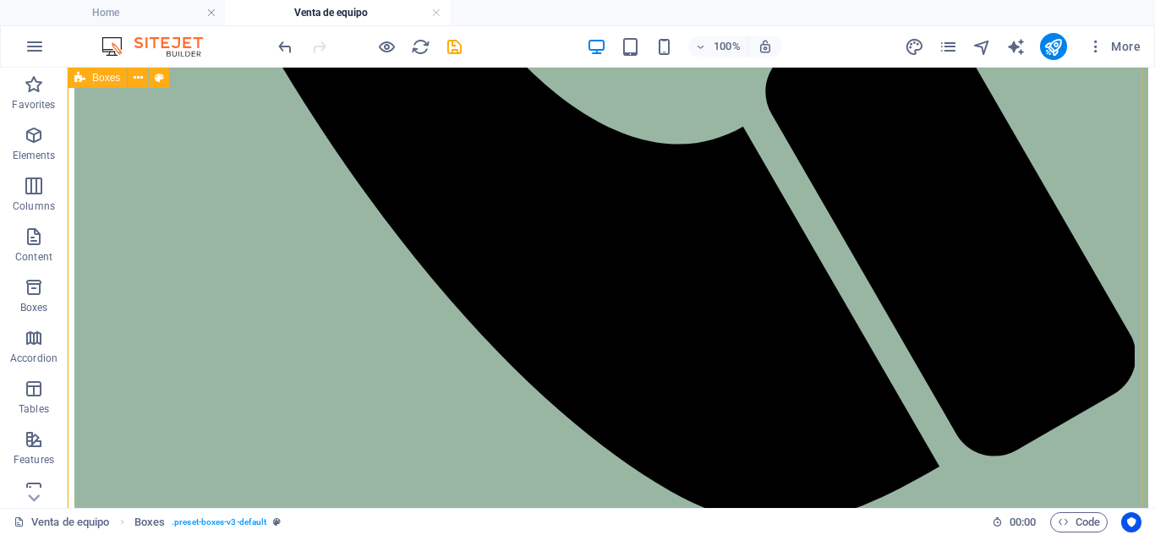
click at [457, 47] on icon "save" at bounding box center [454, 46] width 19 height 19
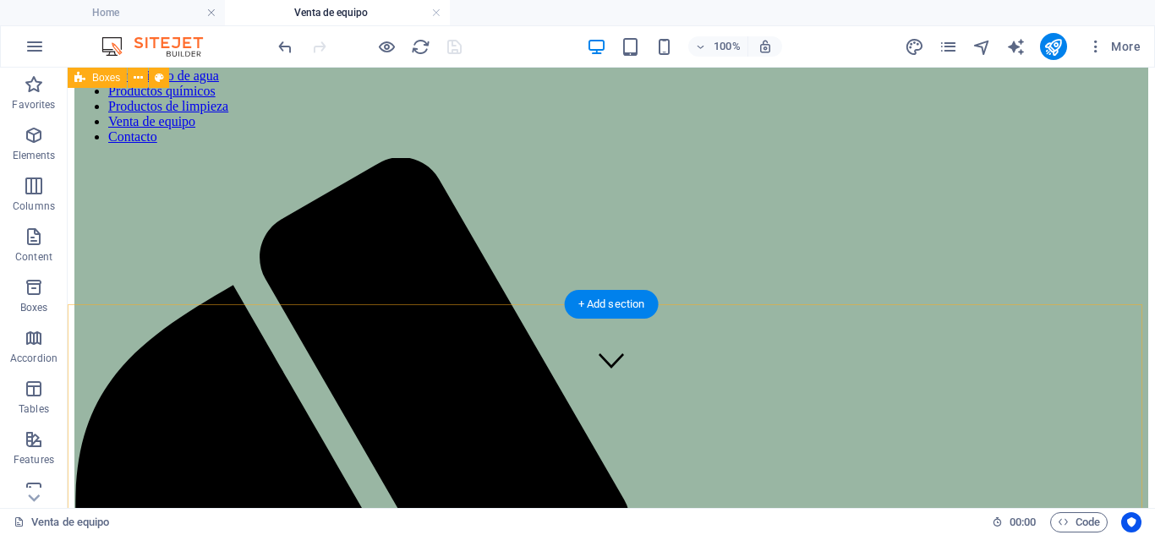
scroll to position [109, 0]
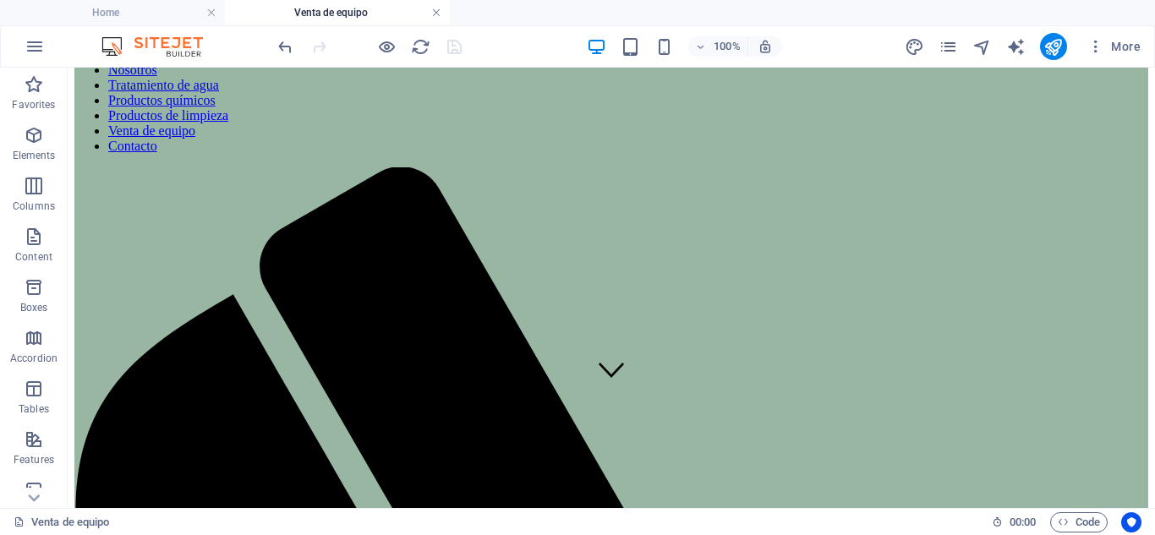
click at [435, 12] on link at bounding box center [436, 13] width 10 height 16
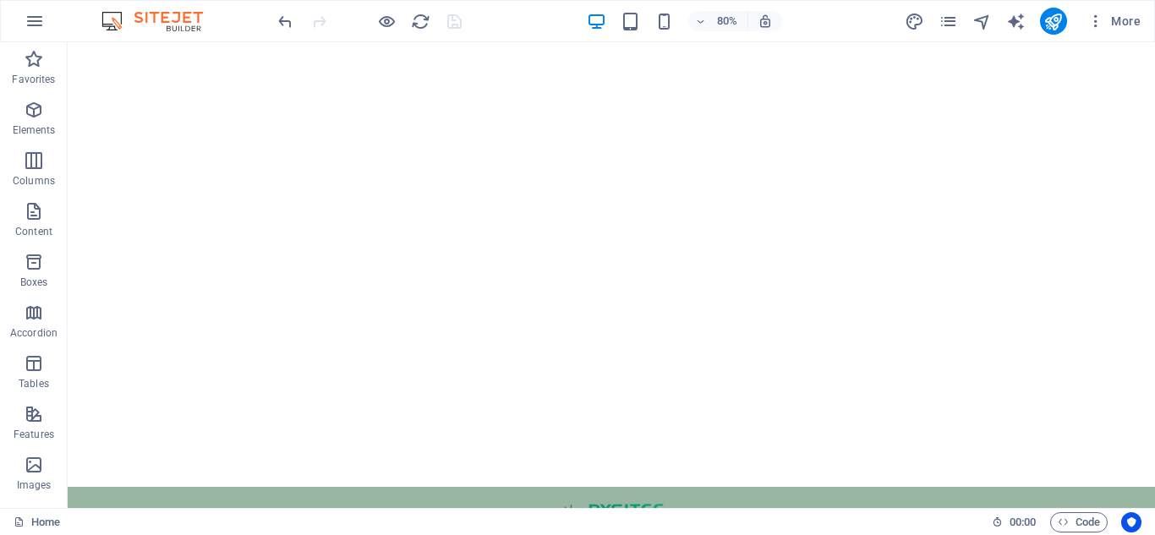
scroll to position [1247, 0]
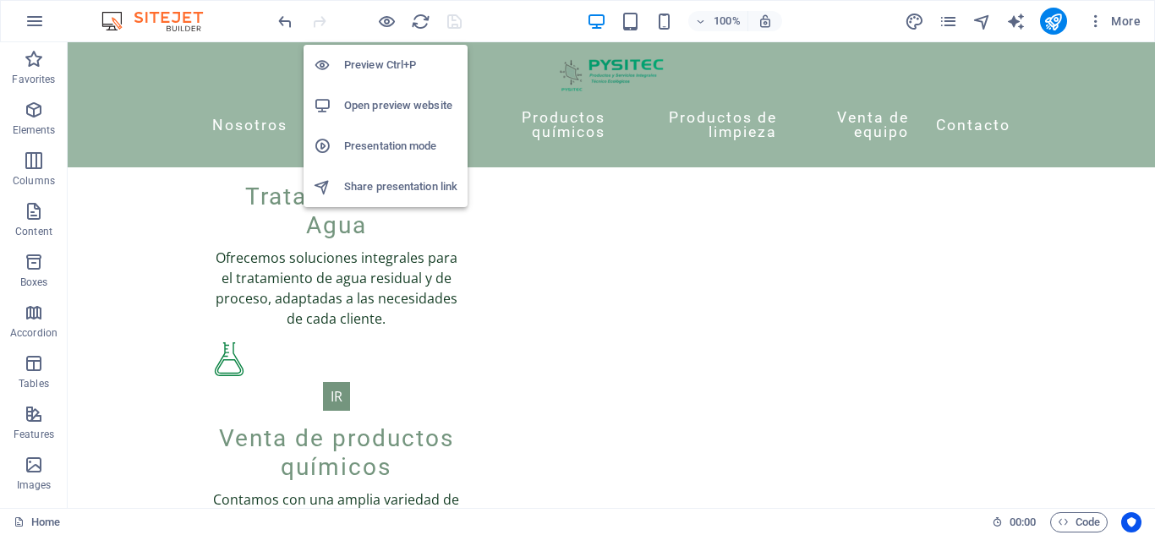
click at [350, 112] on h6 "Open preview website" at bounding box center [400, 106] width 113 height 20
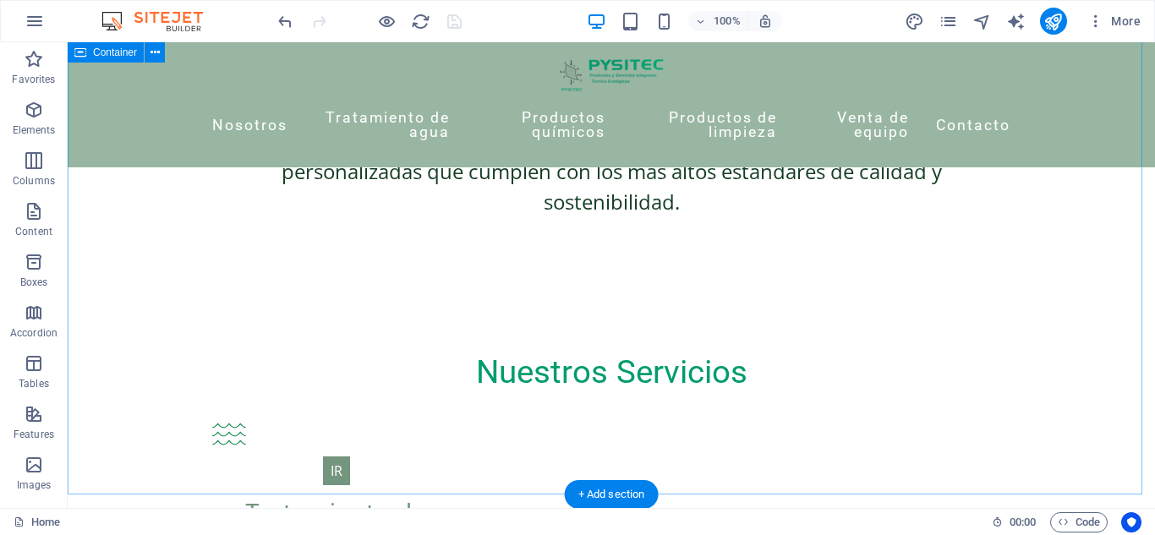
scroll to position [936, 0]
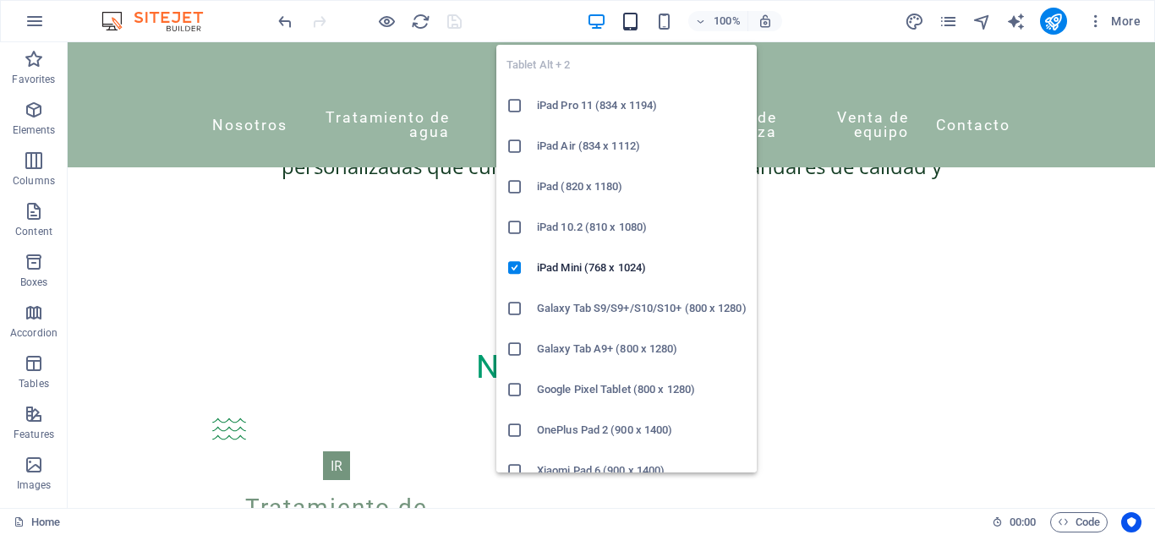
click at [624, 28] on icon "button" at bounding box center [629, 21] width 19 height 19
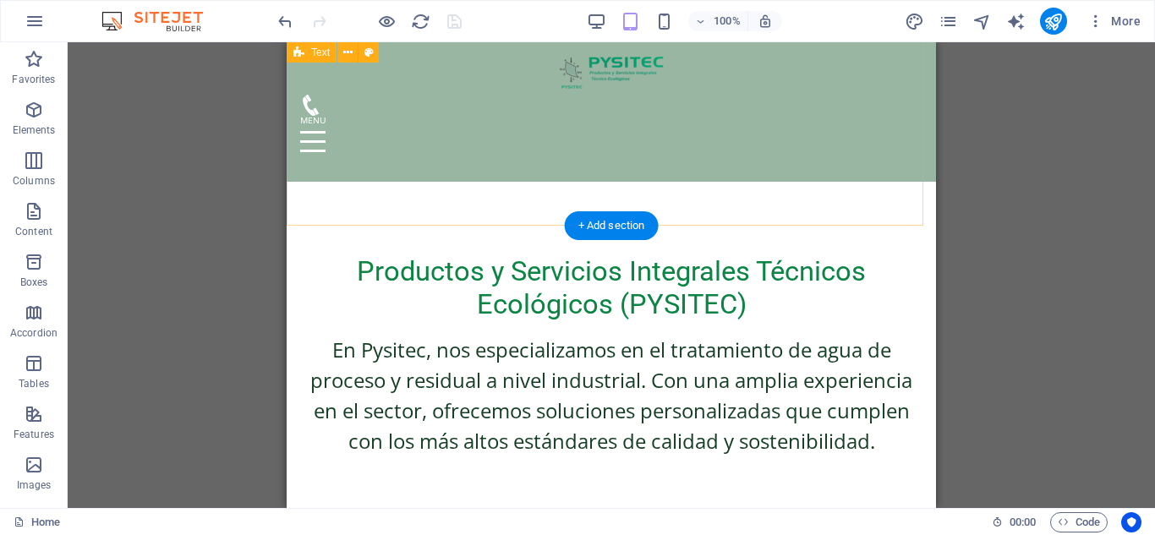
scroll to position [632, 0]
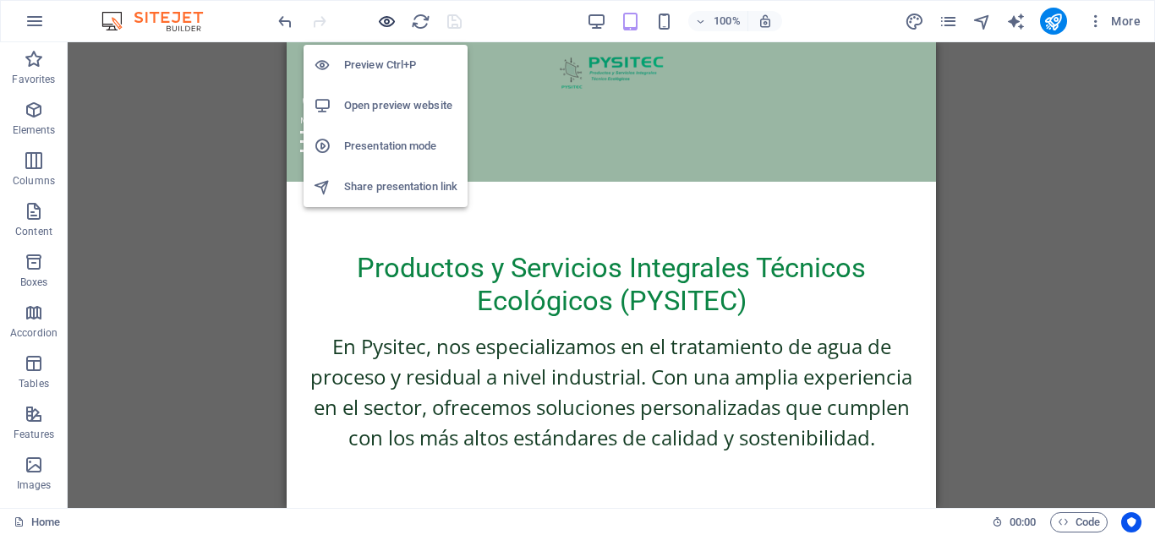
click at [392, 30] on icon "button" at bounding box center [386, 21] width 19 height 19
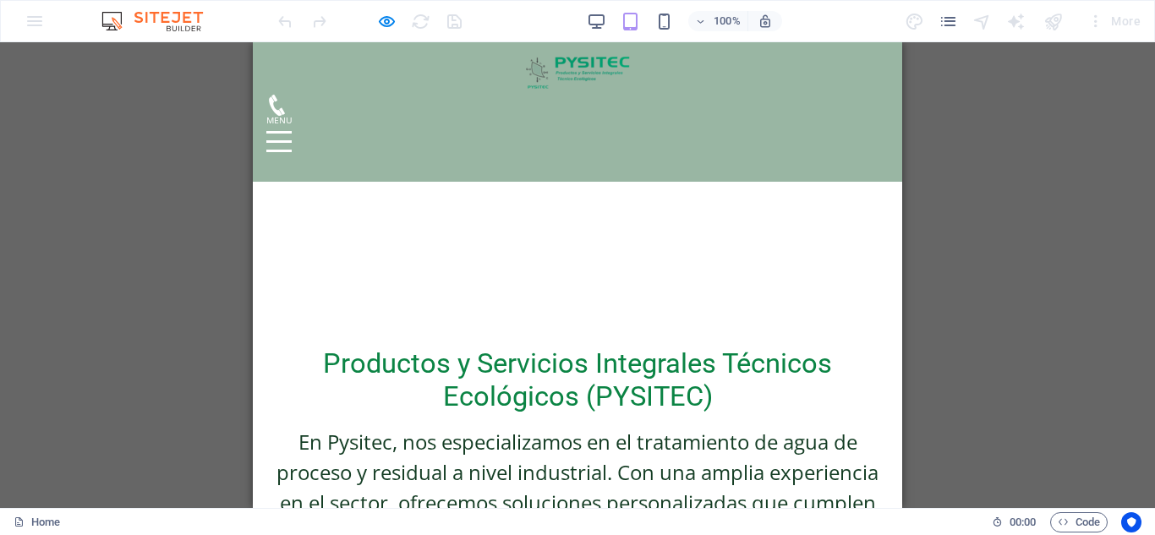
scroll to position [529, 0]
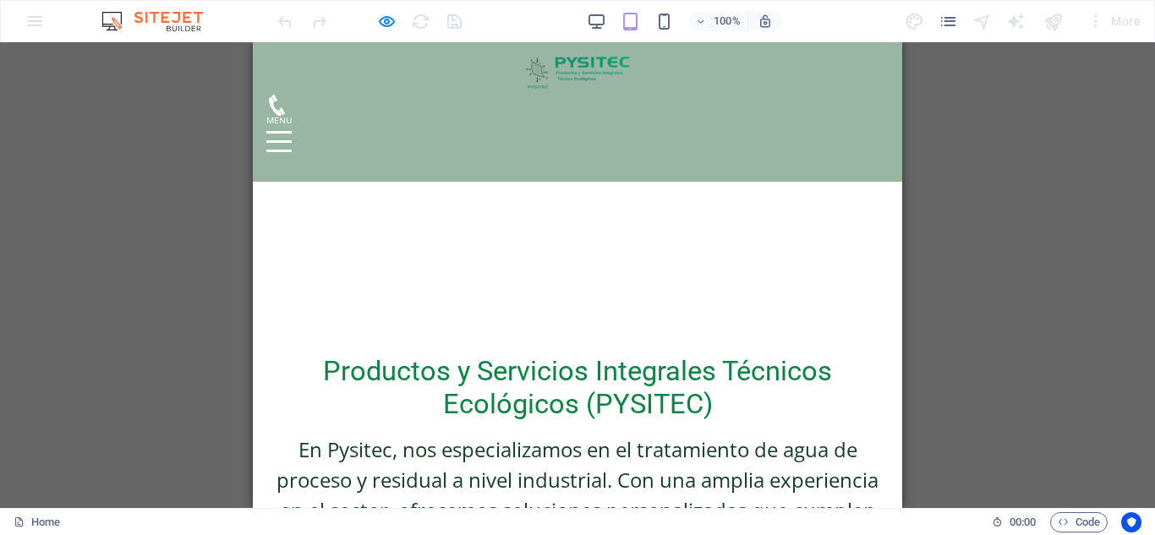
click at [592, 8] on div "100%" at bounding box center [684, 21] width 195 height 27
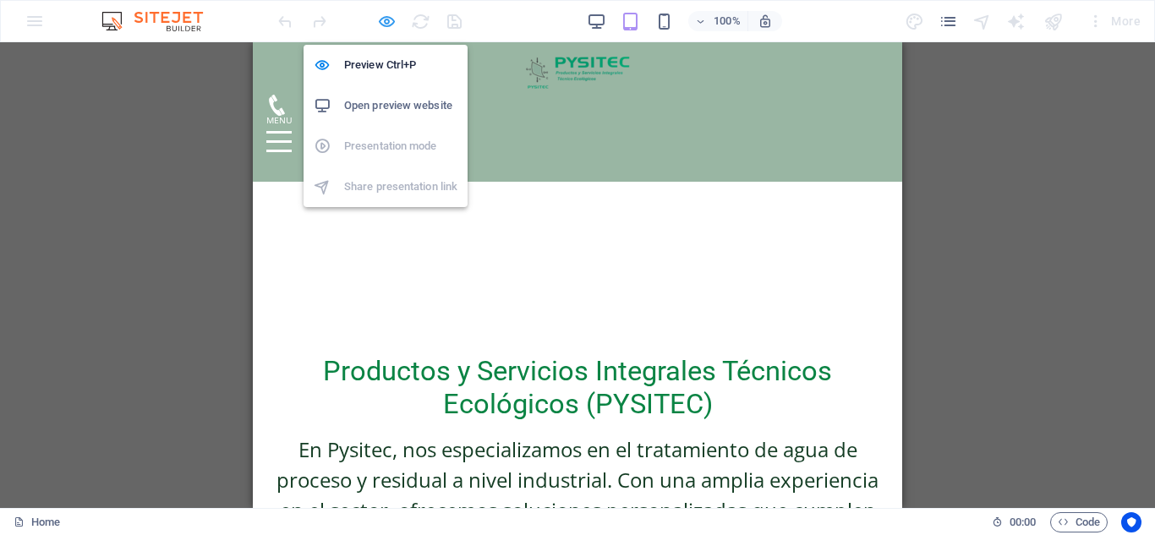
click at [381, 15] on icon "button" at bounding box center [386, 21] width 19 height 19
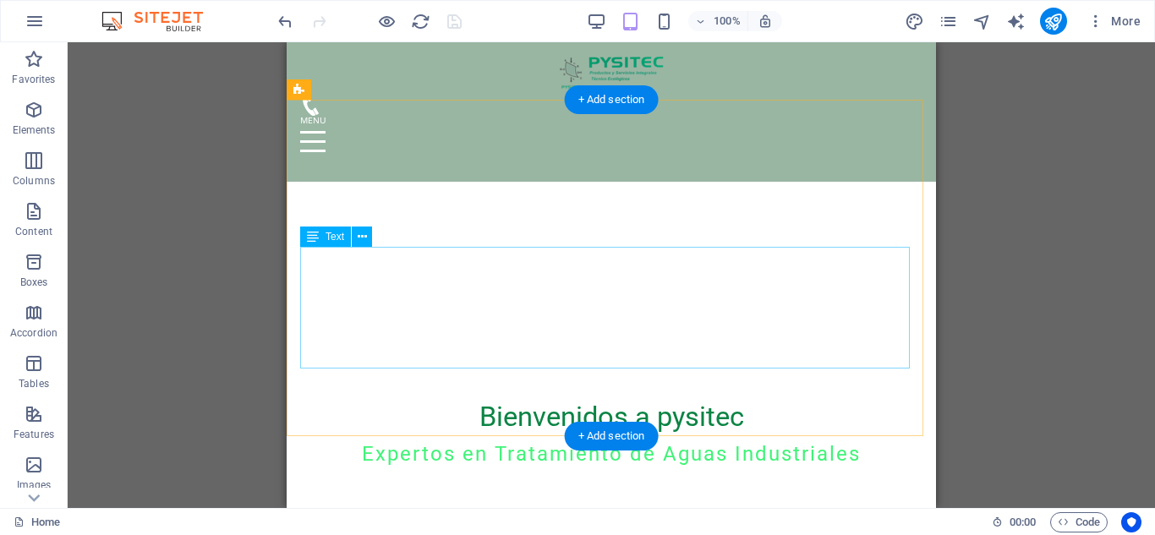
scroll to position [140, 0]
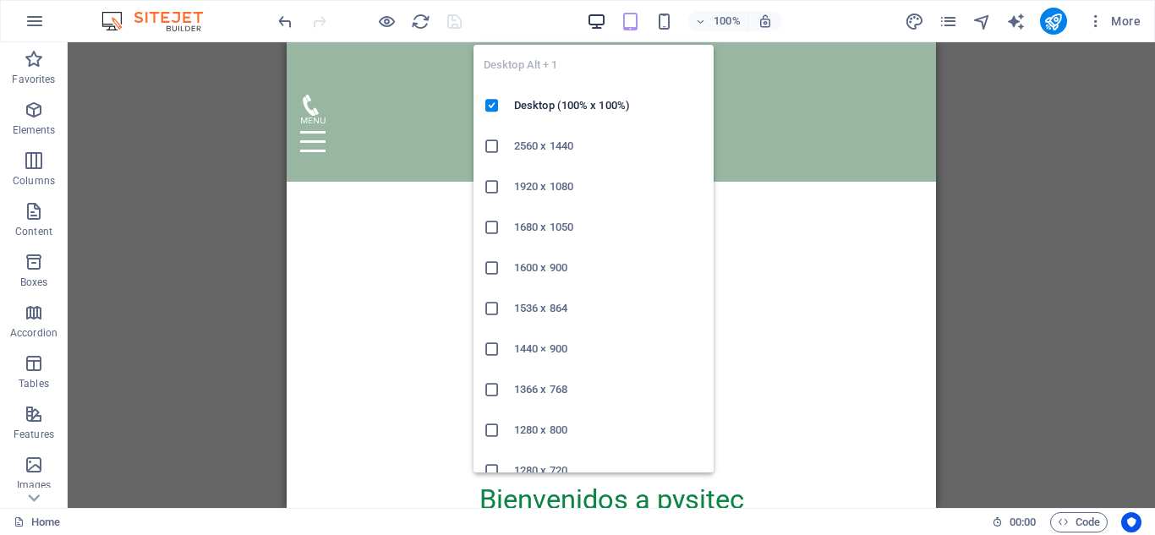
click at [594, 15] on icon "button" at bounding box center [596, 21] width 19 height 19
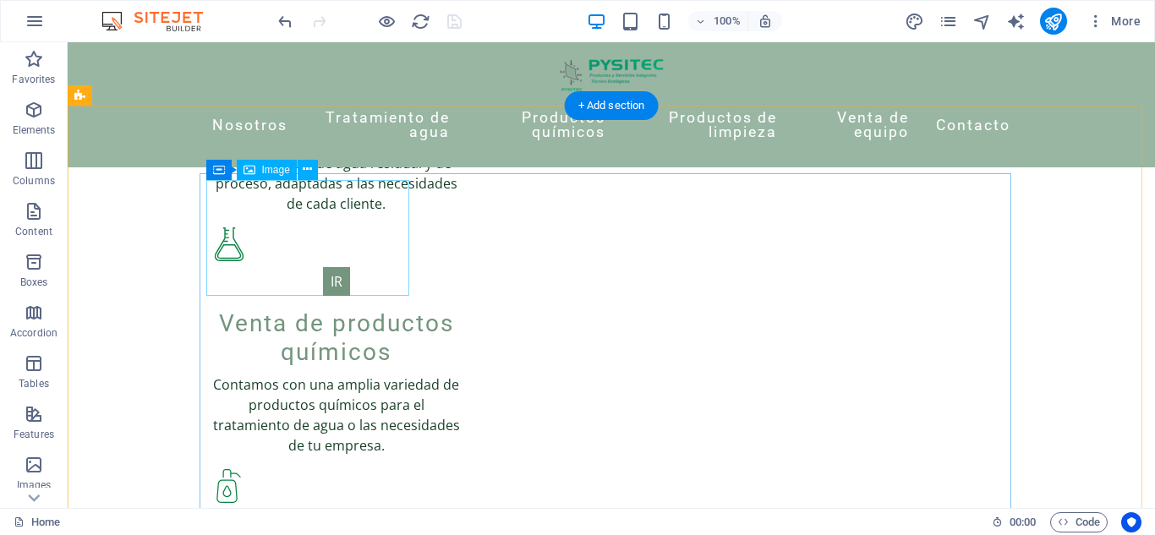
scroll to position [1379, 0]
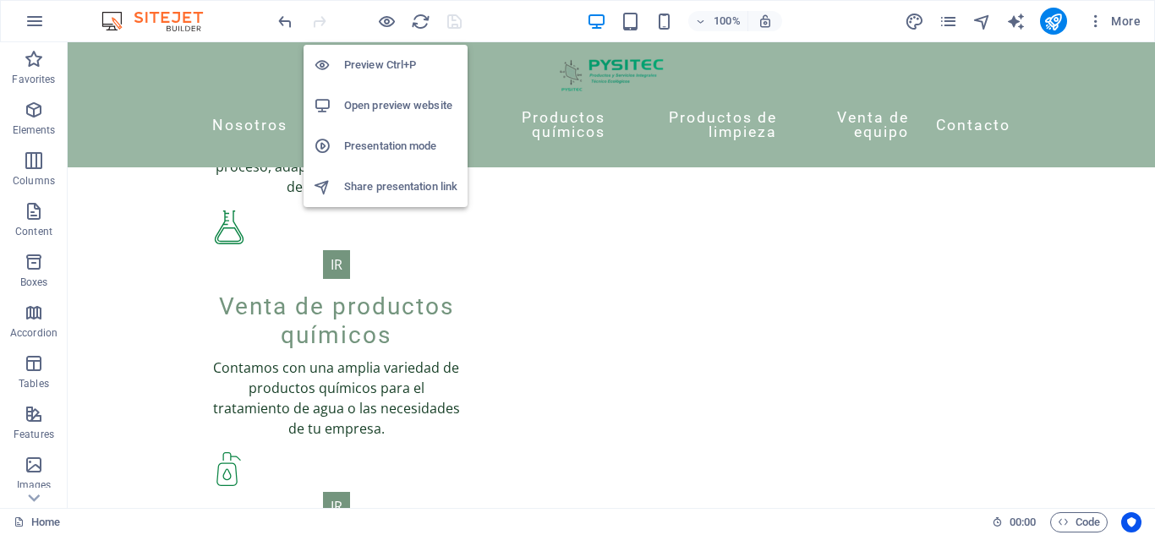
click at [380, 67] on h6 "Preview Ctrl+P" at bounding box center [400, 65] width 113 height 20
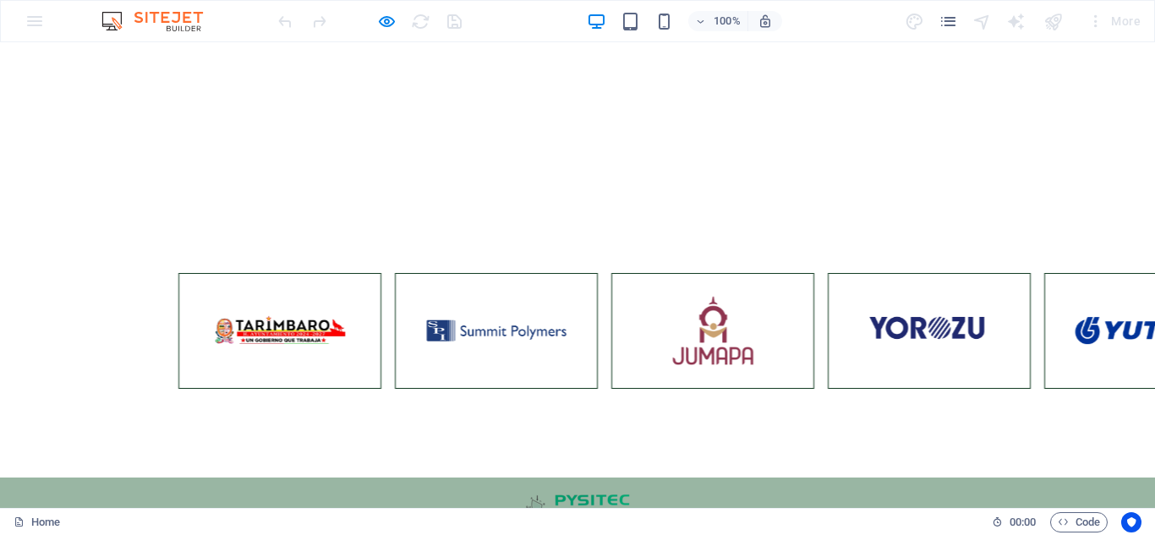
scroll to position [4, 0]
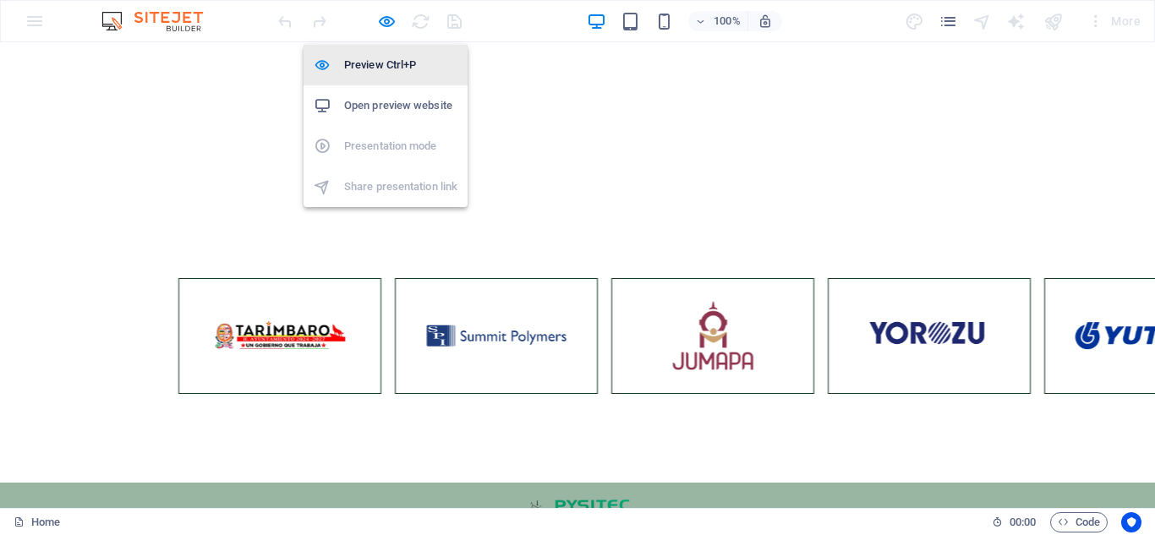
click at [410, 79] on li "Preview Ctrl+P" at bounding box center [385, 65] width 164 height 41
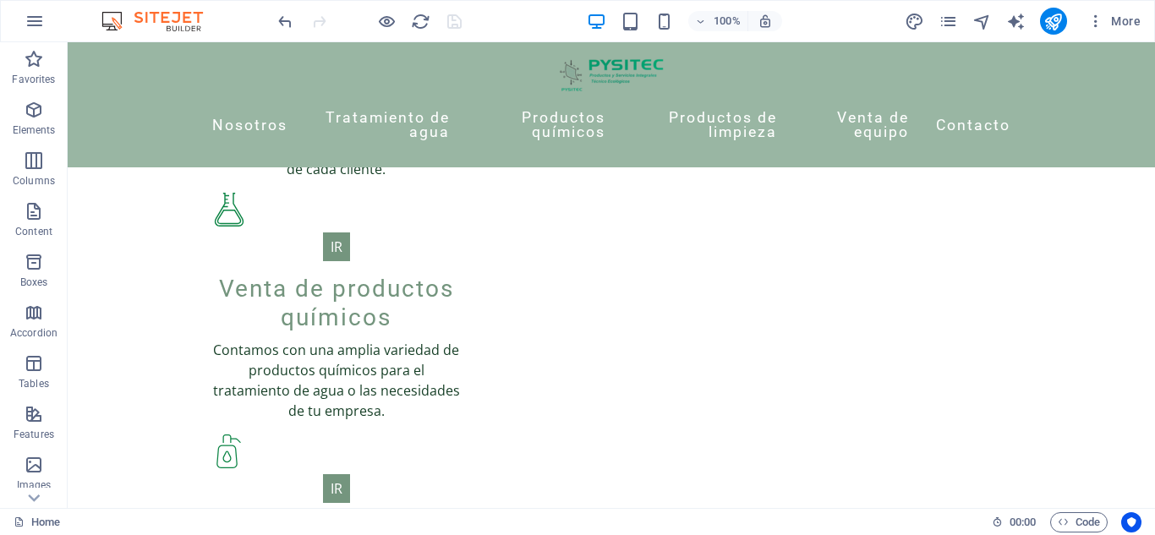
scroll to position [1384, 0]
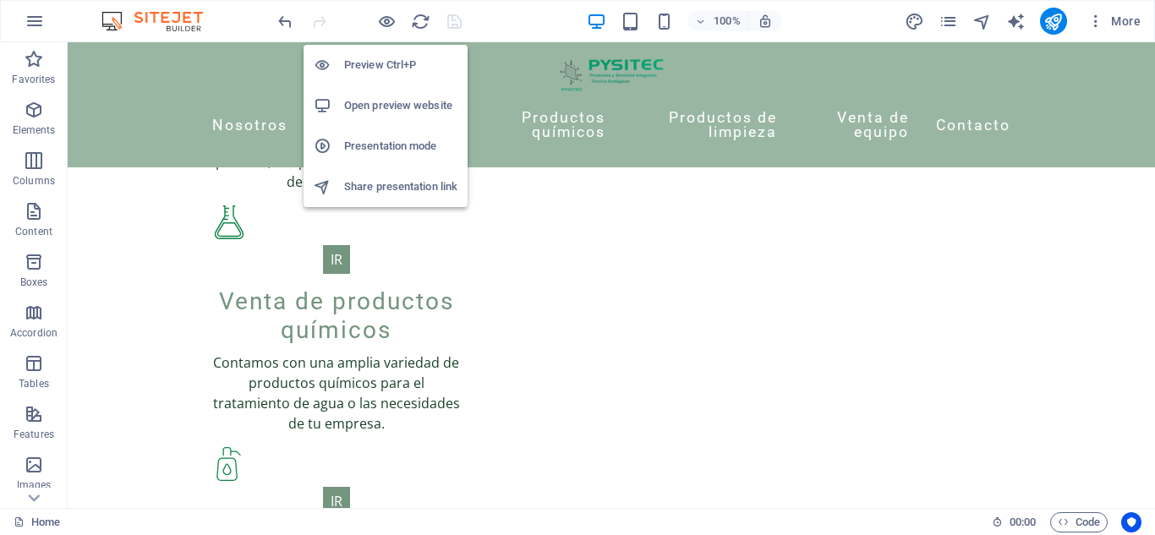
click at [388, 60] on h6 "Preview Ctrl+P" at bounding box center [400, 65] width 113 height 20
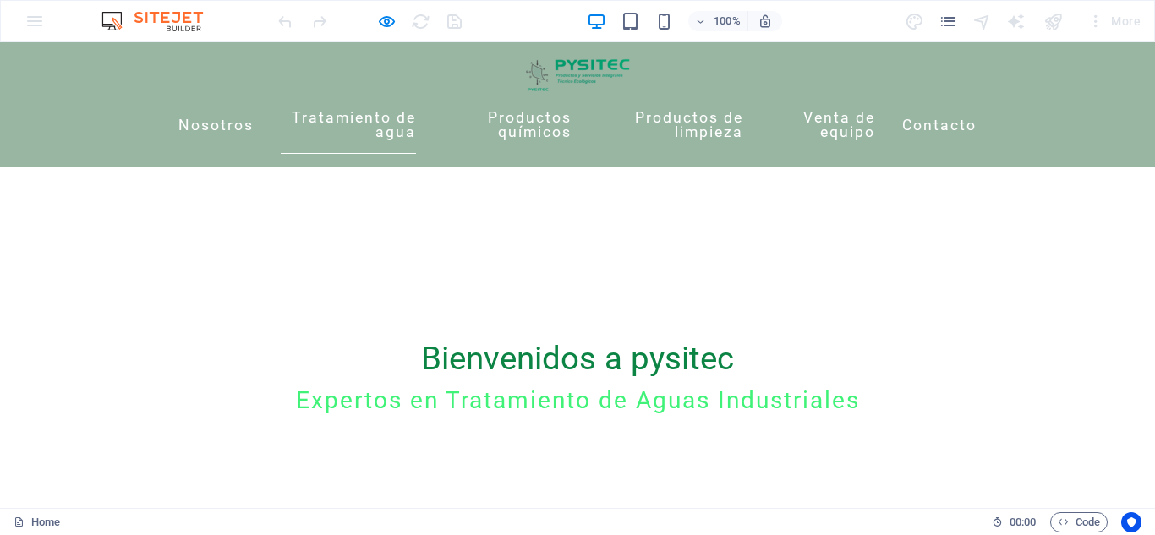
scroll to position [293, 0]
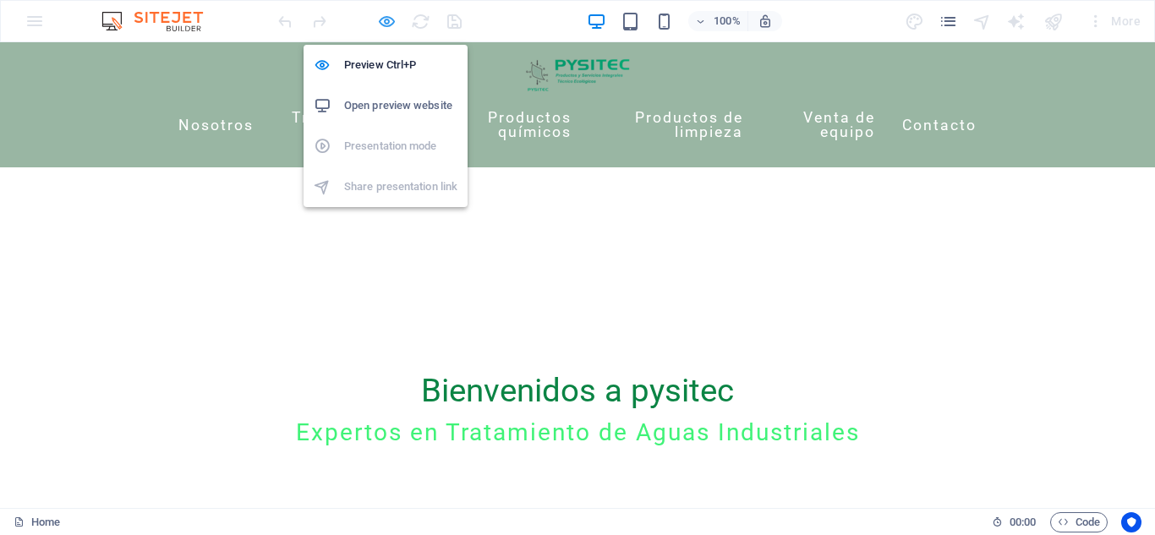
click at [378, 26] on icon "button" at bounding box center [386, 21] width 19 height 19
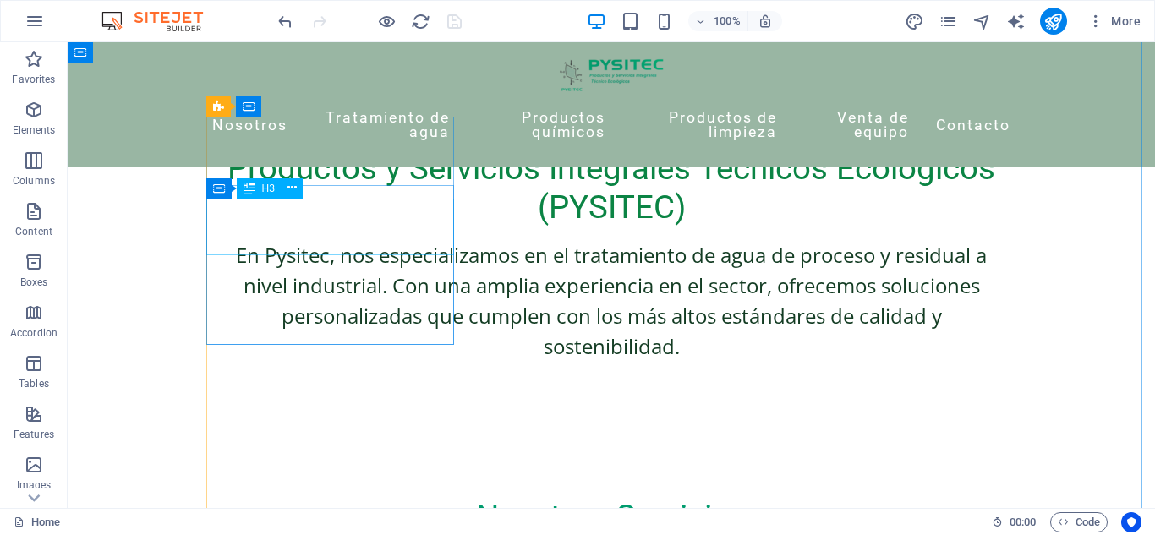
scroll to position [788, 0]
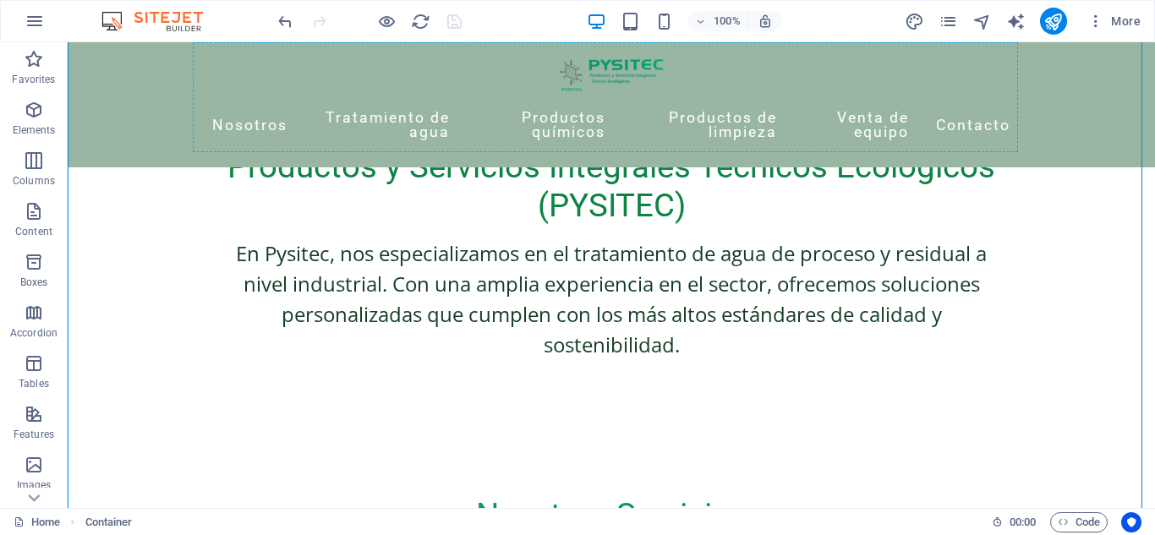
drag, startPoint x: 356, startPoint y: 199, endPoint x: 373, endPoint y: 0, distance: 199.4
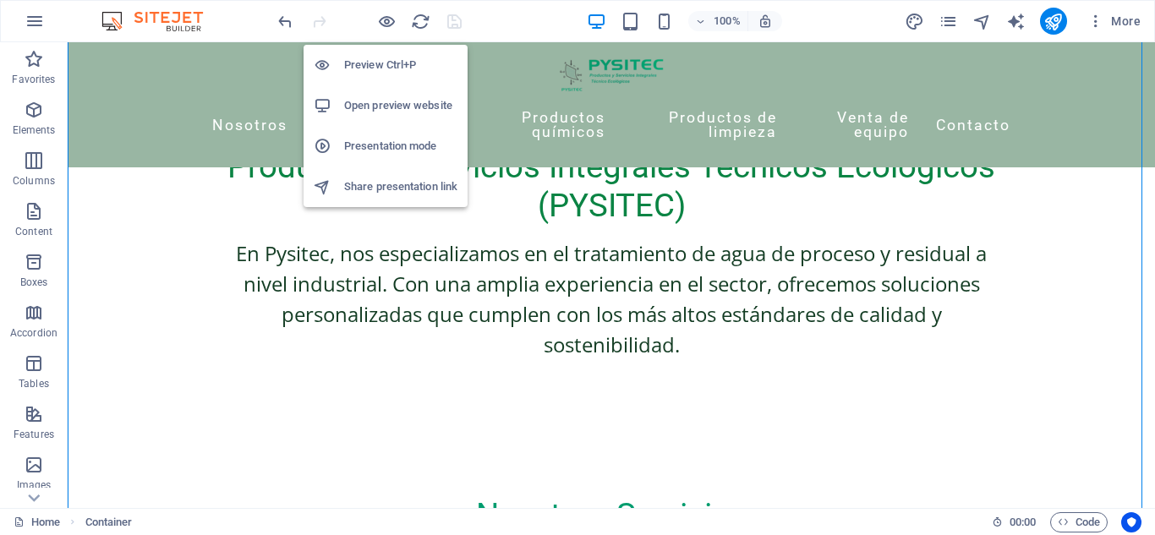
click at [378, 101] on h6 "Open preview website" at bounding box center [400, 106] width 113 height 20
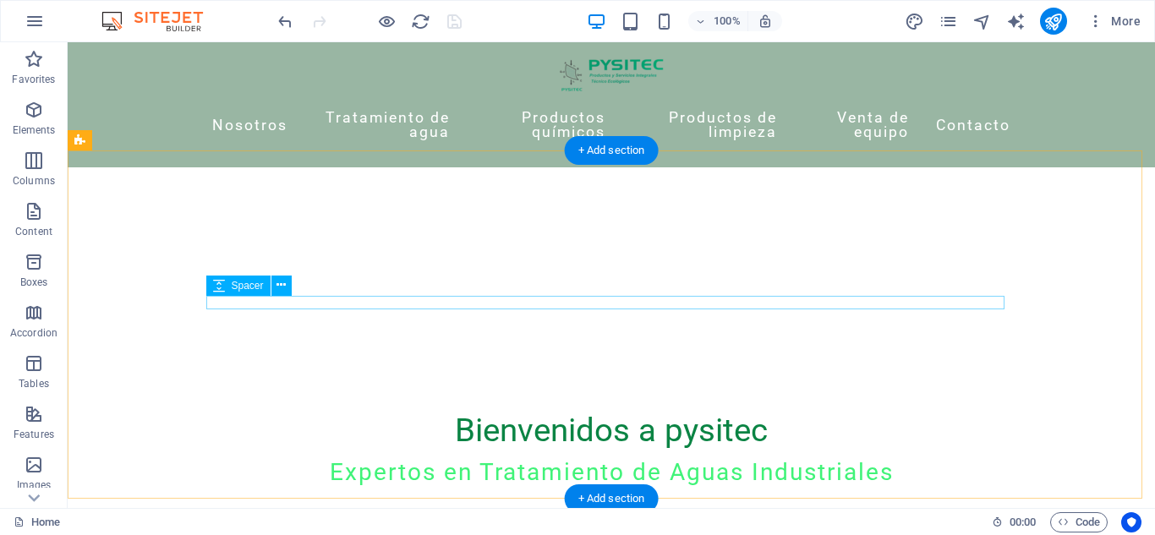
scroll to position [272, 0]
